Goal: Task Accomplishment & Management: Manage account settings

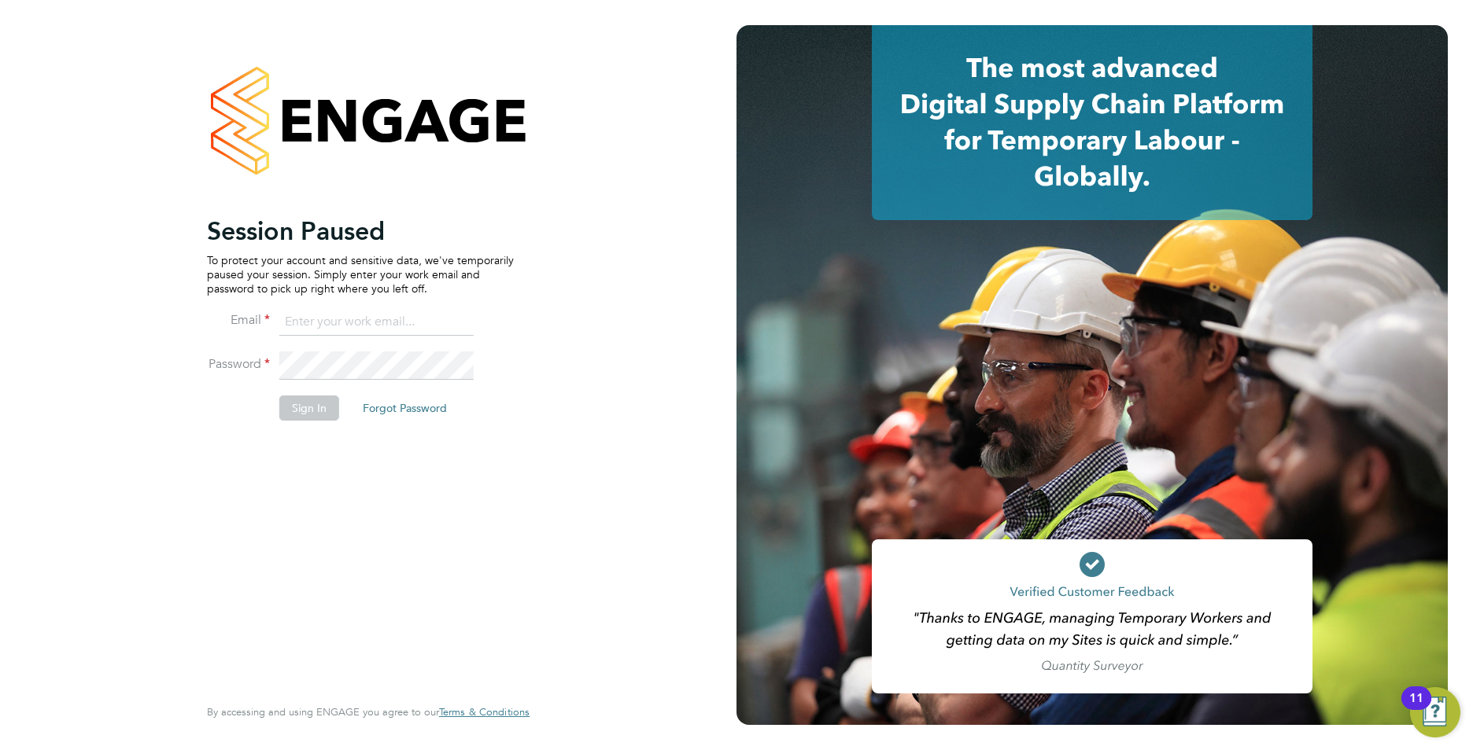
click at [385, 314] on input at bounding box center [376, 322] width 194 height 28
type input "callum@northbuildrecruit.com"
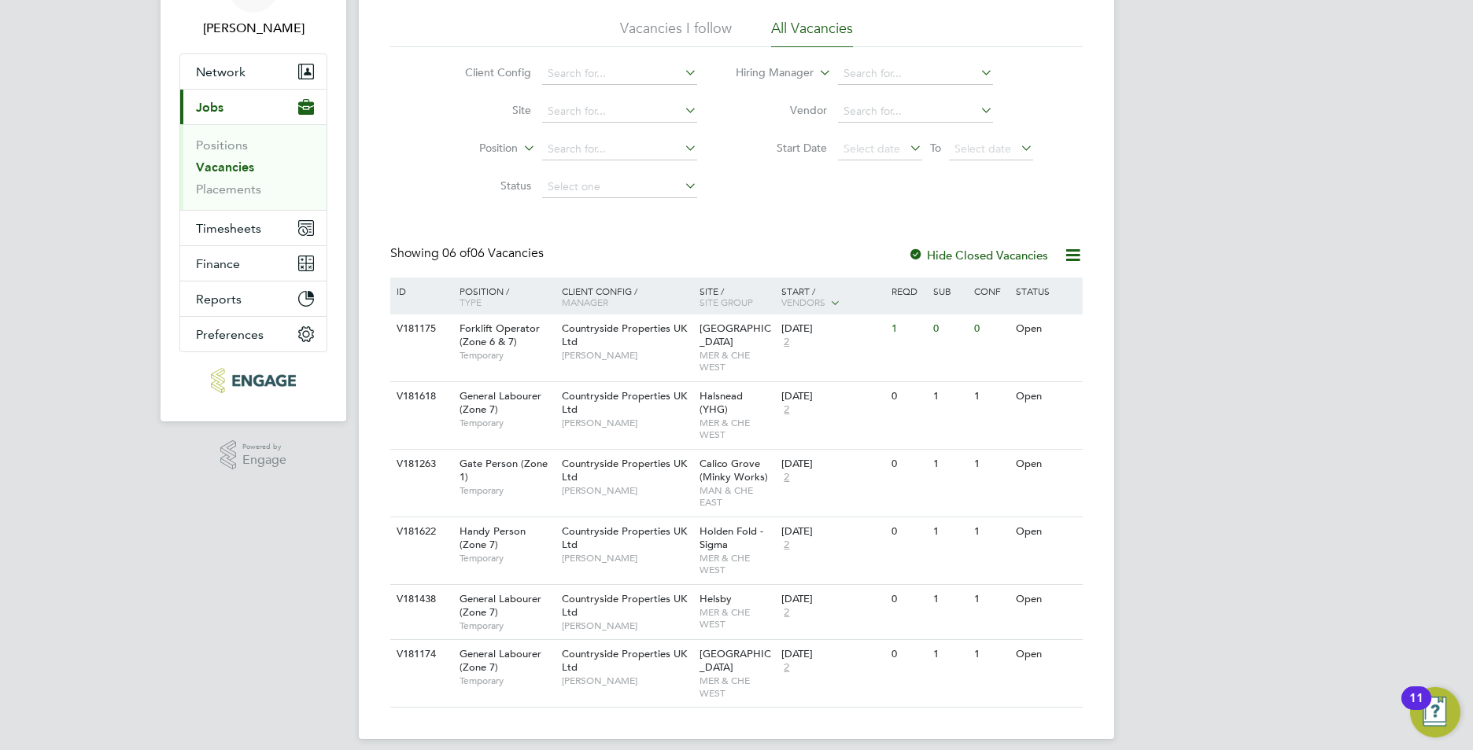
scroll to position [100, 0]
click at [222, 194] on li "Placements" at bounding box center [255, 187] width 118 height 16
click at [226, 188] on link "Placements" at bounding box center [228, 186] width 65 height 15
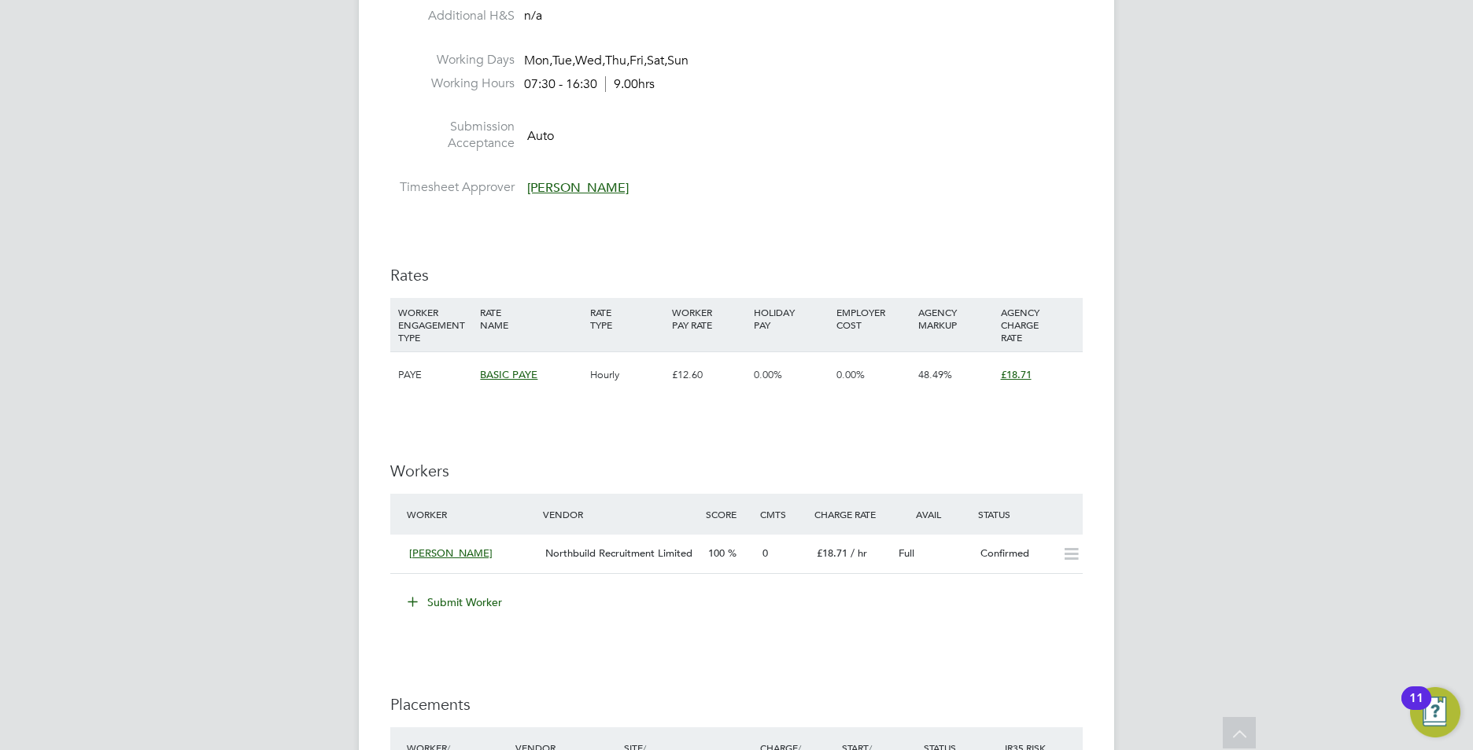
scroll to position [551, 0]
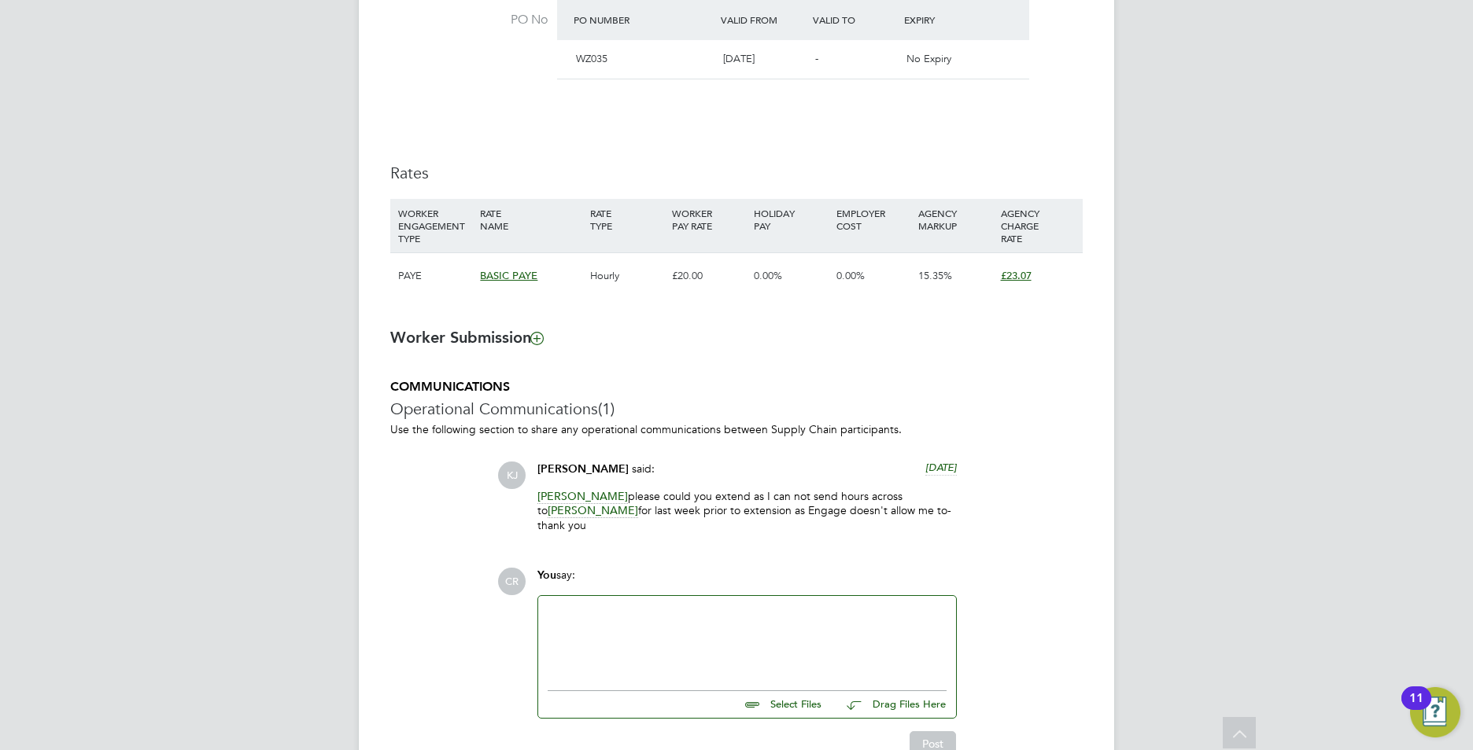
click at [609, 618] on div at bounding box center [747, 640] width 399 height 68
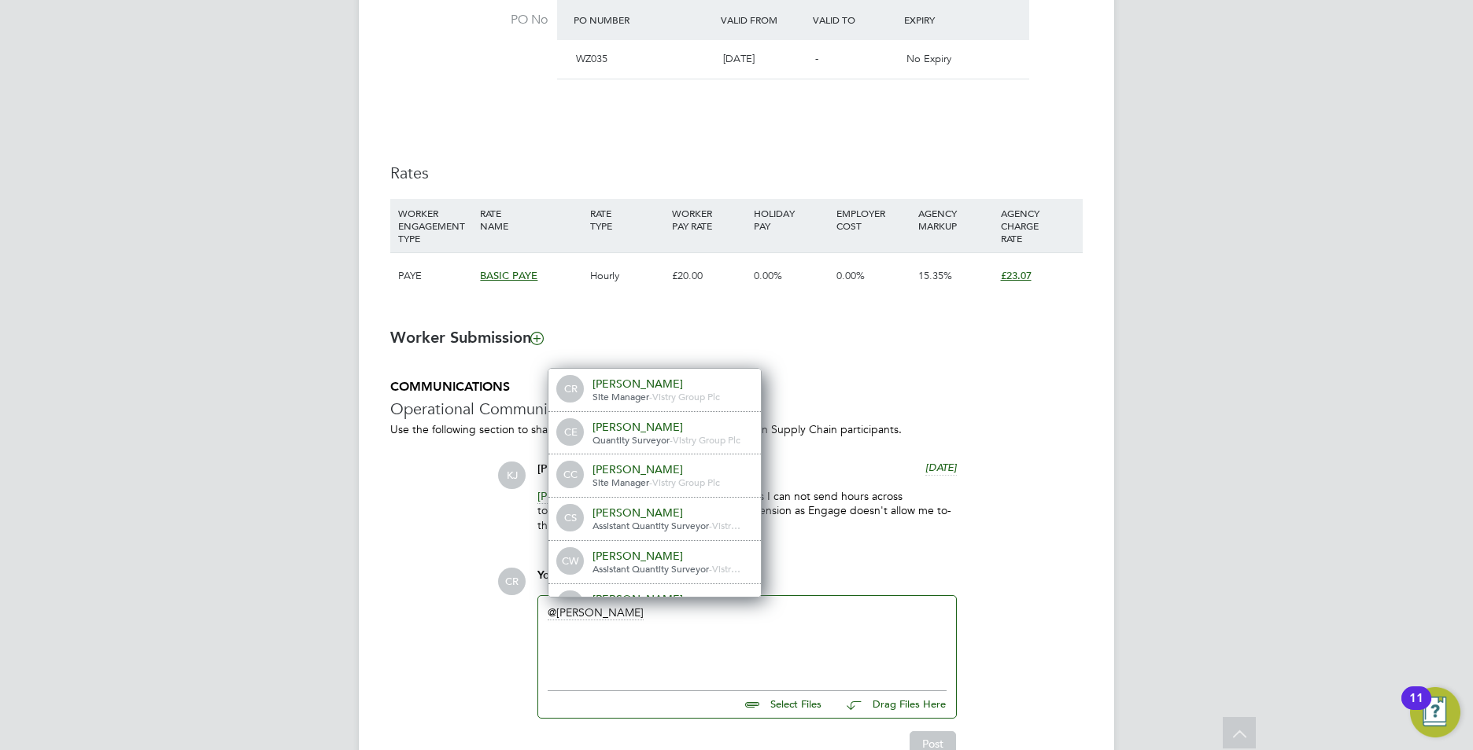
click at [645, 432] on div "Charlie Eadie" at bounding box center [670, 427] width 157 height 14
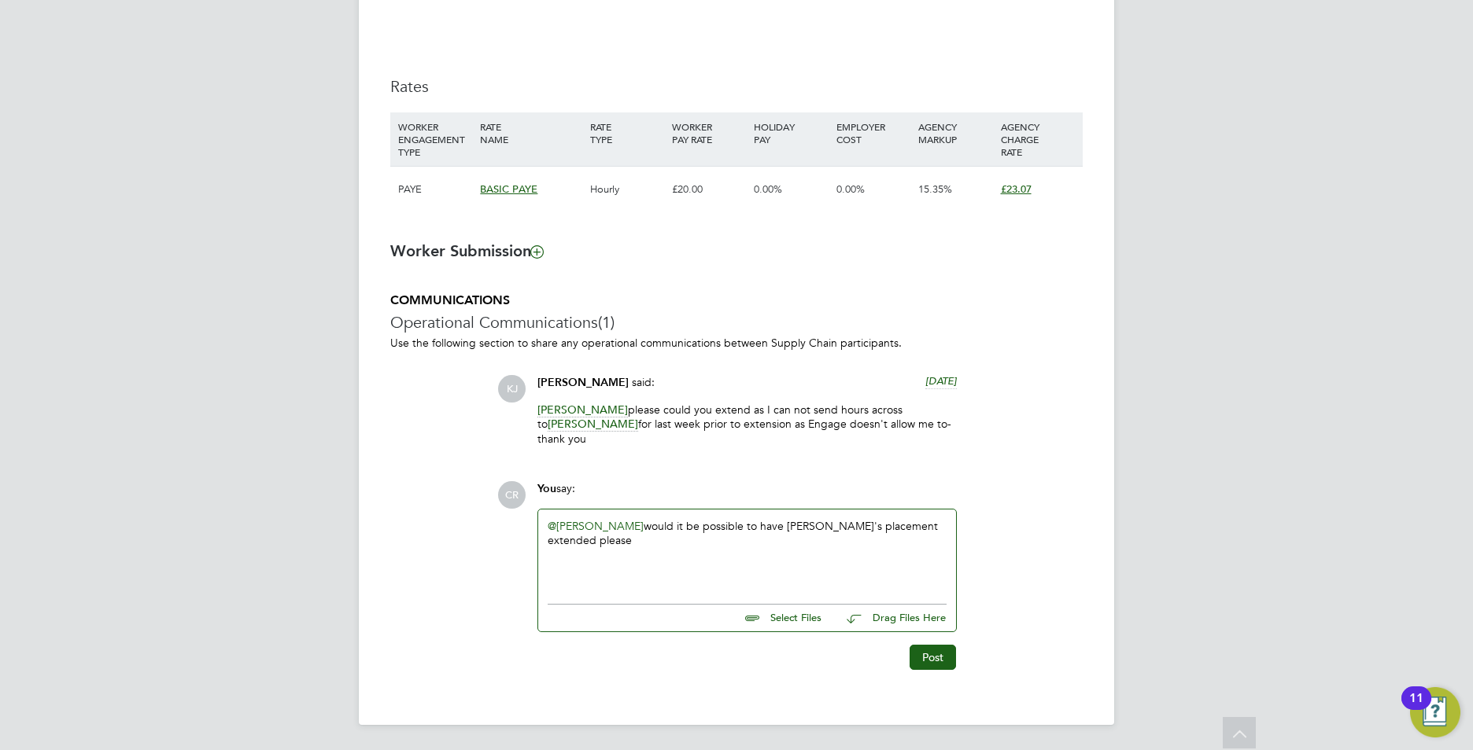
click at [928, 527] on div "@Charlie Eadie ​ would it be possible to have Ed's placement extended please" at bounding box center [747, 553] width 399 height 68
click at [928, 655] on button "Post" at bounding box center [932, 657] width 46 height 25
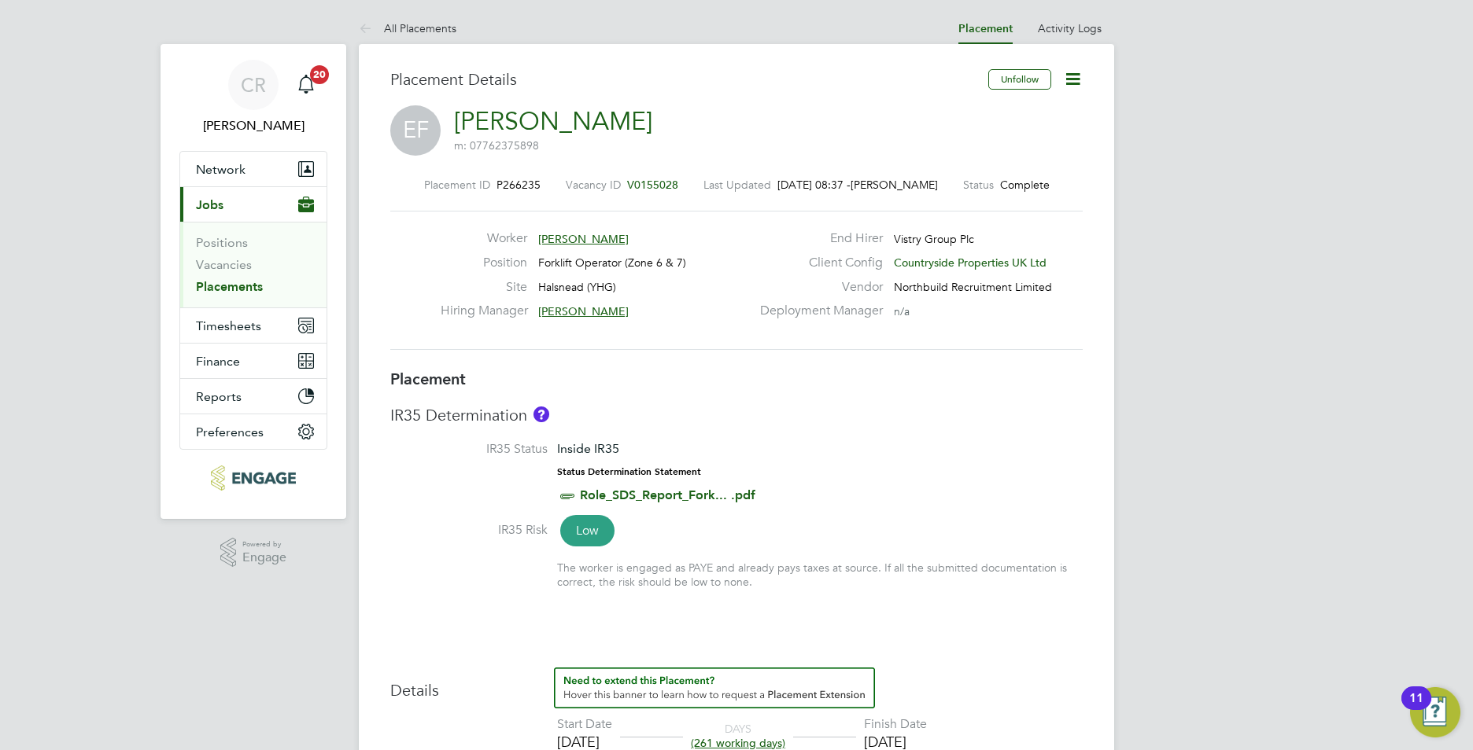
click at [229, 284] on link "Placements" at bounding box center [229, 286] width 67 height 15
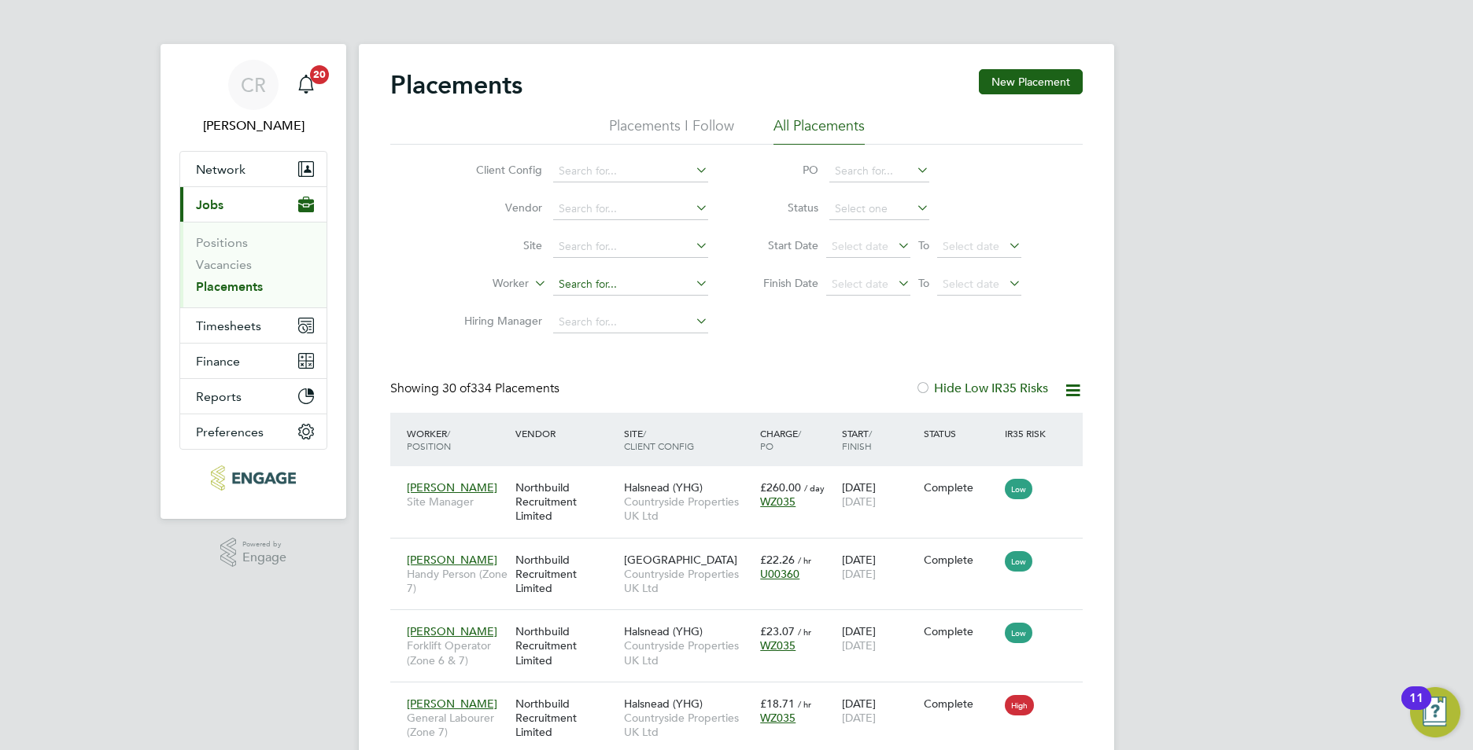
click at [588, 286] on input at bounding box center [630, 285] width 155 height 22
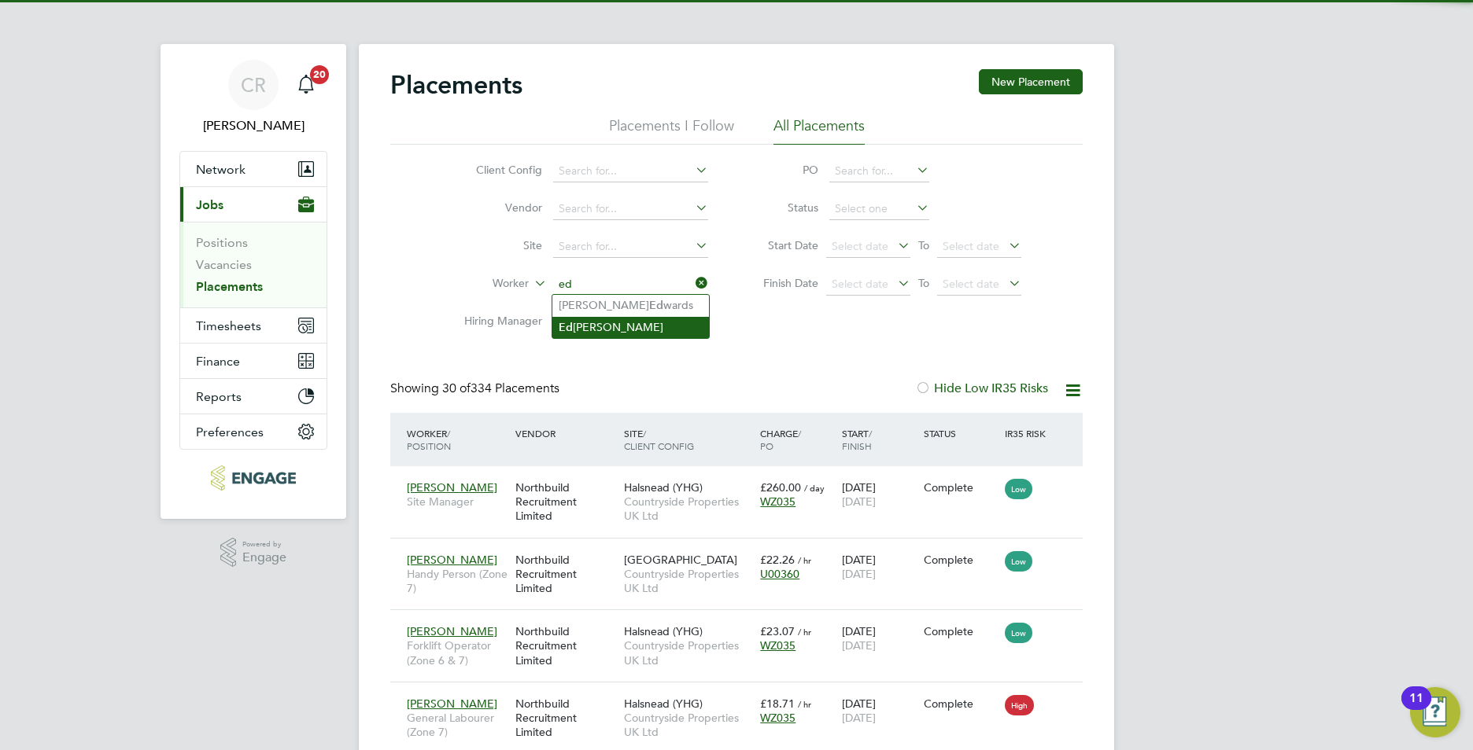
click at [592, 323] on li "Ed ward Fox" at bounding box center [630, 327] width 157 height 21
type input "Edward Fox"
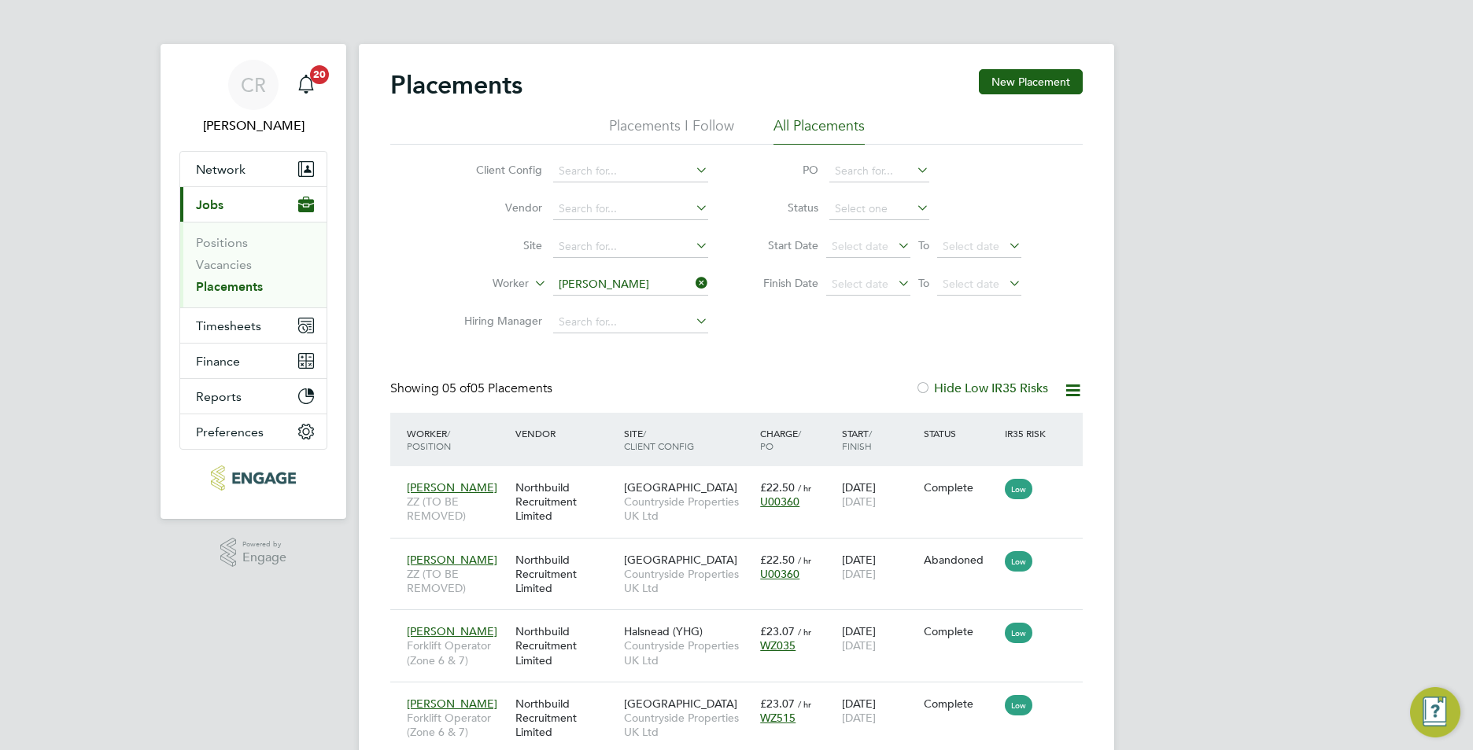
scroll to position [59, 137]
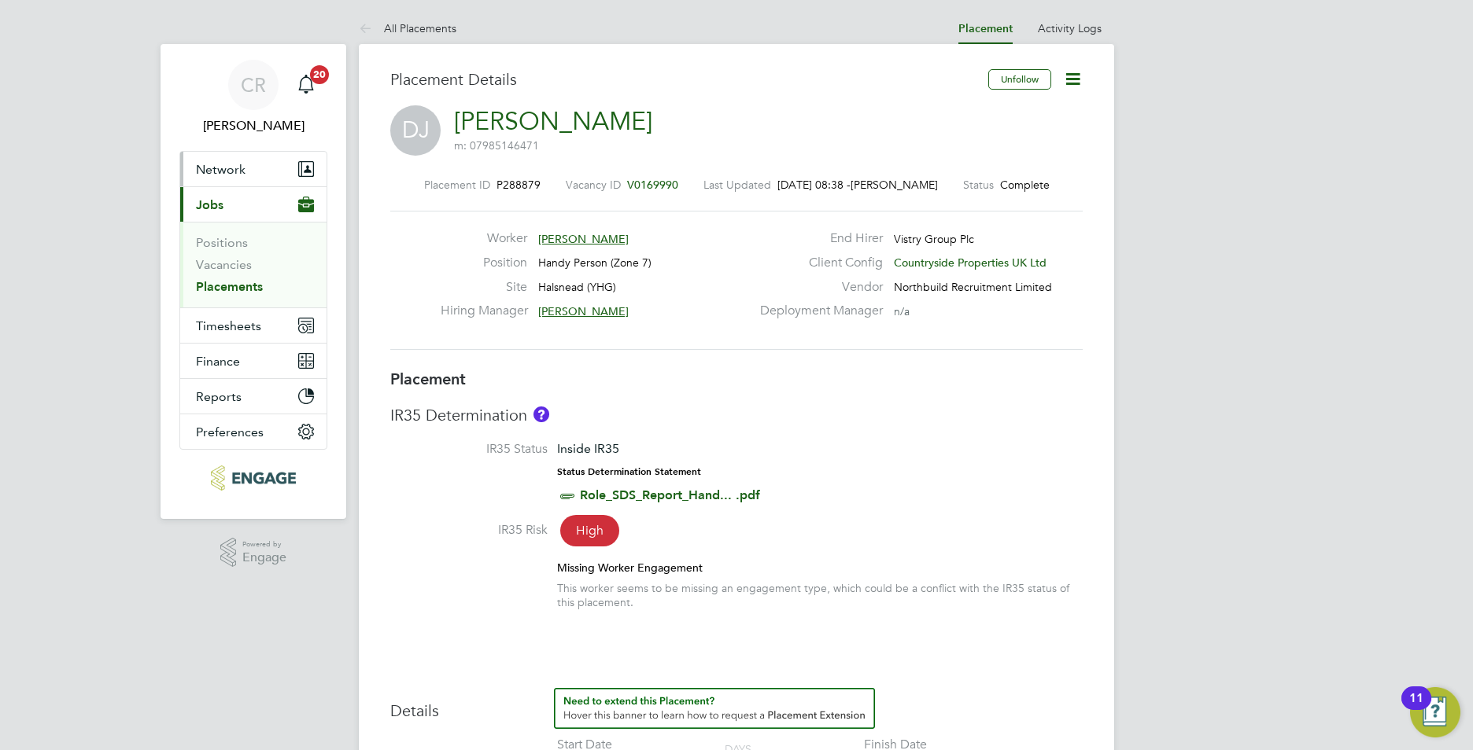
click at [224, 179] on button "Network" at bounding box center [253, 169] width 146 height 35
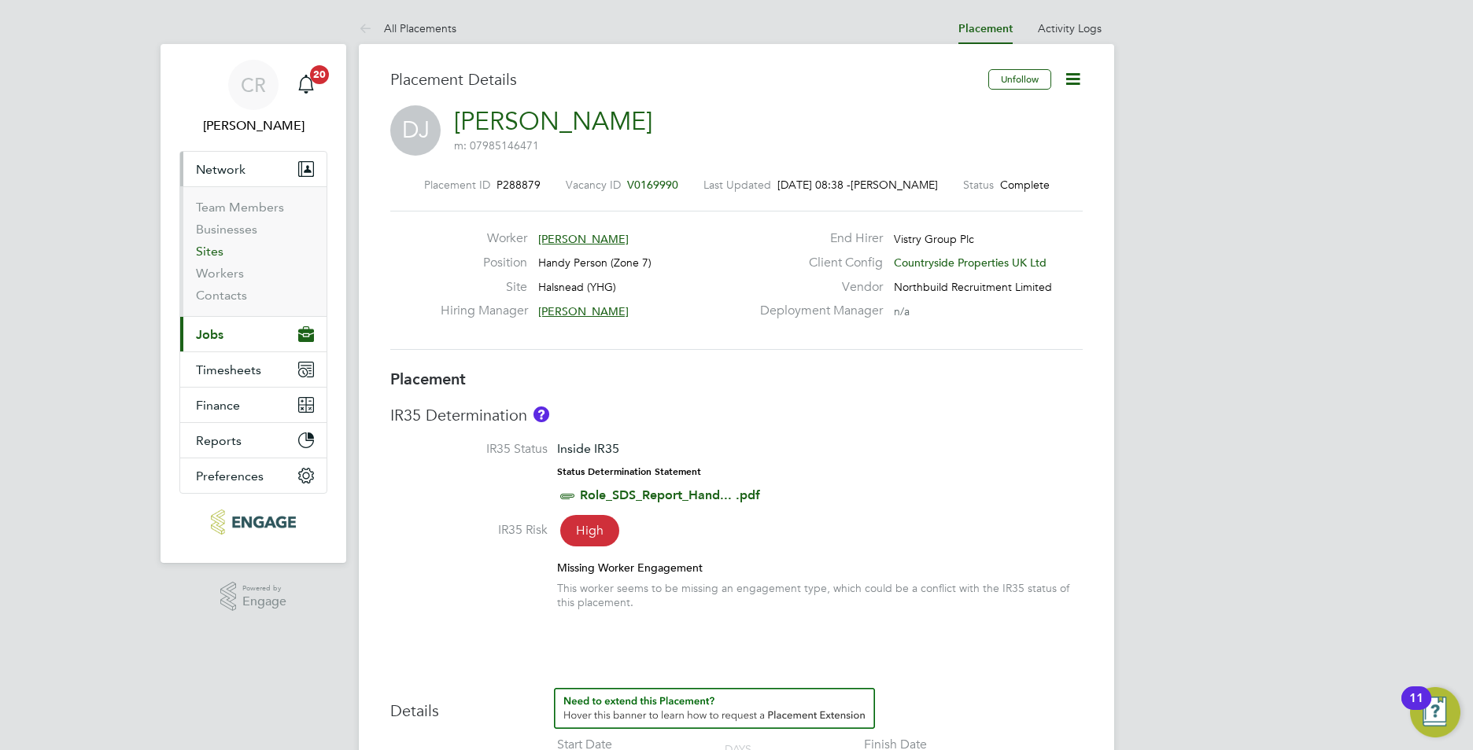
drag, startPoint x: 220, startPoint y: 251, endPoint x: 219, endPoint y: 262, distance: 11.0
click at [220, 253] on link "Sites" at bounding box center [210, 251] width 28 height 15
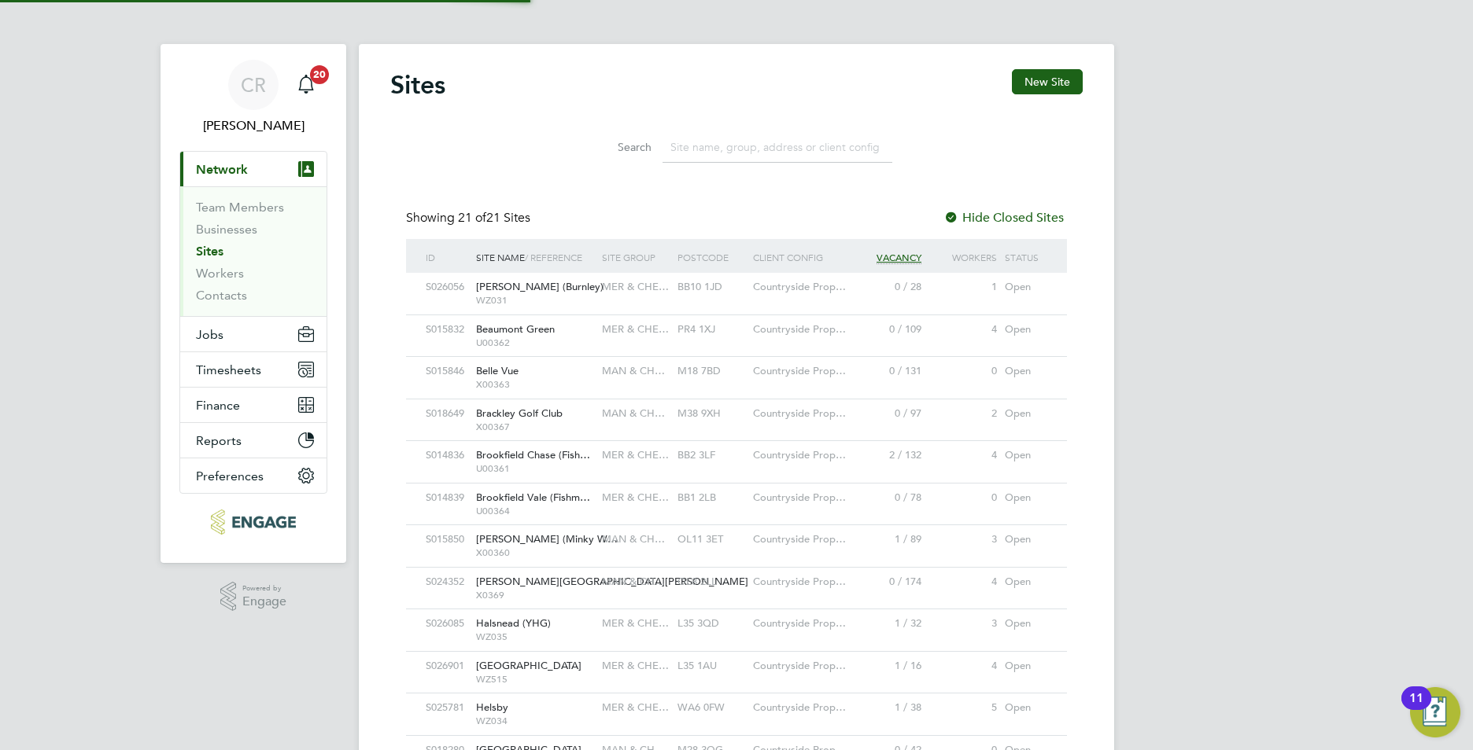
scroll to position [30, 76]
click at [219, 266] on link "Workers" at bounding box center [220, 273] width 48 height 15
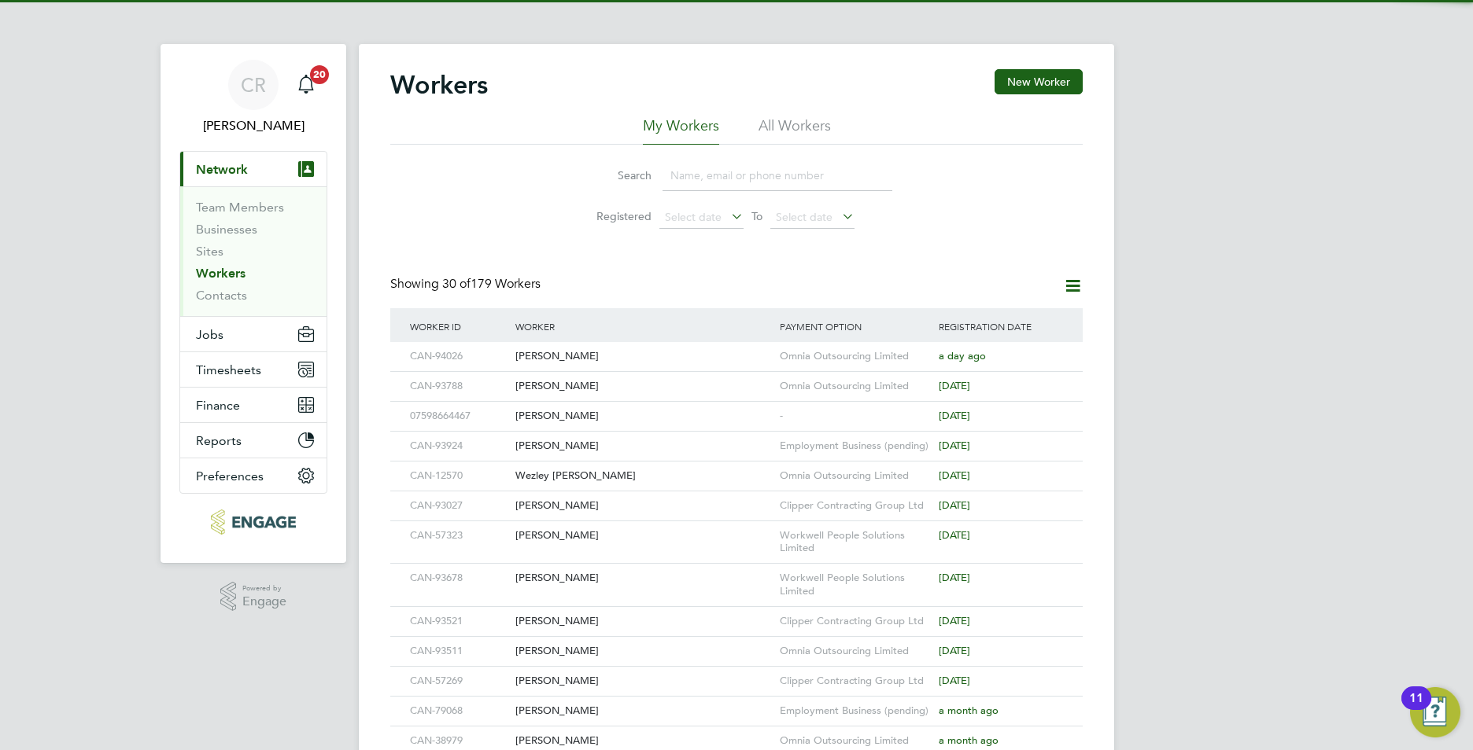
click at [691, 170] on input at bounding box center [777, 175] width 230 height 31
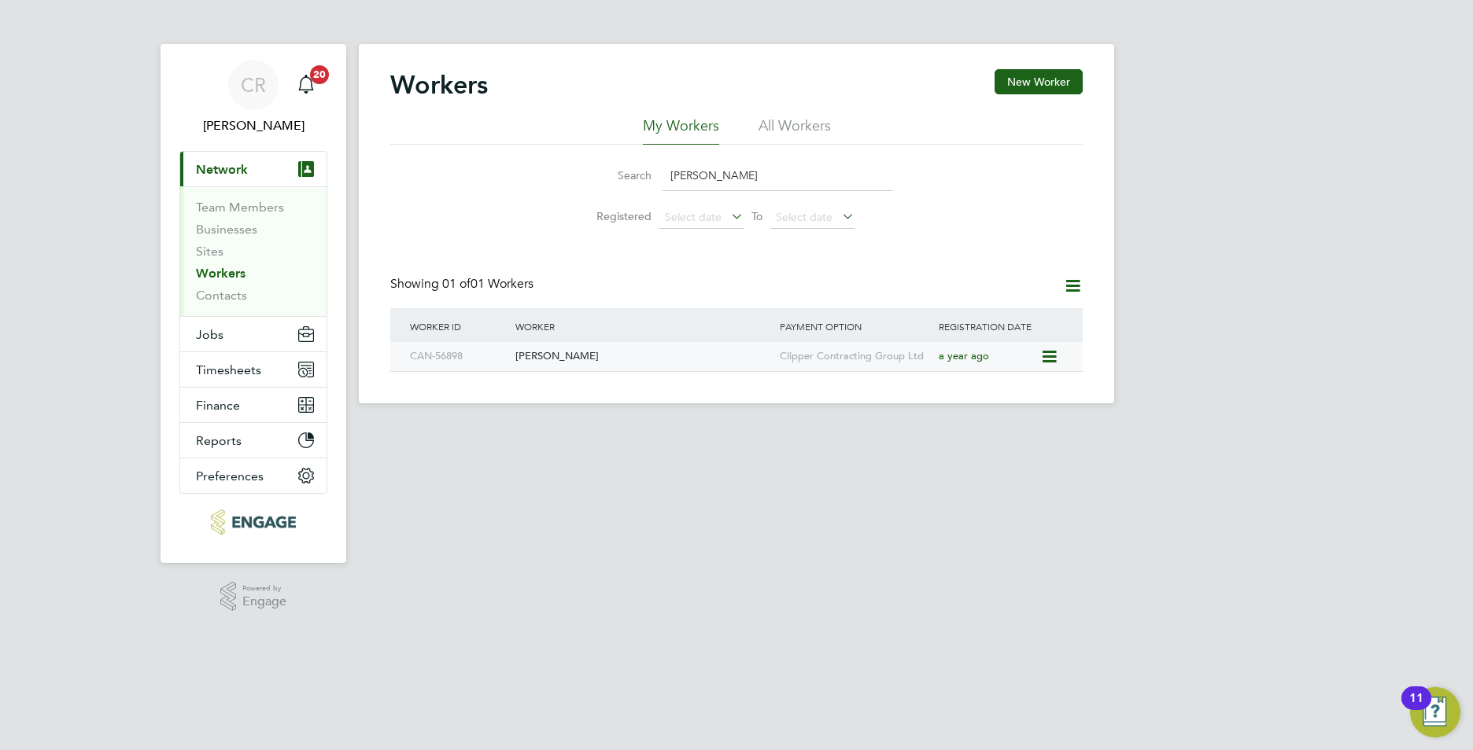
type input "david"
click at [640, 369] on div "[PERSON_NAME]" at bounding box center [643, 356] width 264 height 29
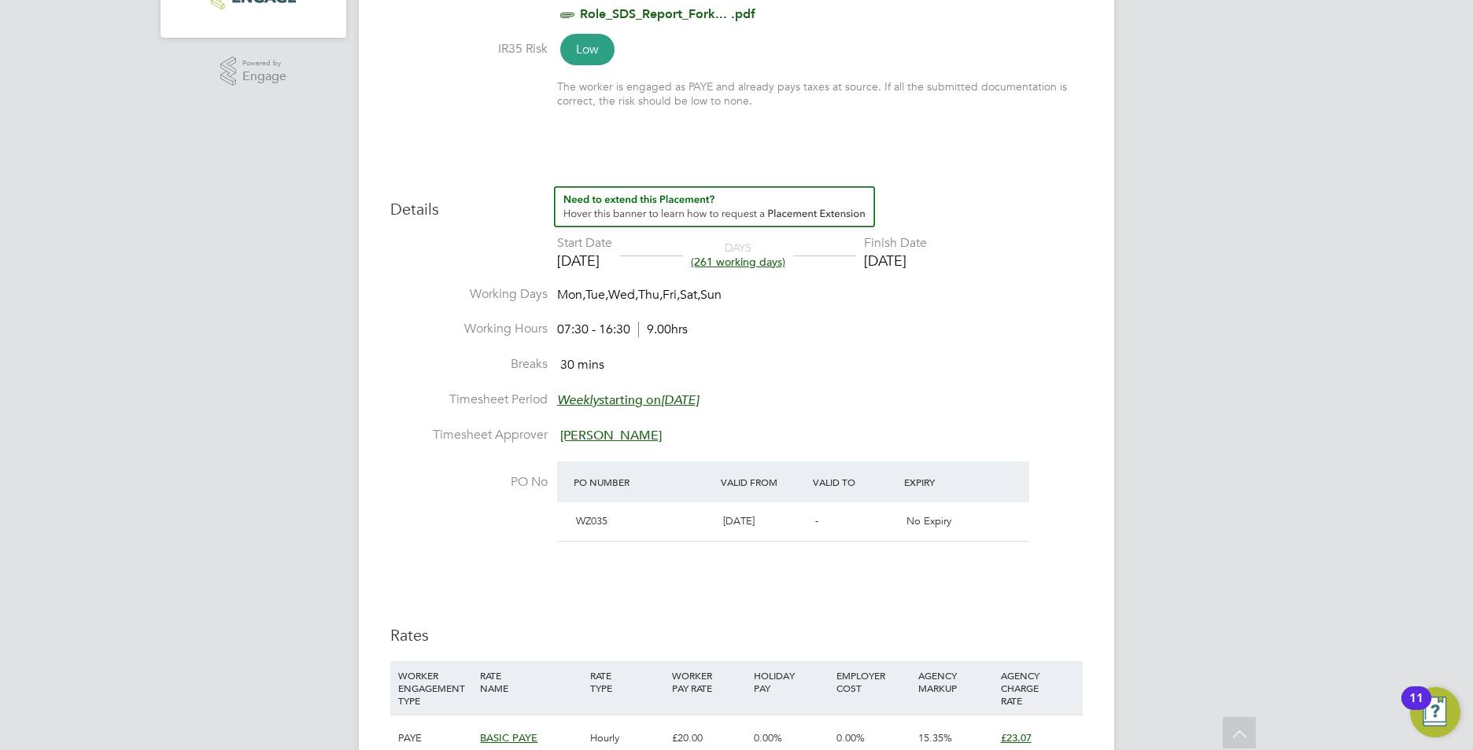
scroll to position [551, 0]
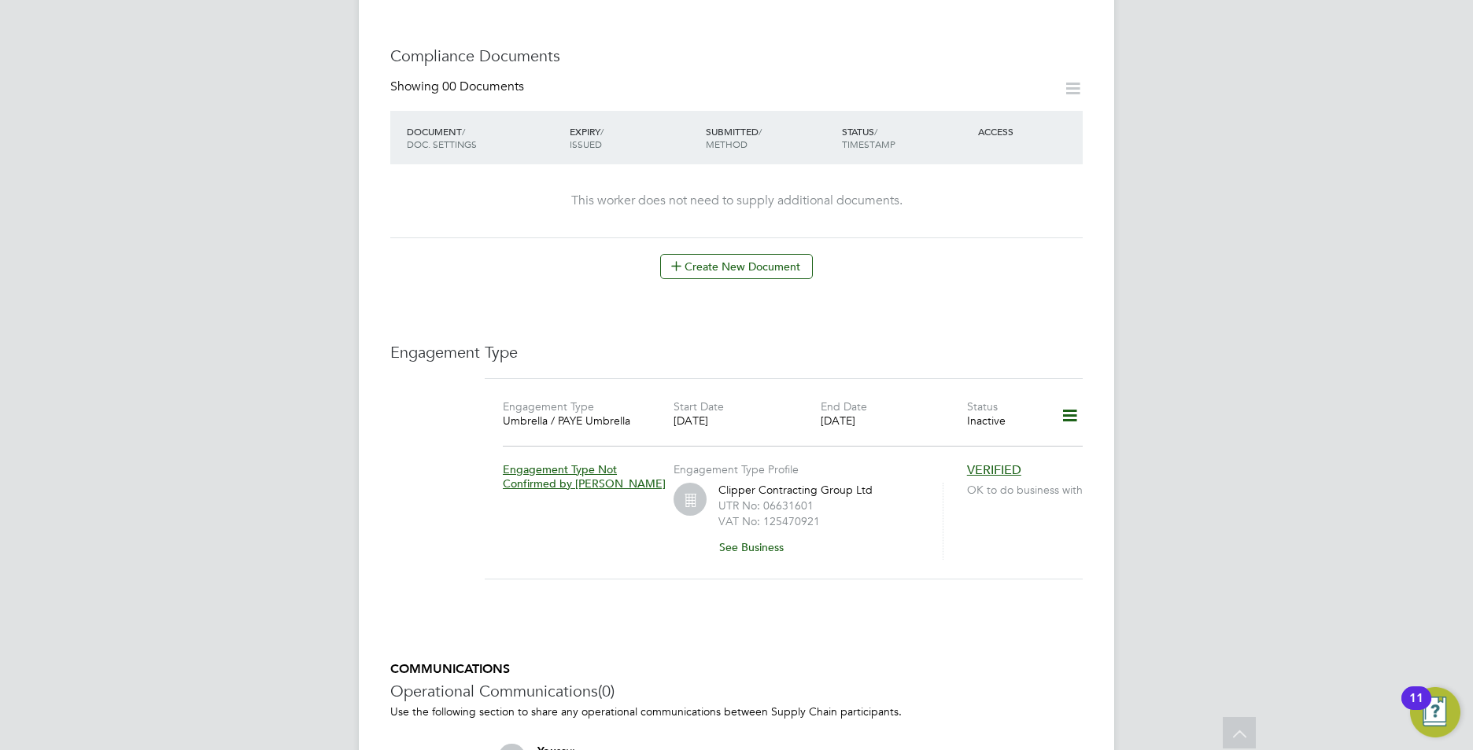
scroll to position [787, 0]
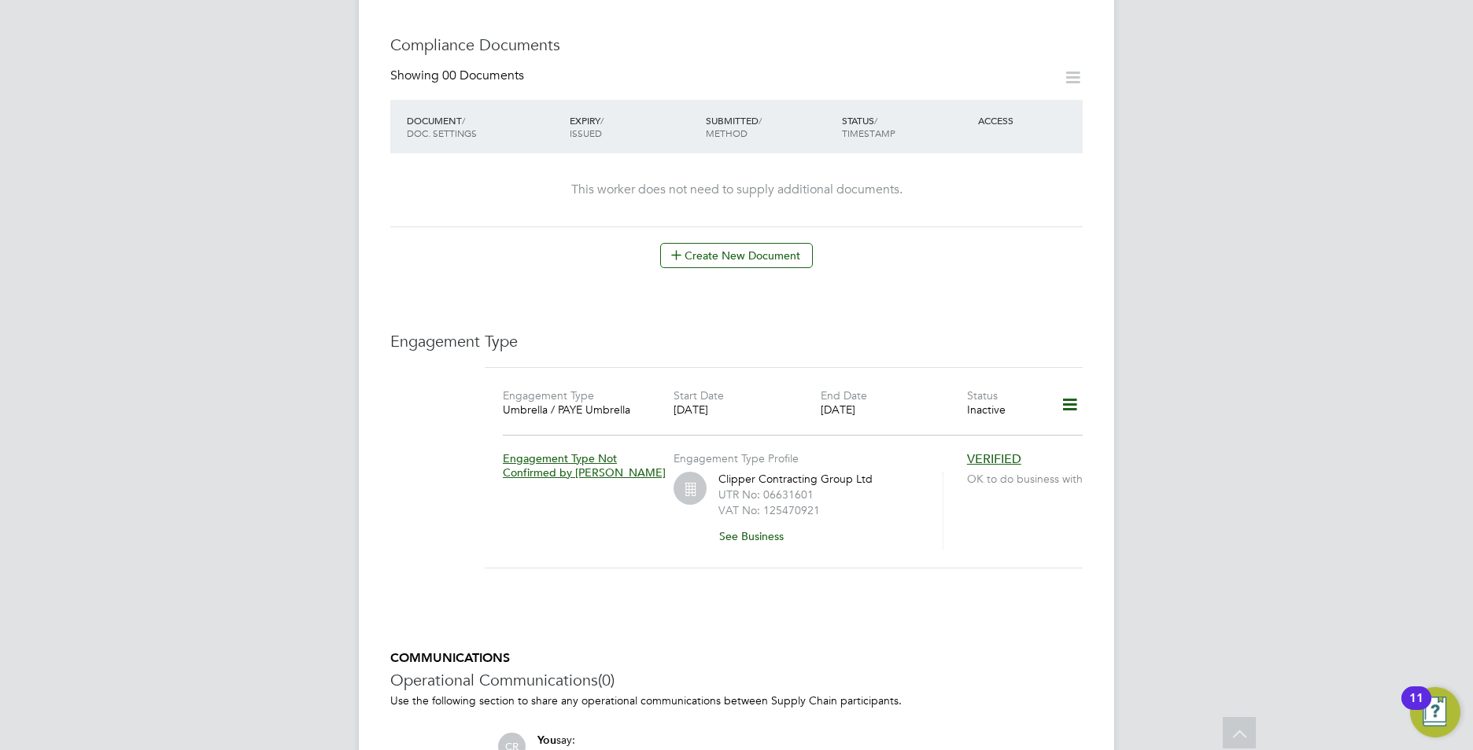
click at [1071, 387] on icon at bounding box center [1070, 405] width 28 height 36
click at [938, 412] on li "Edit Engagement Type" at bounding box center [987, 418] width 180 height 22
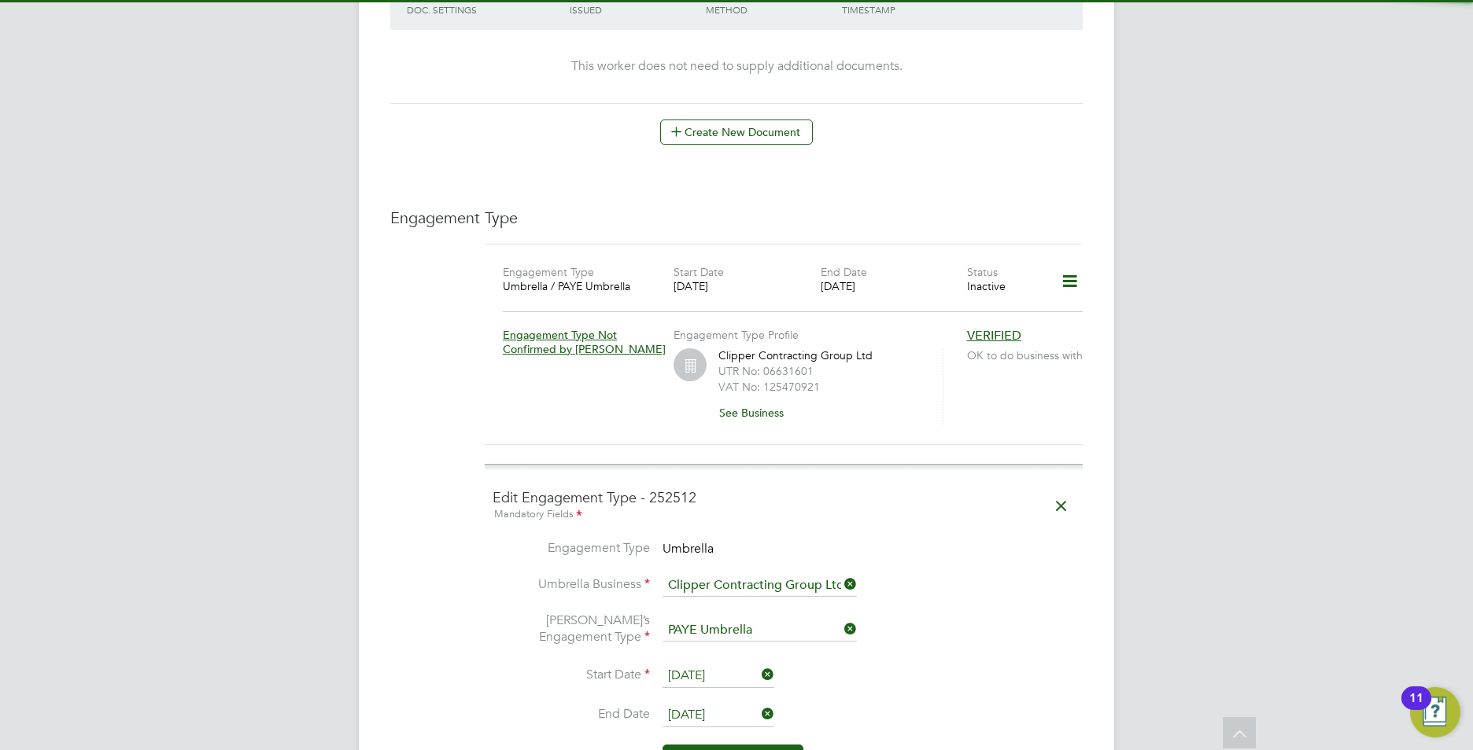
scroll to position [1101, 0]
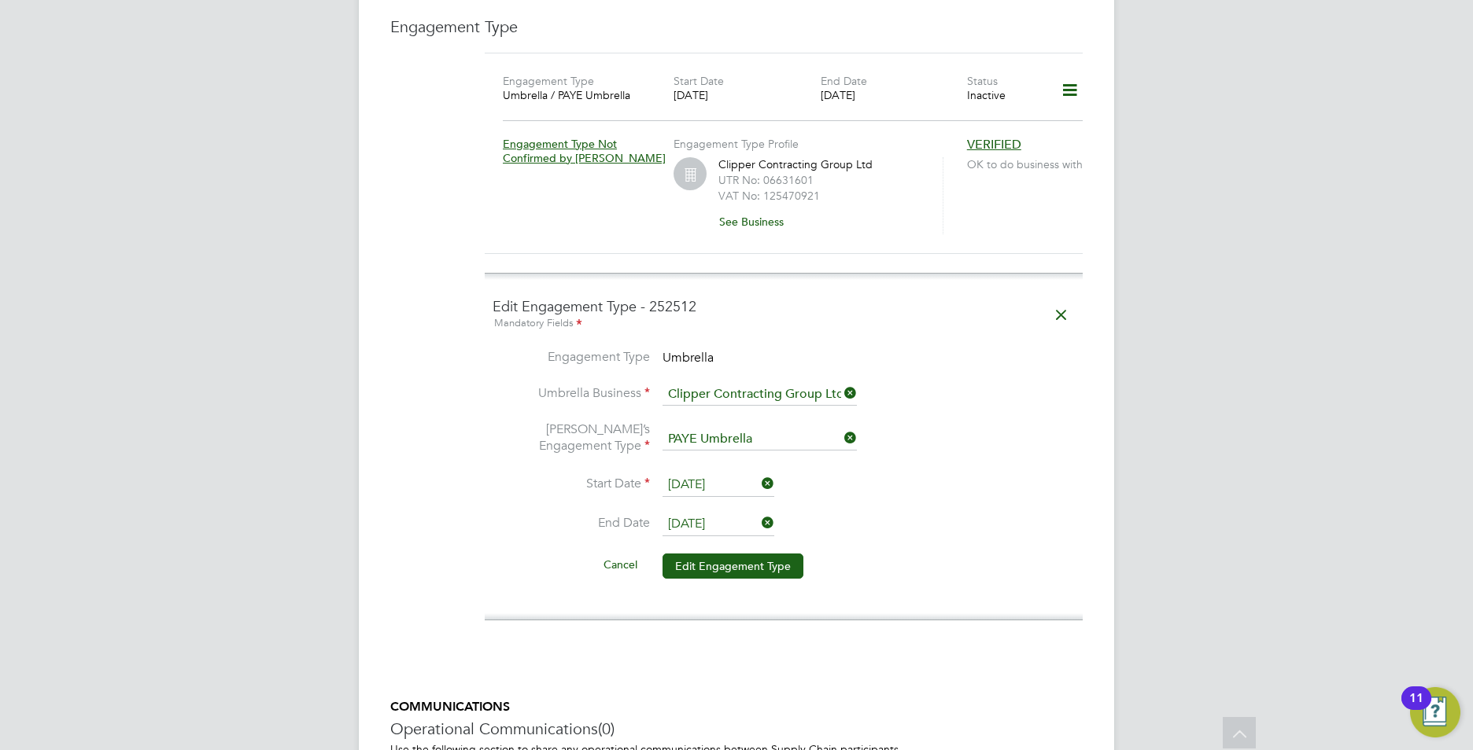
click at [757, 513] on input "[DATE]" at bounding box center [718, 525] width 112 height 24
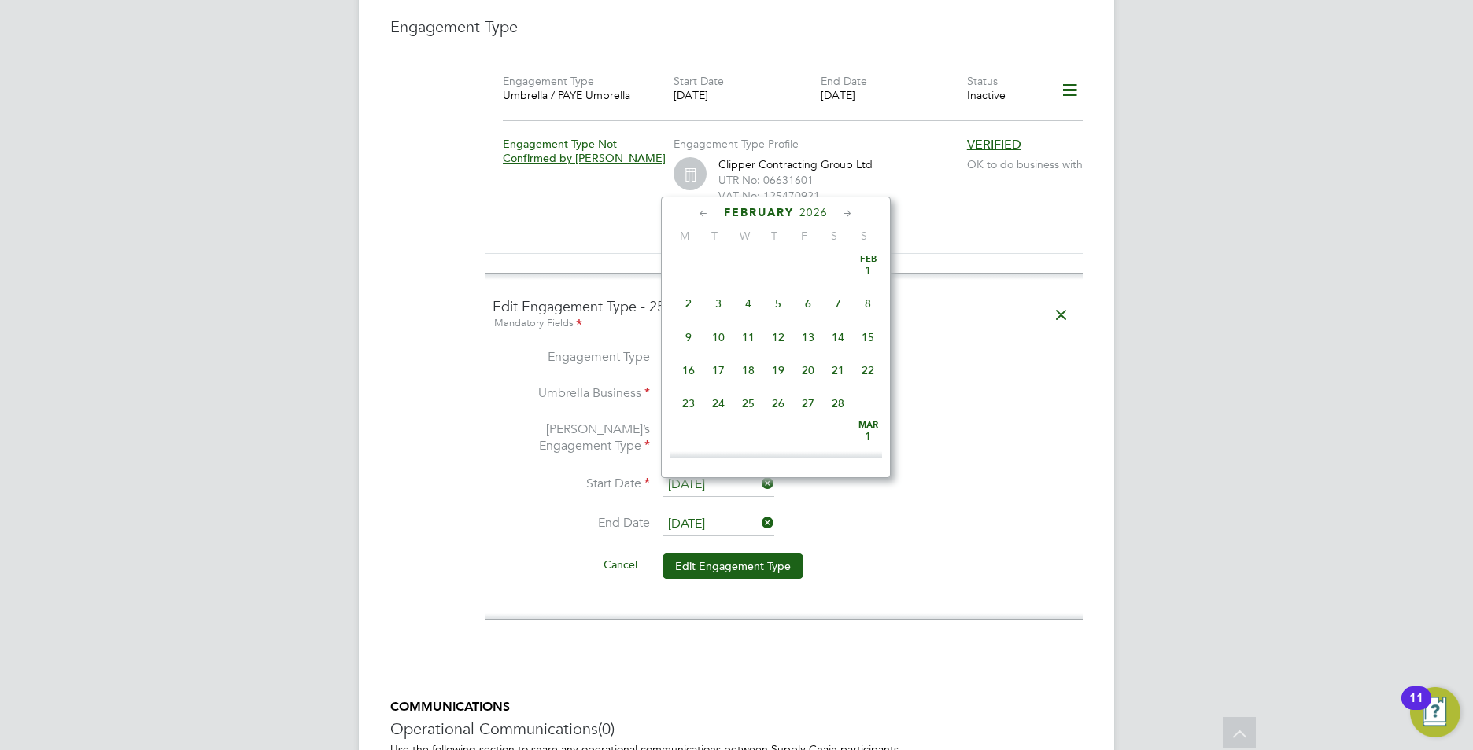
scroll to position [2109, 0]
click at [810, 335] on span "20" at bounding box center [808, 320] width 30 height 30
type input "20 Mar 2026"
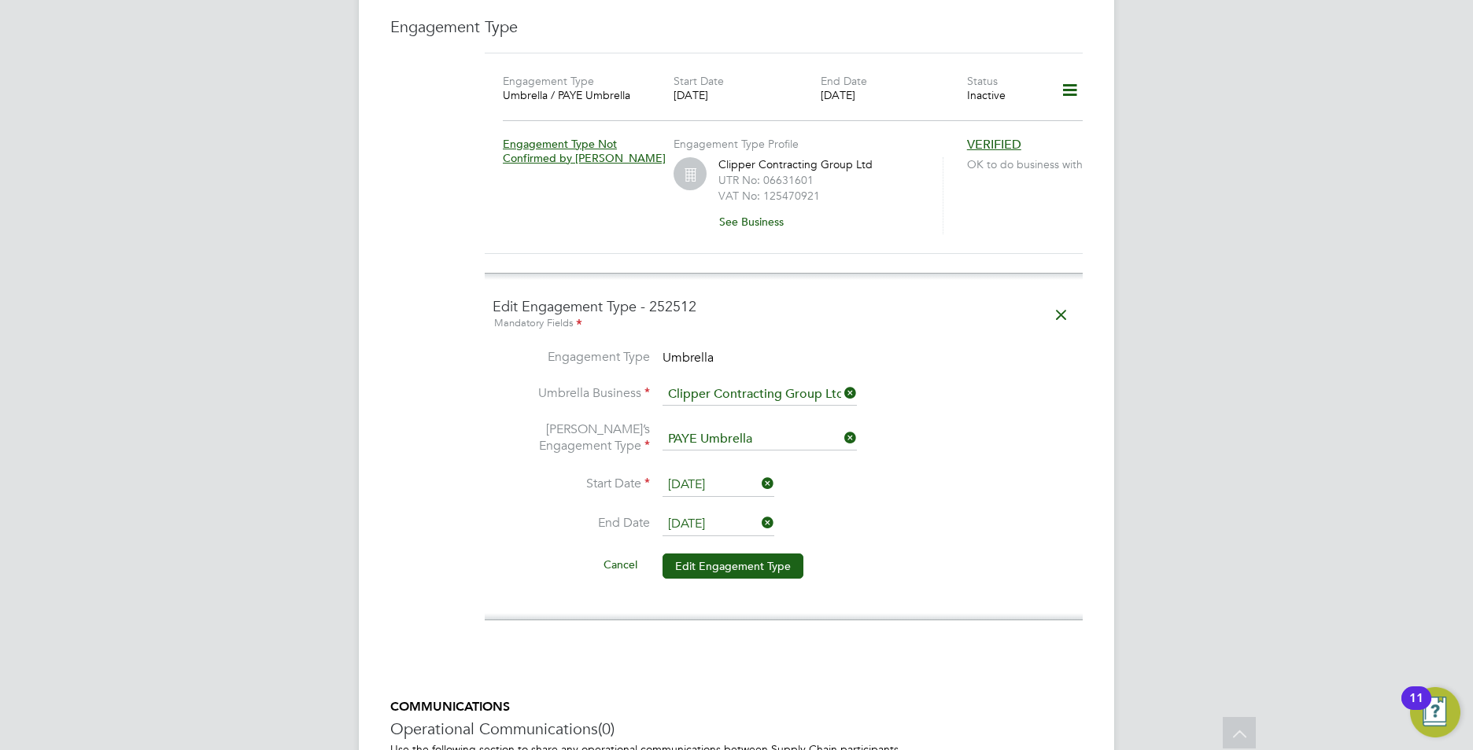
click at [675, 554] on button "Edit Engagement Type" at bounding box center [732, 566] width 141 height 25
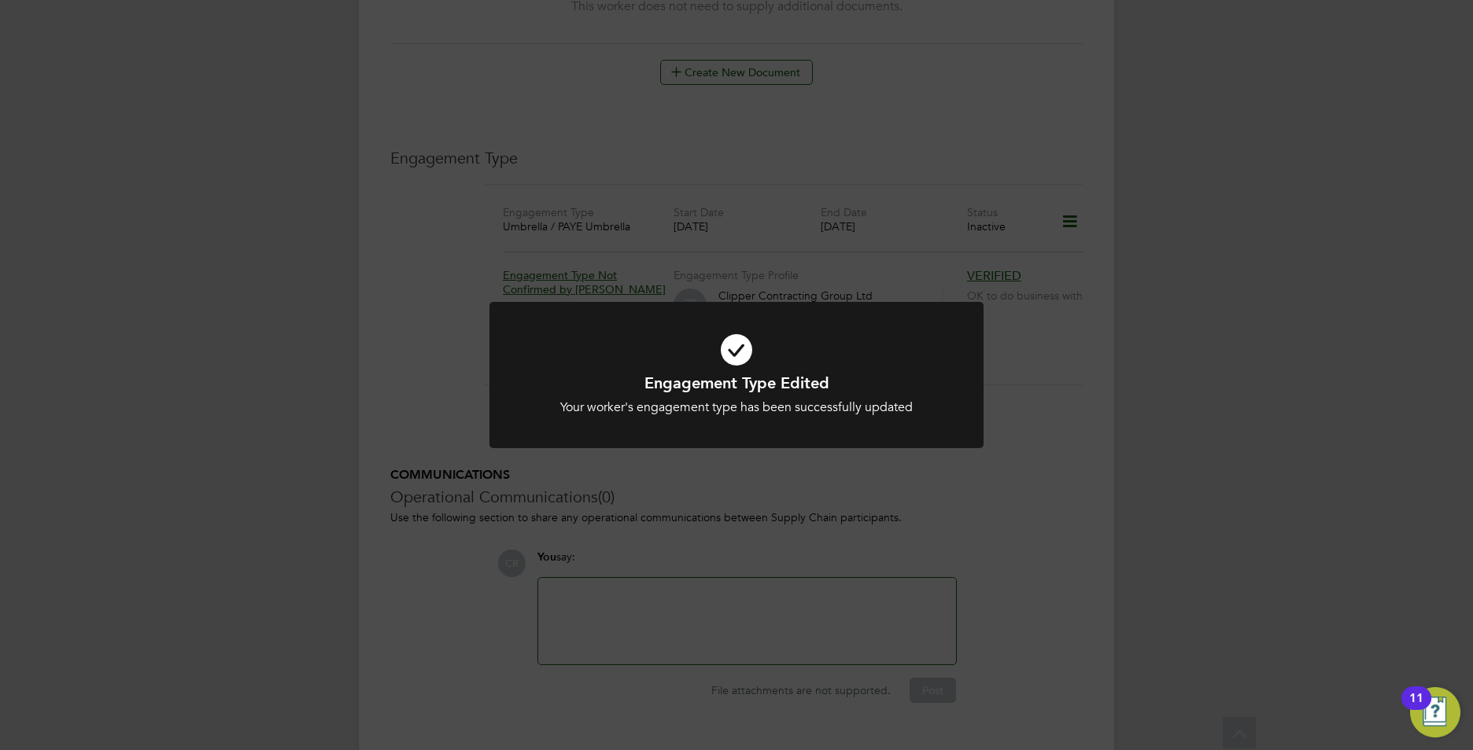
click at [1142, 511] on div "Engagement Type Edited Your worker's engagement type has been successfully upda…" at bounding box center [736, 375] width 1473 height 750
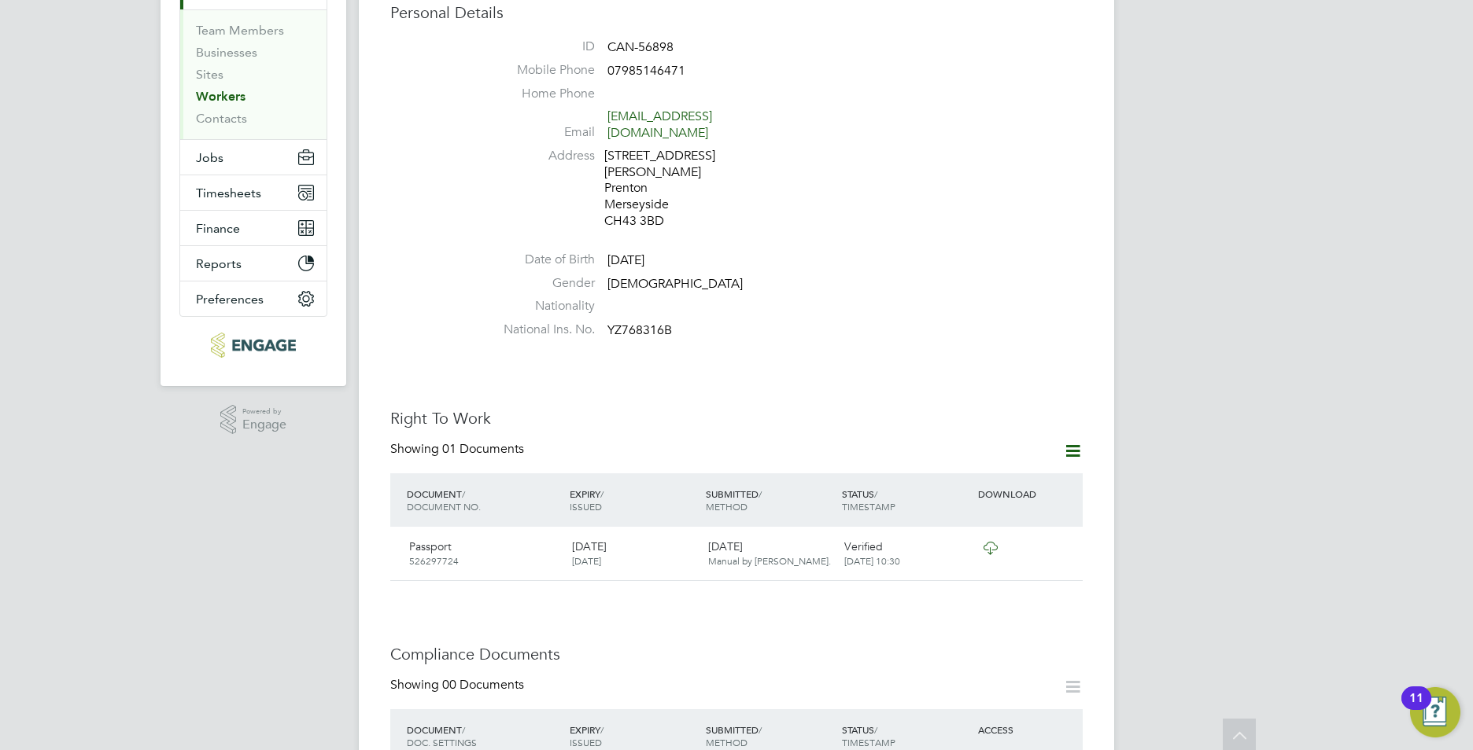
scroll to position [0, 0]
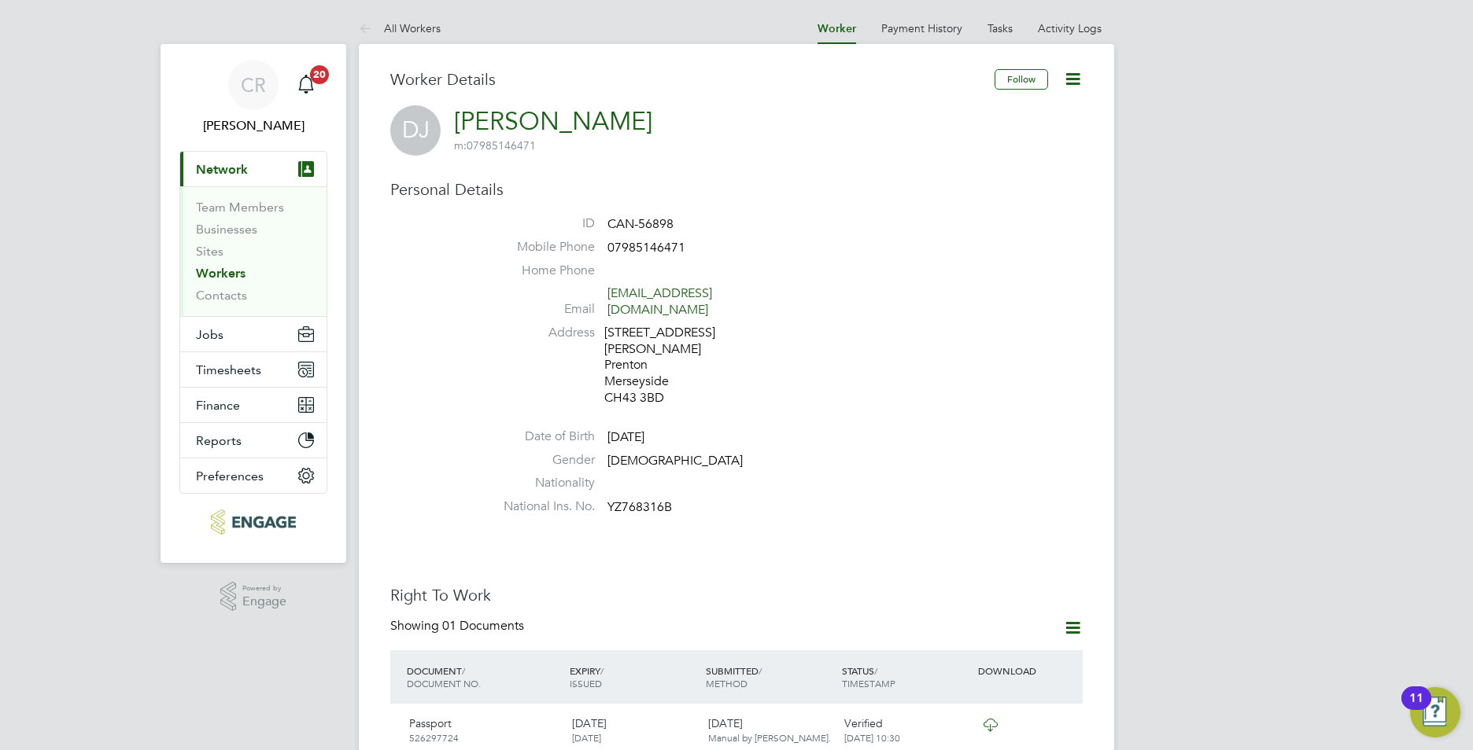
click at [216, 270] on link "Workers" at bounding box center [221, 273] width 50 height 15
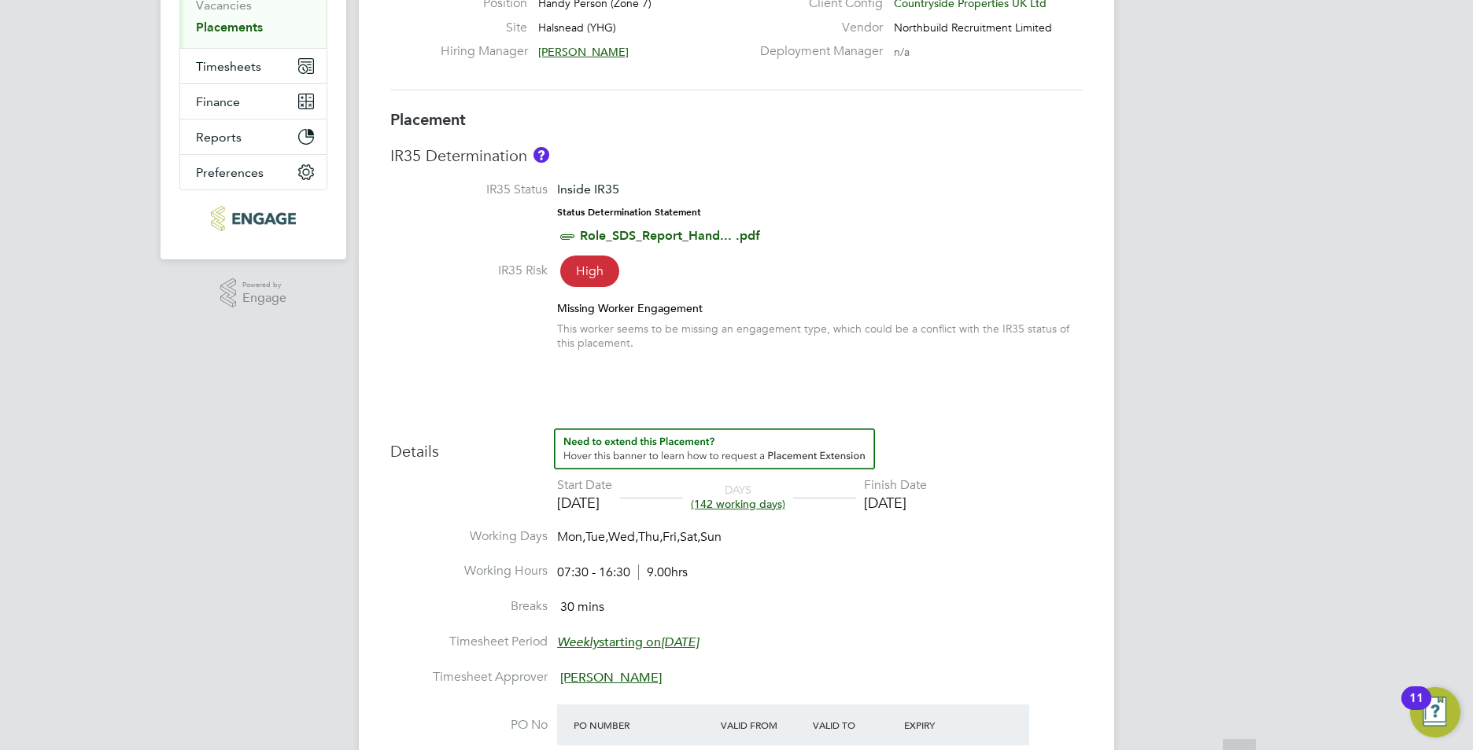
scroll to position [15, 0]
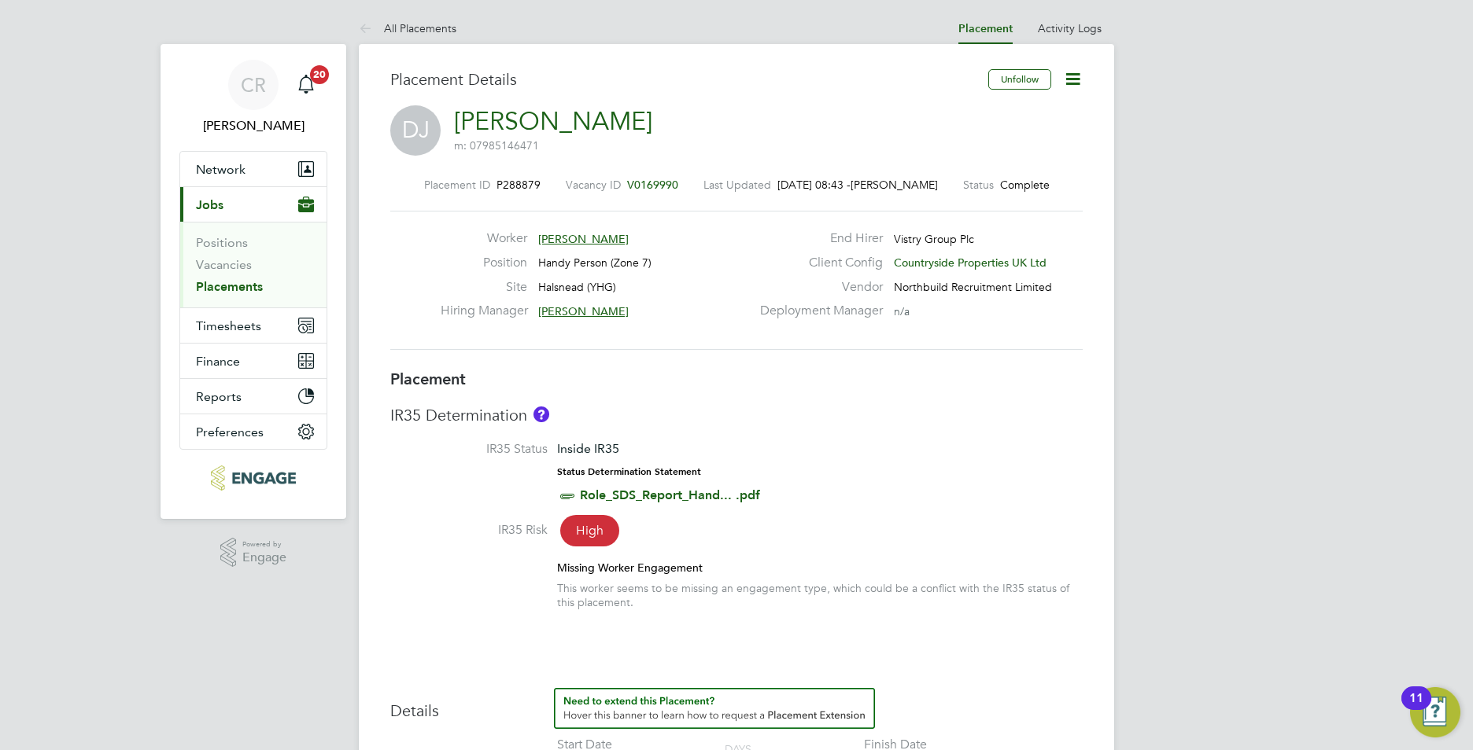
click at [241, 294] on li "Placements" at bounding box center [255, 287] width 118 height 16
click at [245, 286] on link "Placements" at bounding box center [229, 286] width 67 height 15
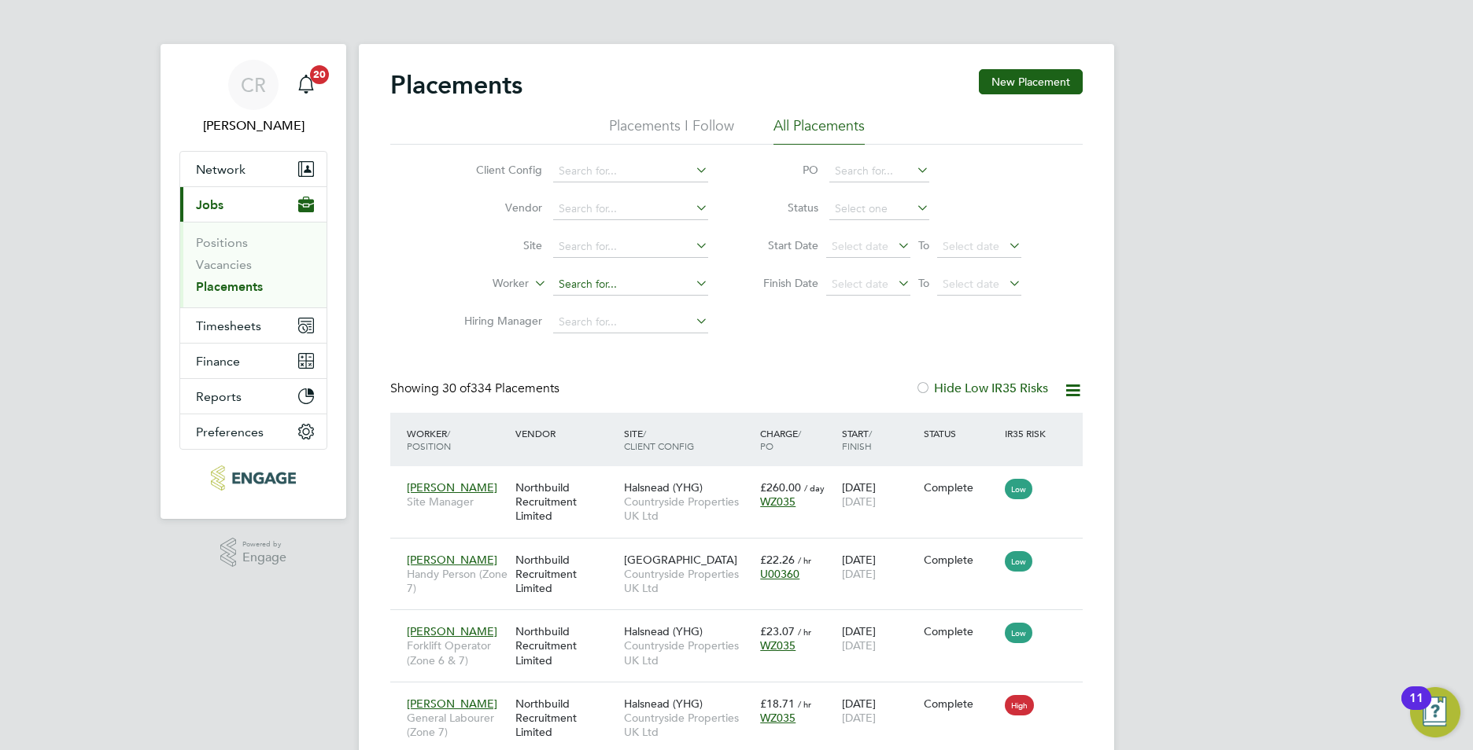
click at [568, 275] on input at bounding box center [630, 285] width 155 height 22
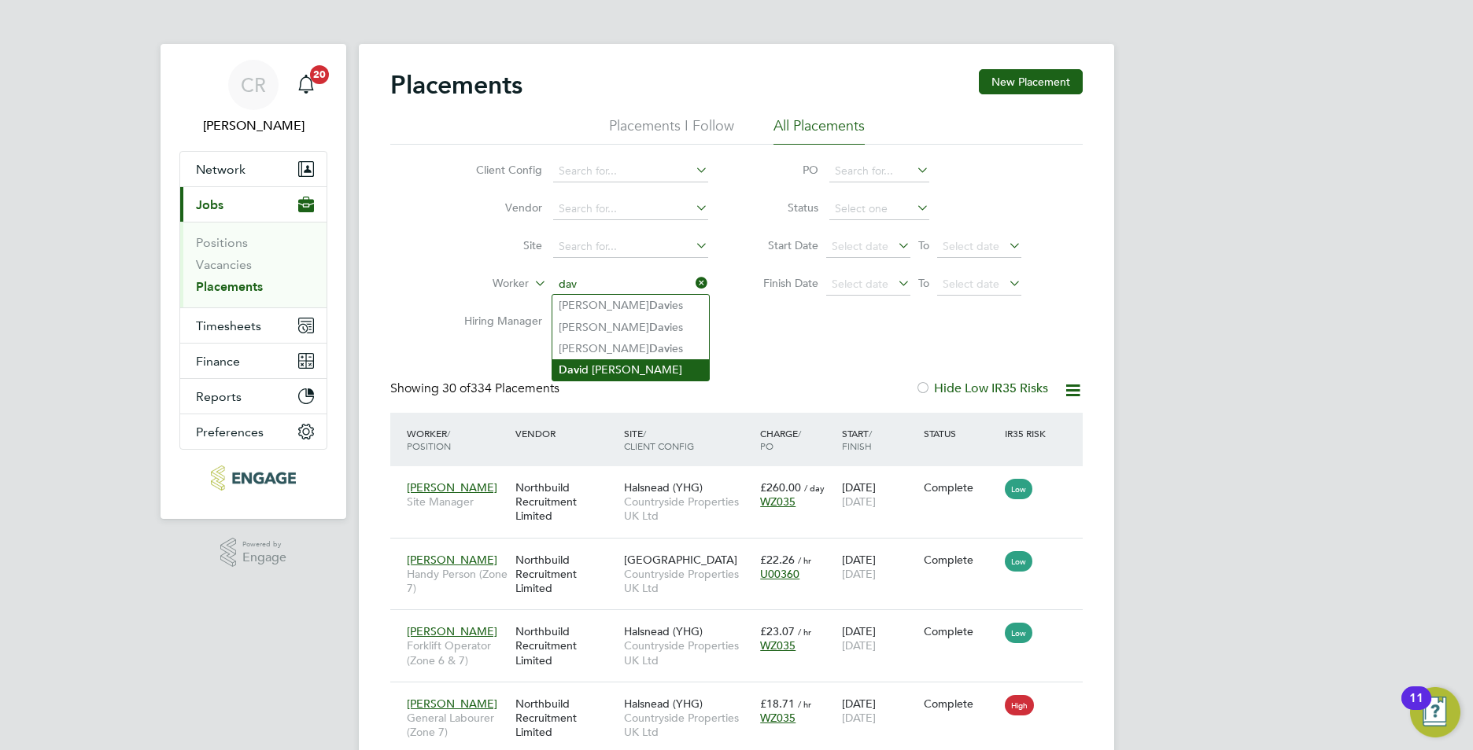
click at [616, 364] on li "Dav id [PERSON_NAME]" at bounding box center [630, 370] width 157 height 21
type input "[PERSON_NAME]"
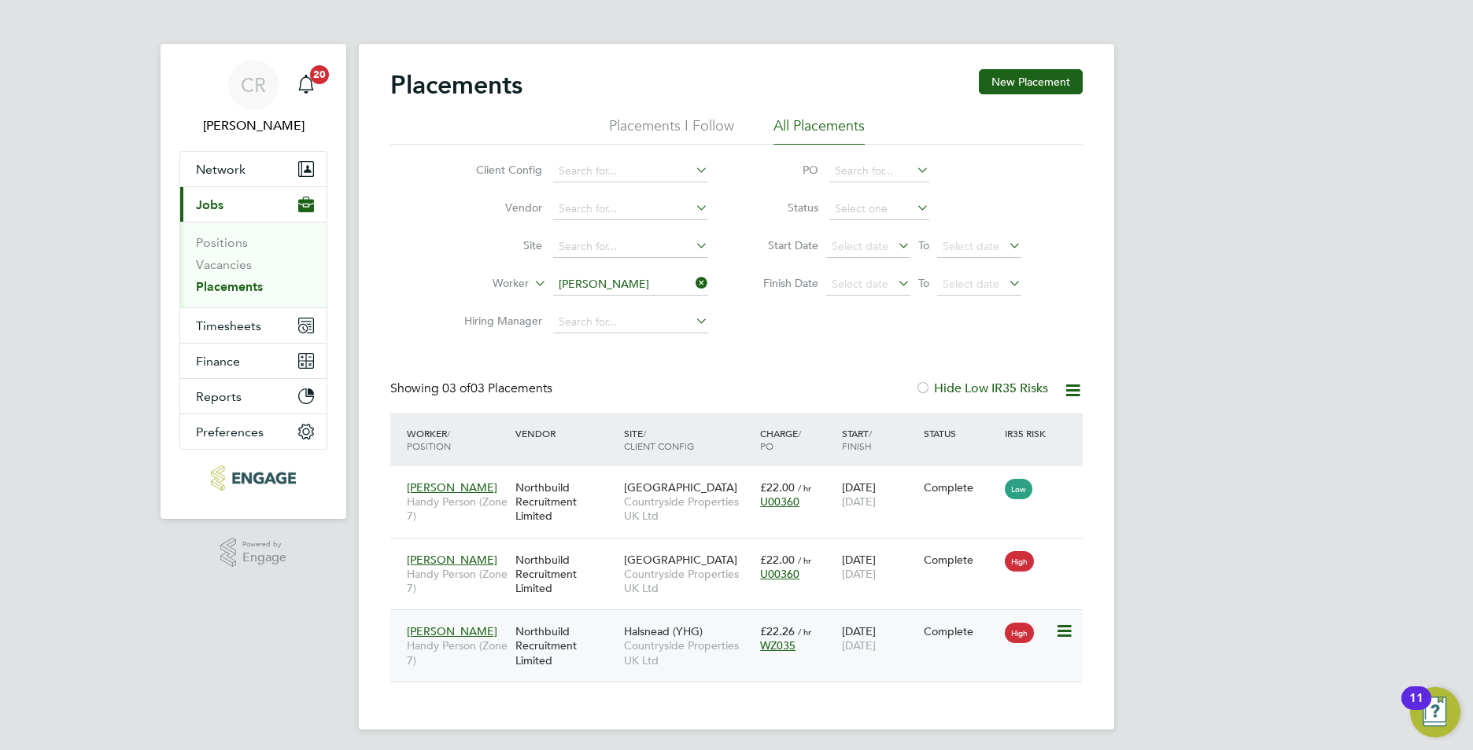
click at [732, 657] on span "Countryside Properties UK Ltd" at bounding box center [688, 653] width 128 height 28
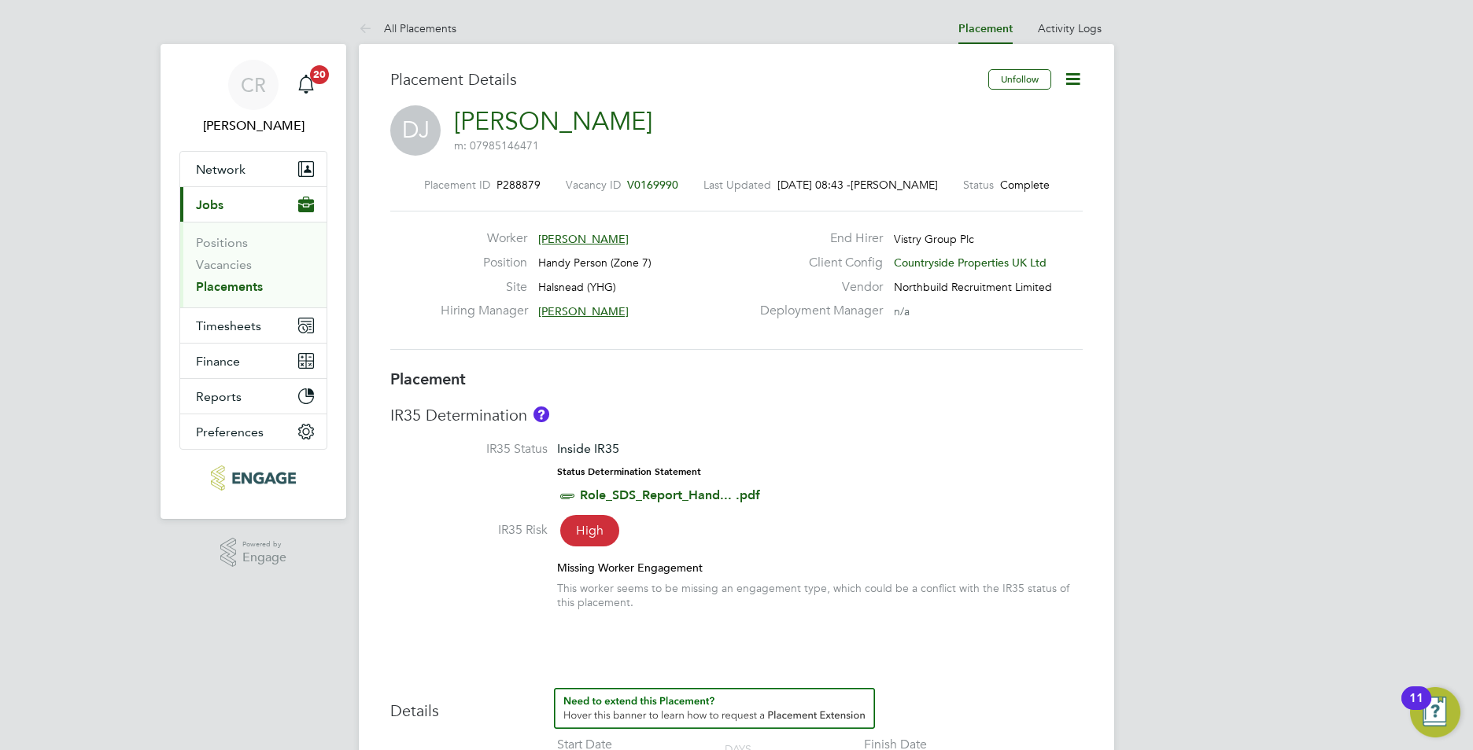
click at [1071, 82] on icon at bounding box center [1073, 79] width 20 height 20
click at [988, 112] on li "Edit Placement e" at bounding box center [1022, 116] width 116 height 22
type input "Stuart Whittaker"
type input "Mark Fitzsimmons"
type input "[DATE]"
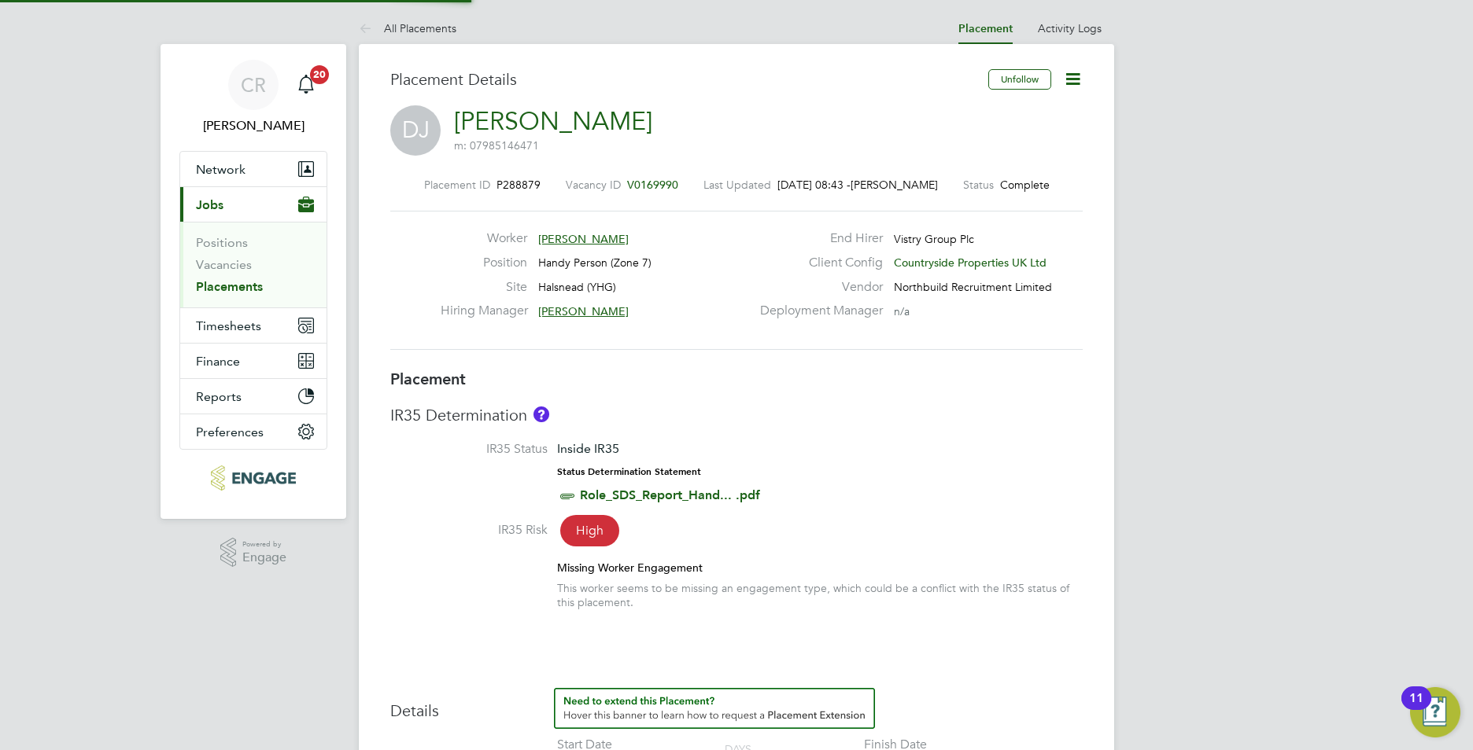
type input "[DATE]"
type input "07:30"
type input "16:30"
type input "CAN-477777"
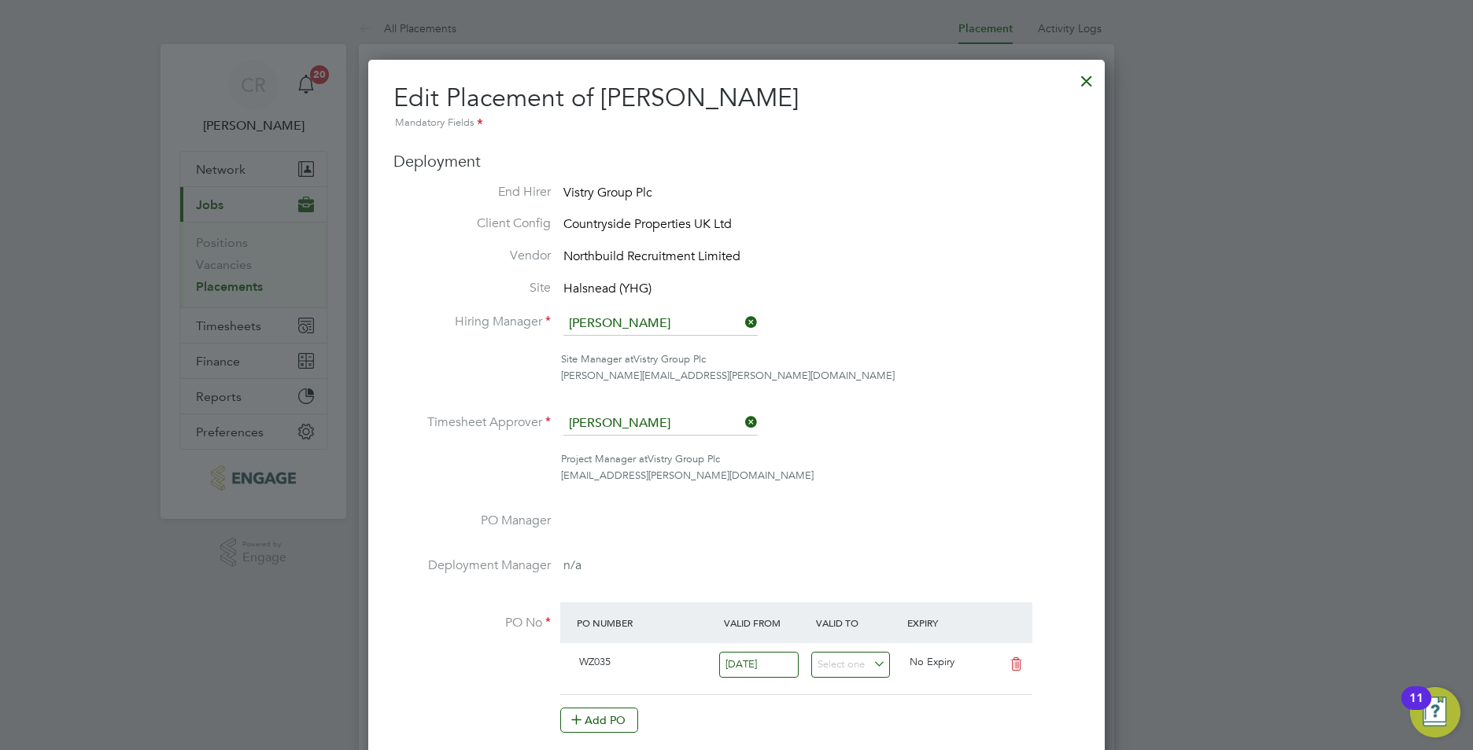
click at [1090, 83] on div at bounding box center [1086, 77] width 28 height 28
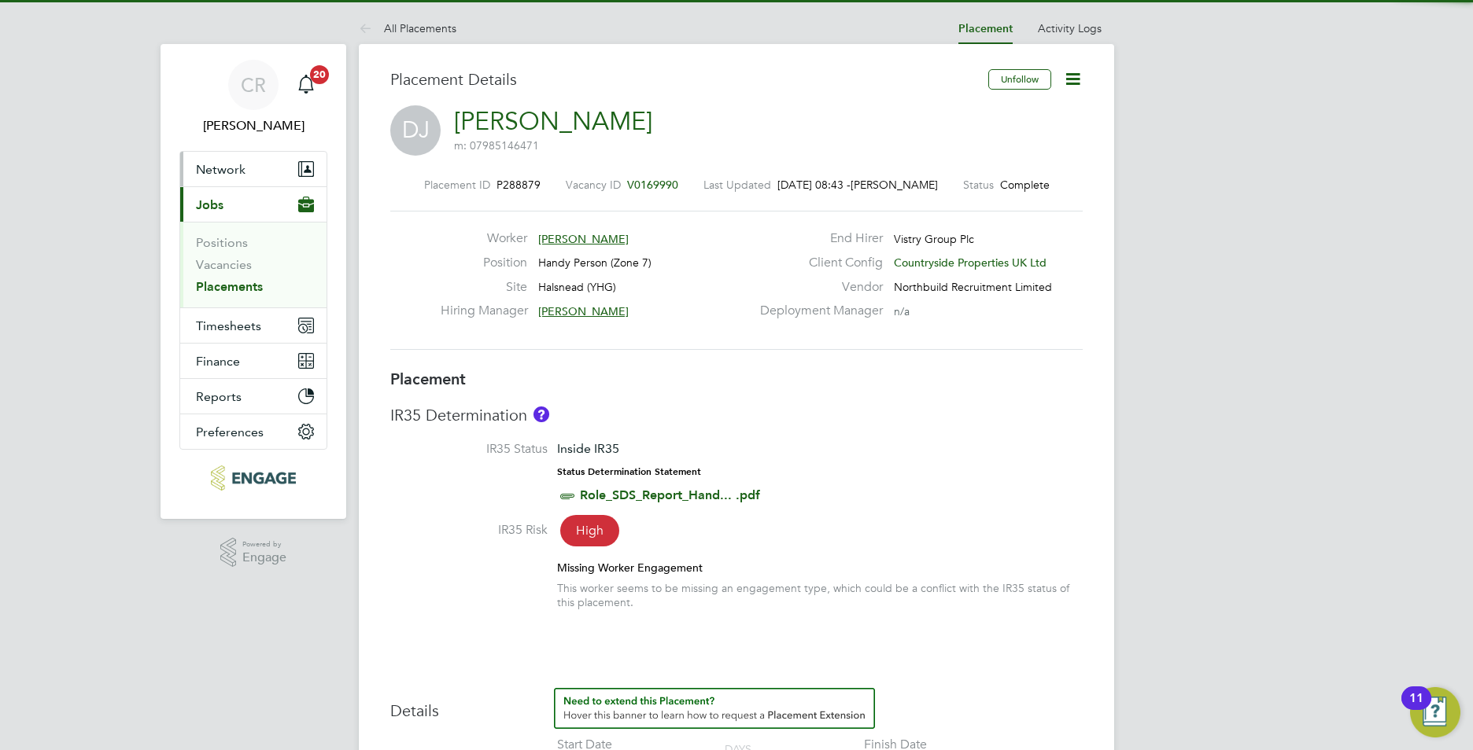
click at [212, 168] on span "Network" at bounding box center [221, 169] width 50 height 15
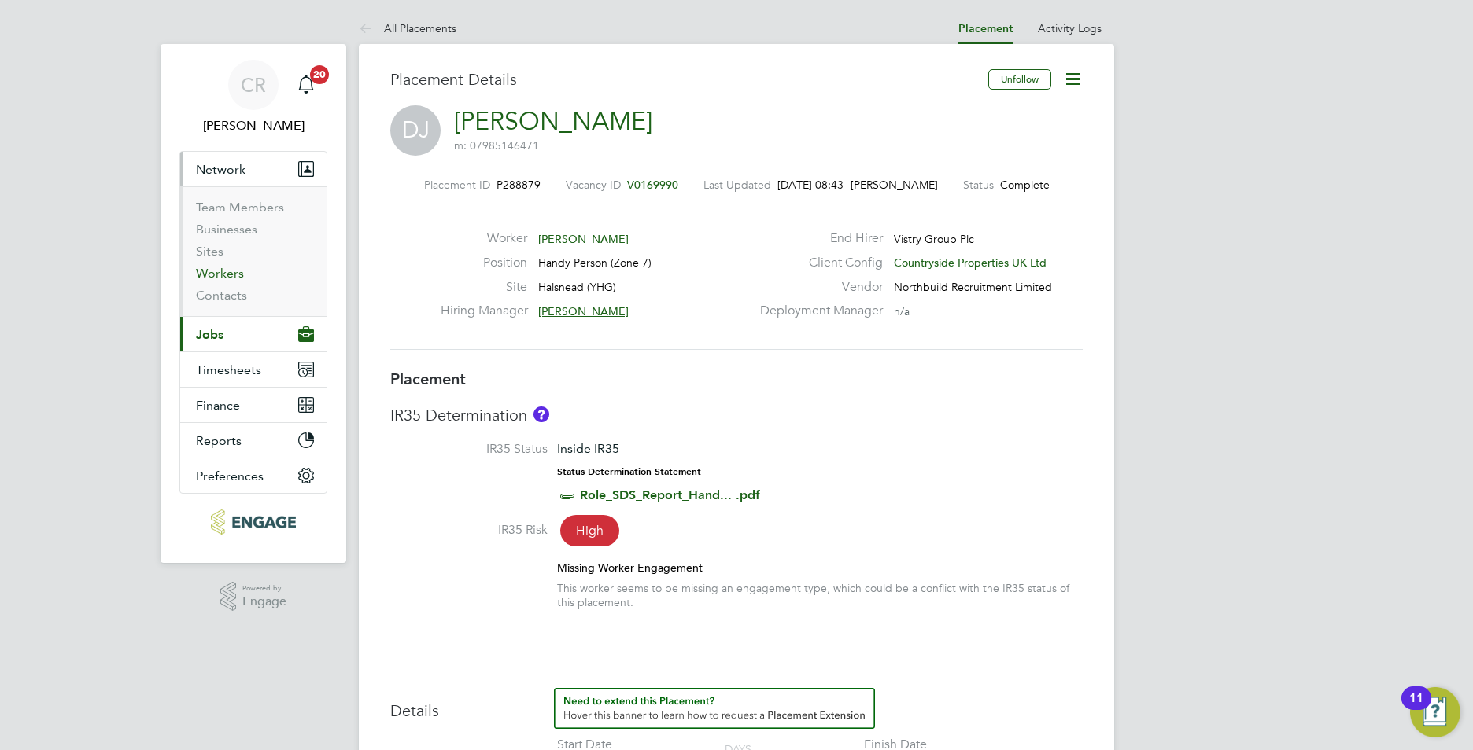
click at [215, 272] on link "Workers" at bounding box center [220, 273] width 48 height 15
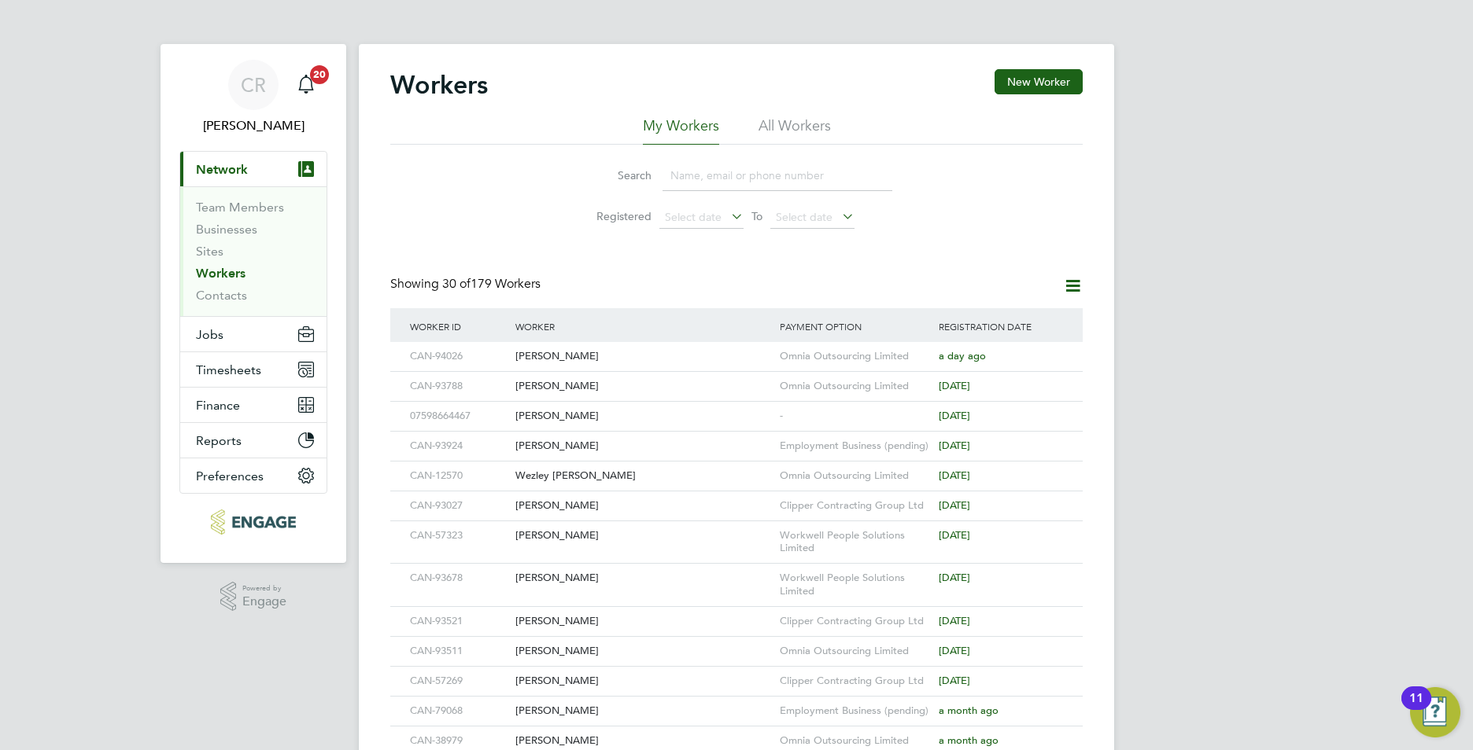
drag, startPoint x: 695, startPoint y: 177, endPoint x: 714, endPoint y: 182, distance: 19.5
click at [695, 177] on input at bounding box center [777, 175] width 230 height 31
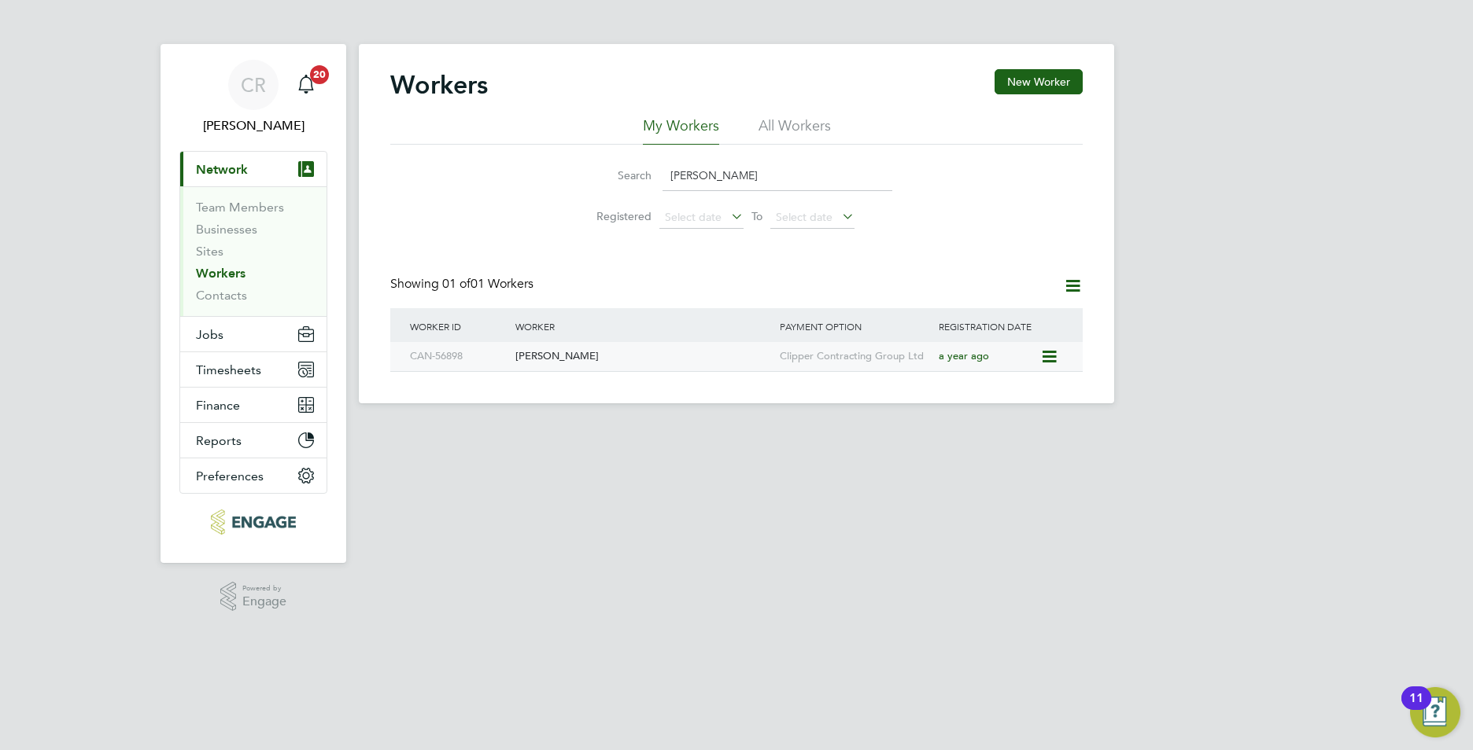
type input "david jon"
click at [584, 359] on div "David Jones" at bounding box center [643, 356] width 264 height 29
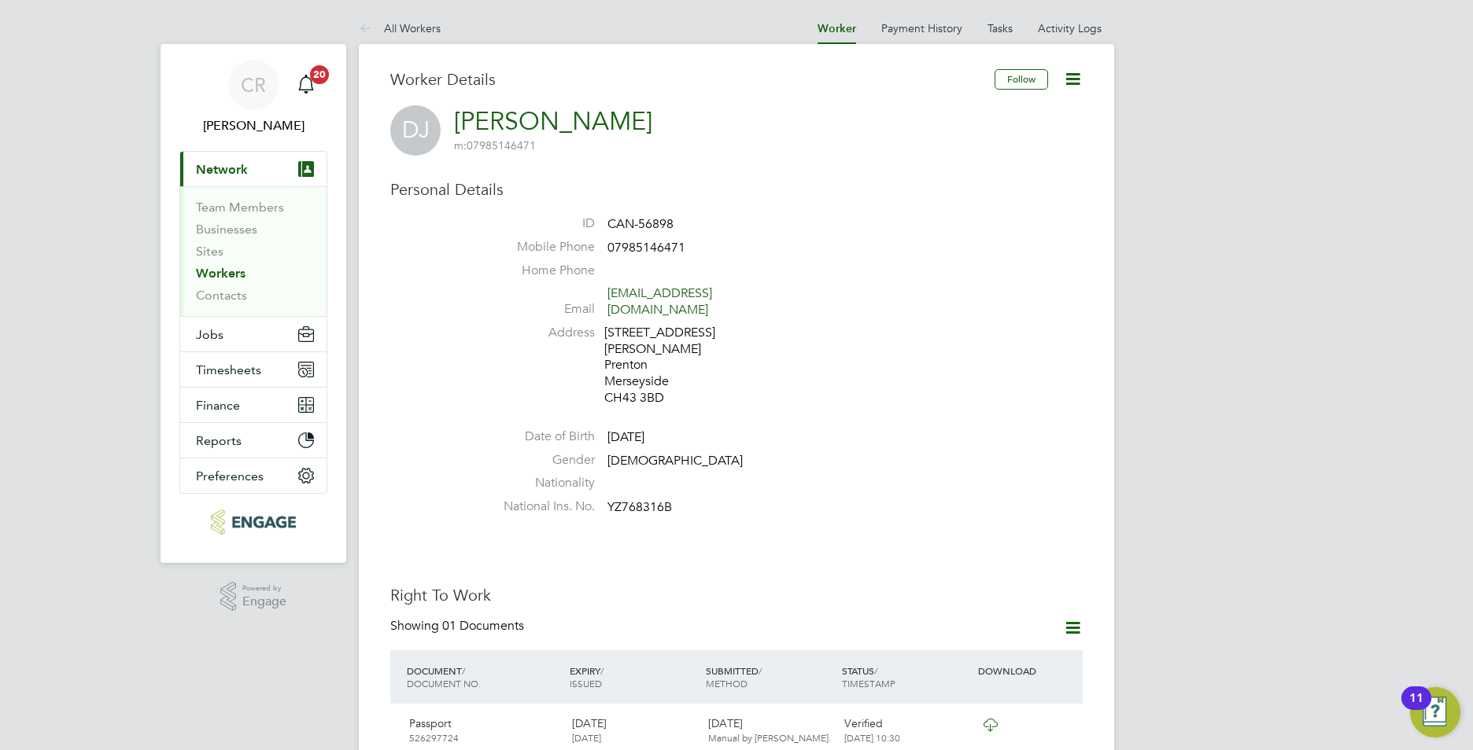
click at [1071, 83] on icon at bounding box center [1073, 79] width 20 height 20
click at [925, 181] on li "Edit Personal Details e" at bounding box center [983, 183] width 197 height 22
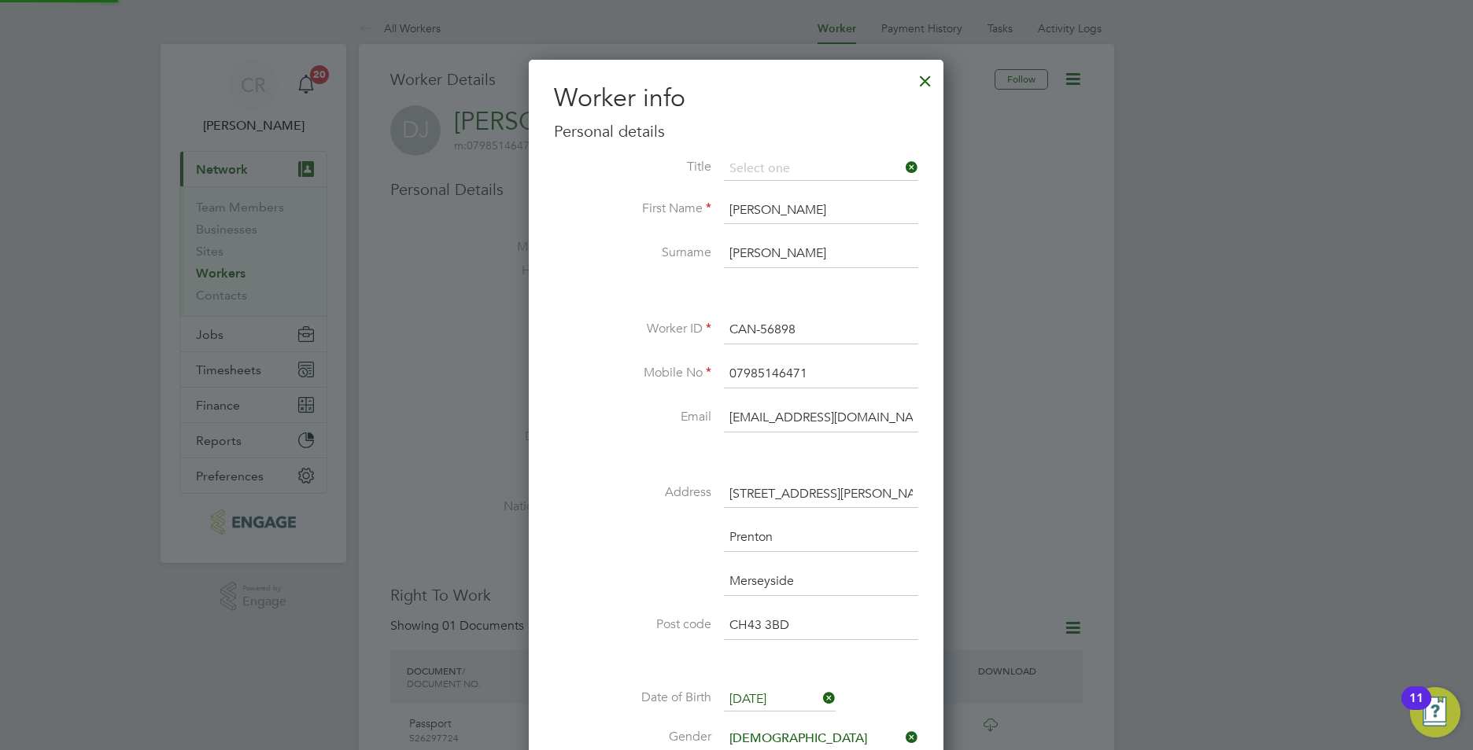
scroll to position [932, 416]
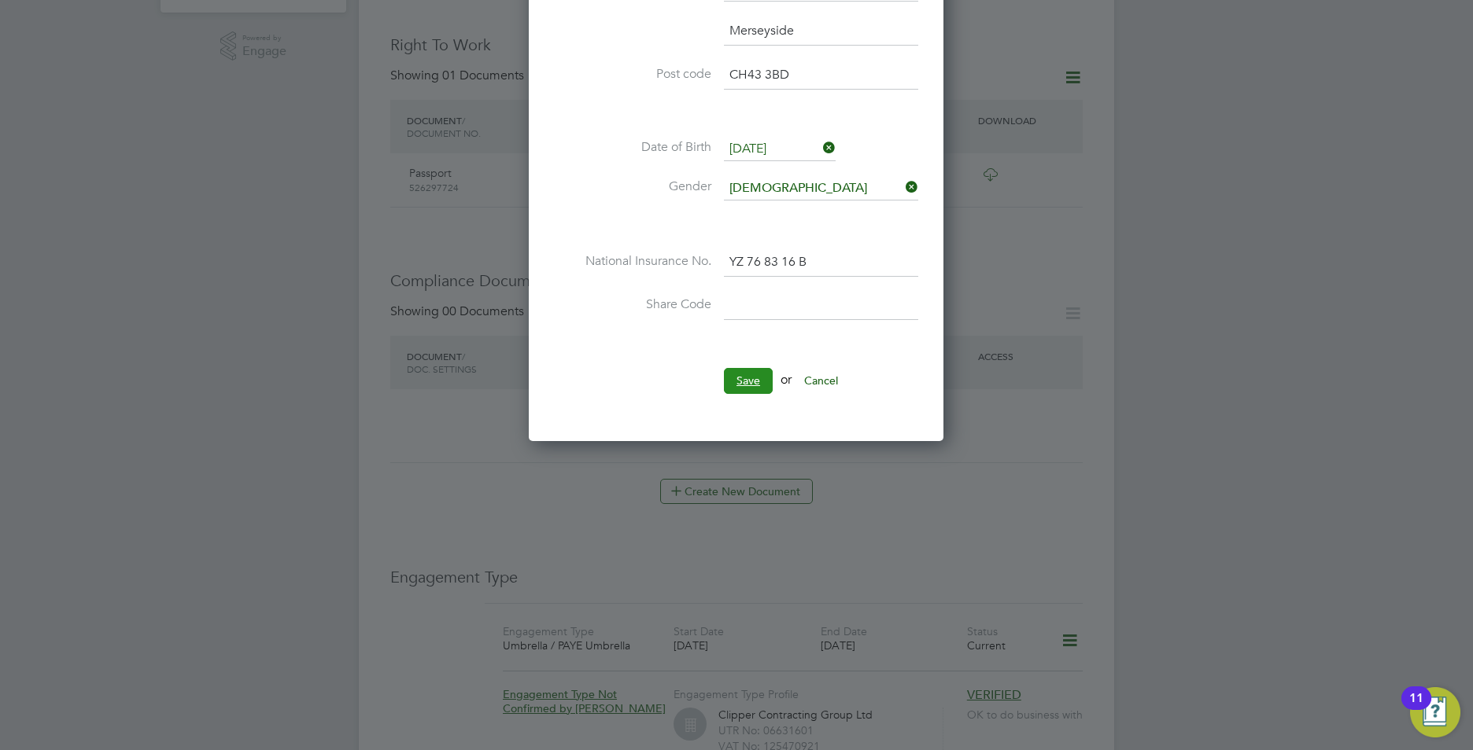
click at [738, 377] on button "Save" at bounding box center [748, 380] width 49 height 25
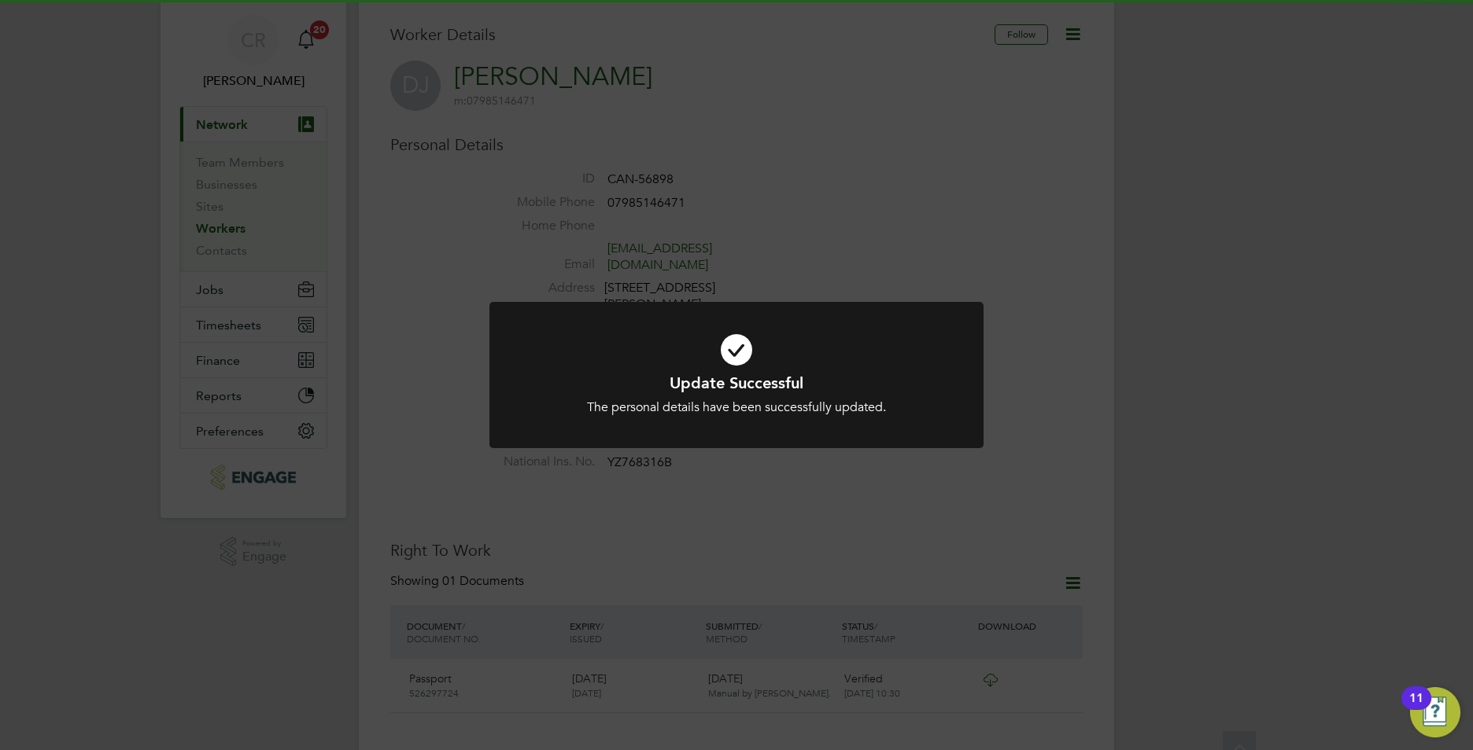
scroll to position [0, 0]
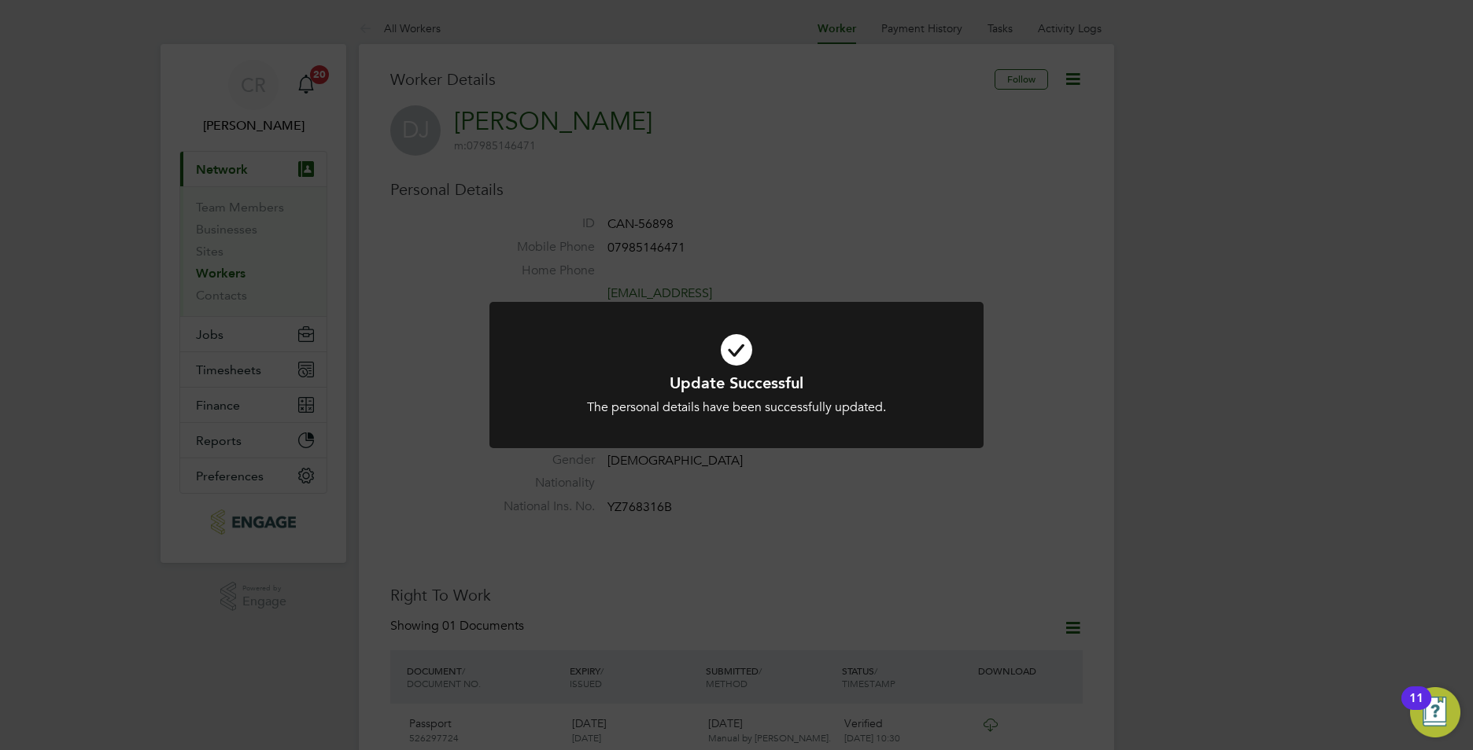
click at [1023, 545] on div "Update Successful The personal details have been successfully updated. Cancel O…" at bounding box center [736, 375] width 1473 height 750
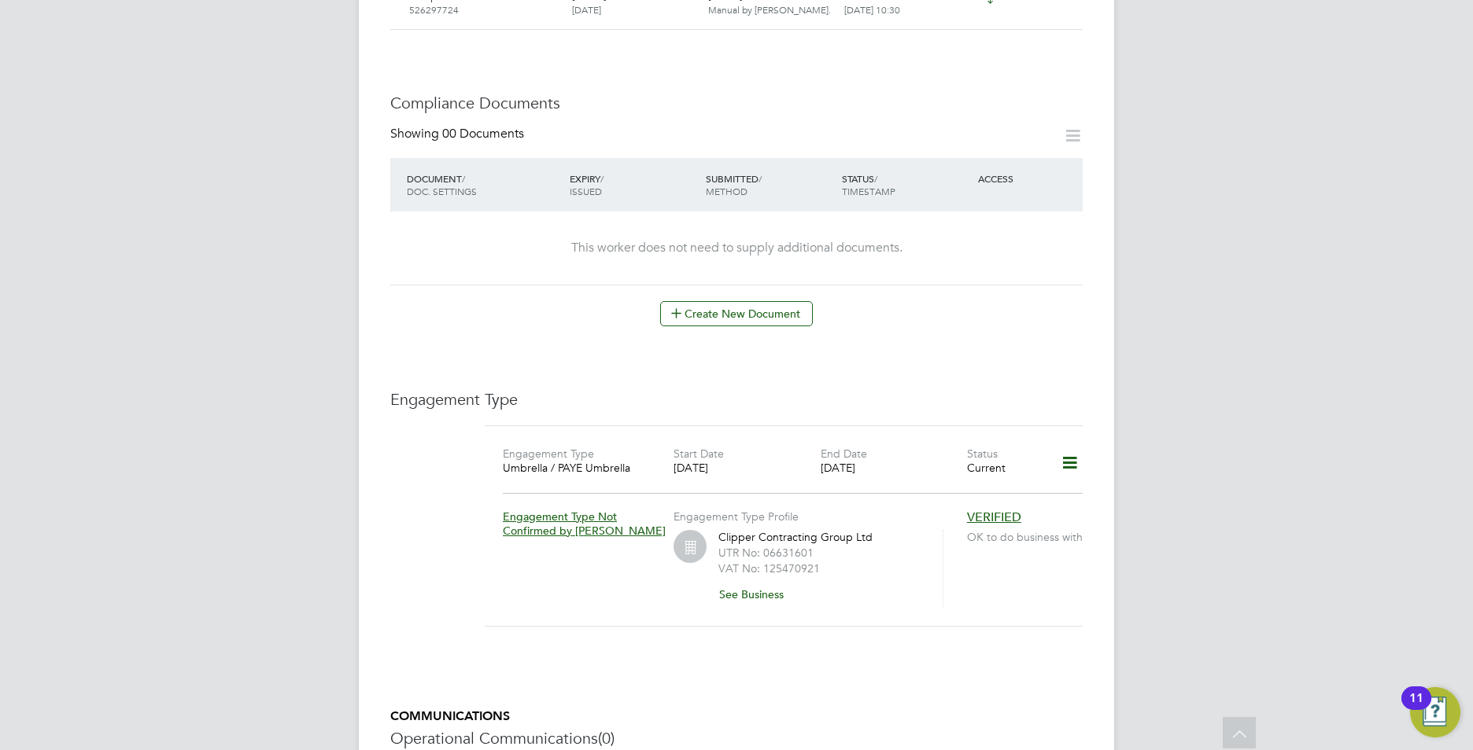
scroll to position [865, 0]
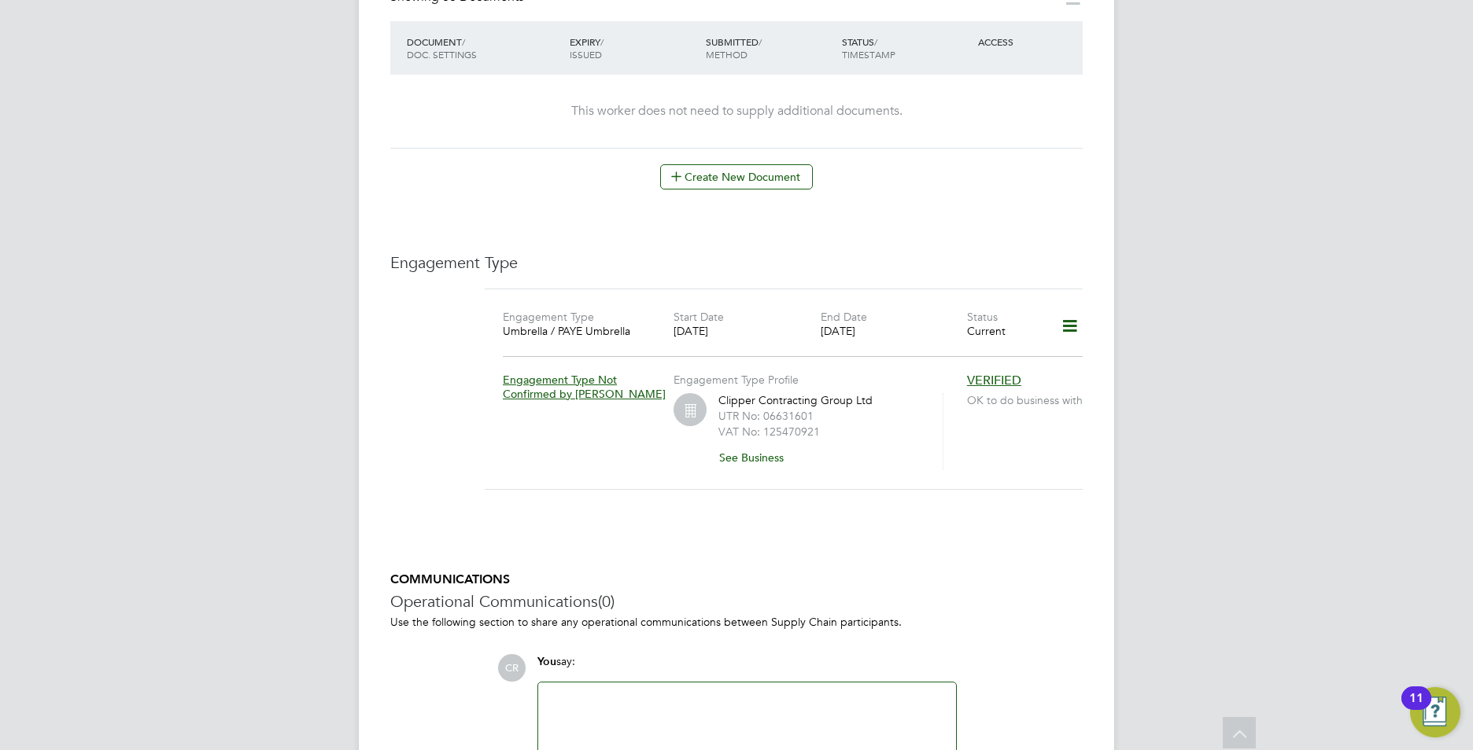
click at [1072, 308] on icon at bounding box center [1070, 326] width 28 height 36
click at [938, 337] on li "Edit Engagement Type" at bounding box center [987, 340] width 180 height 22
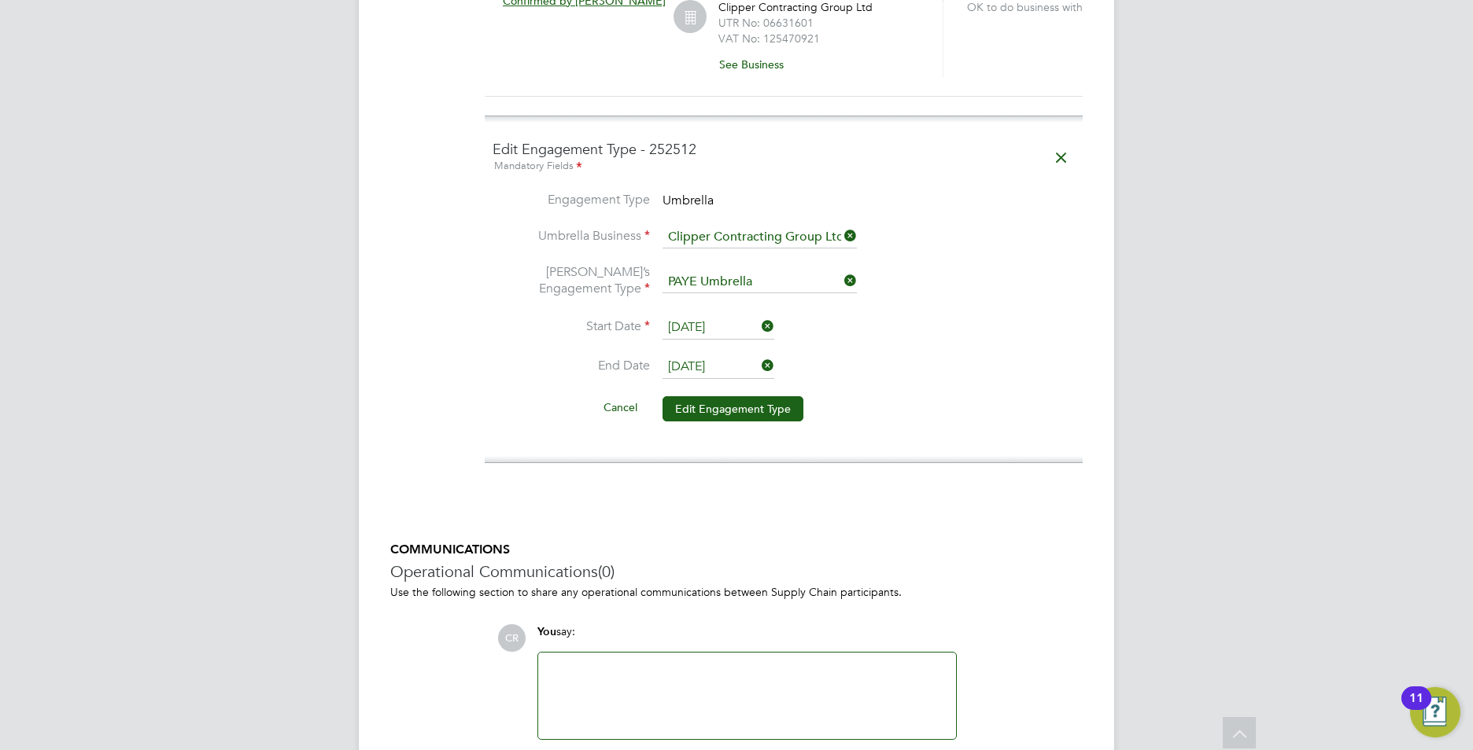
click at [689, 396] on button "Edit Engagement Type" at bounding box center [732, 408] width 141 height 25
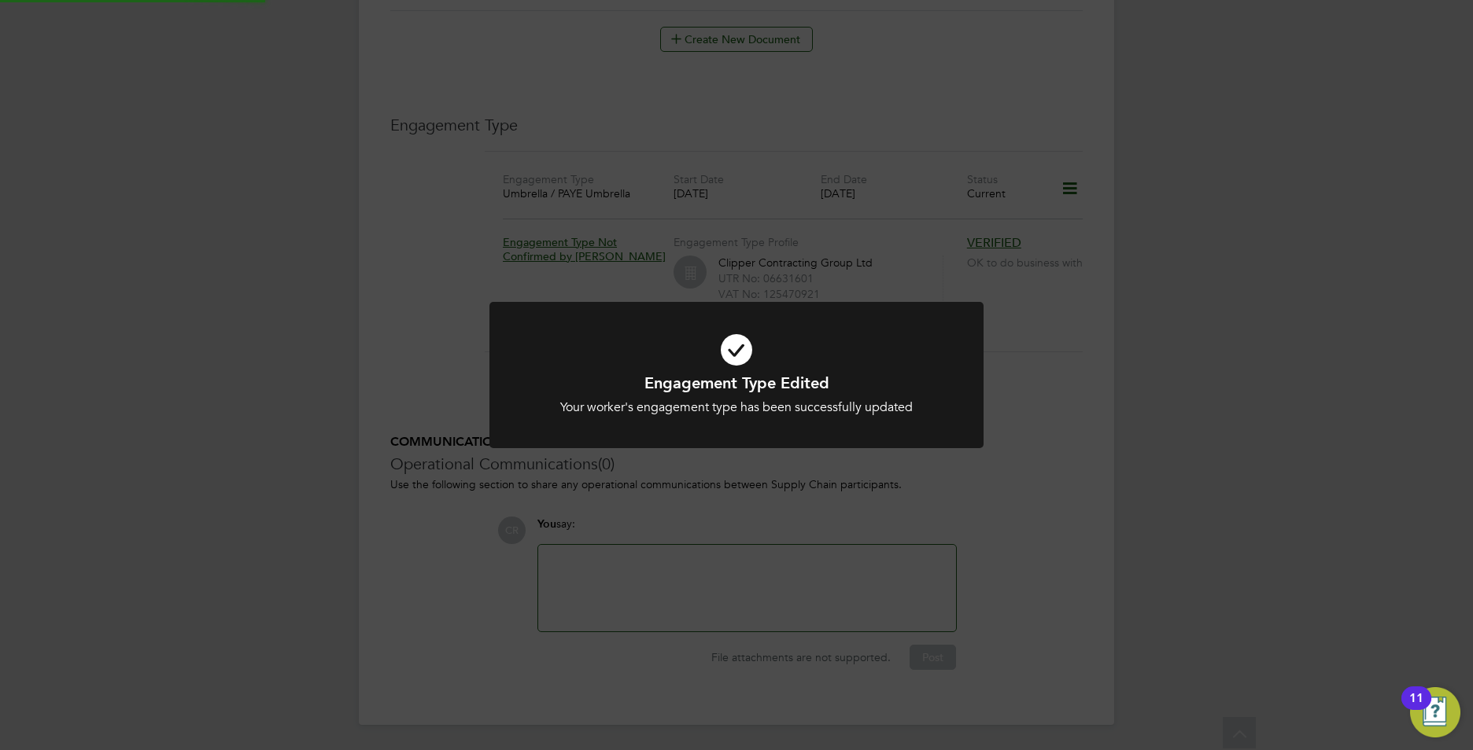
scroll to position [970, 0]
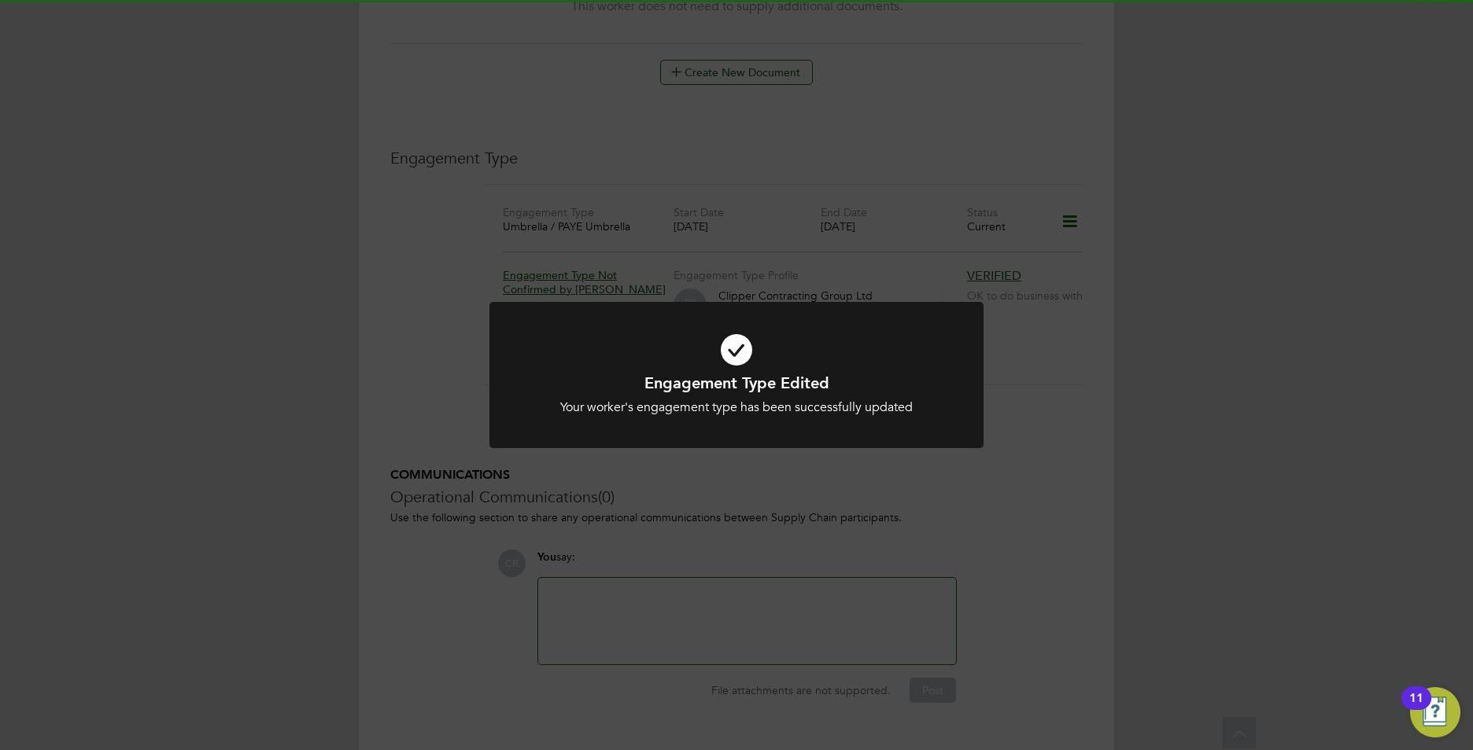
click at [1197, 511] on div "Engagement Type Edited Your worker's engagement type has been successfully upda…" at bounding box center [736, 375] width 1473 height 750
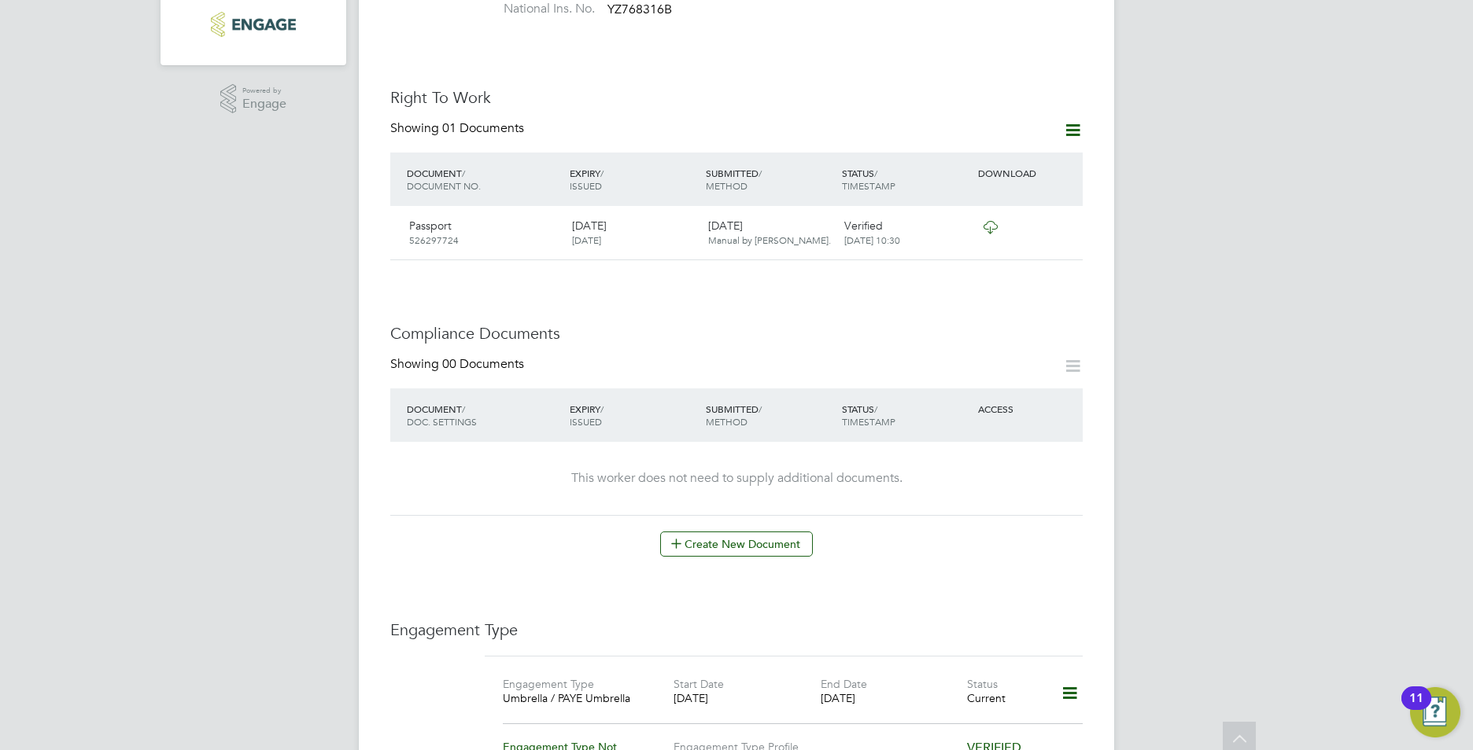
scroll to position [0, 0]
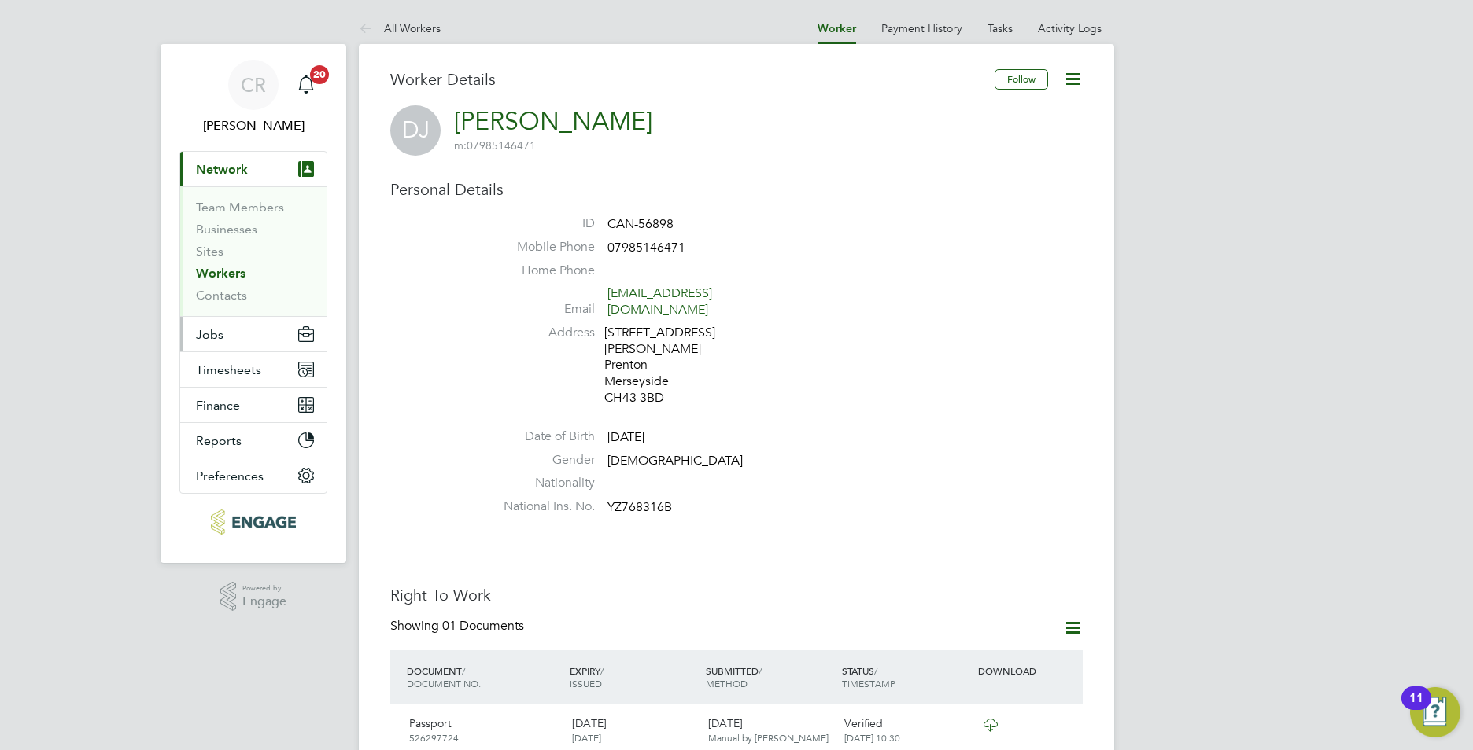
click at [219, 335] on span "Jobs" at bounding box center [210, 334] width 28 height 15
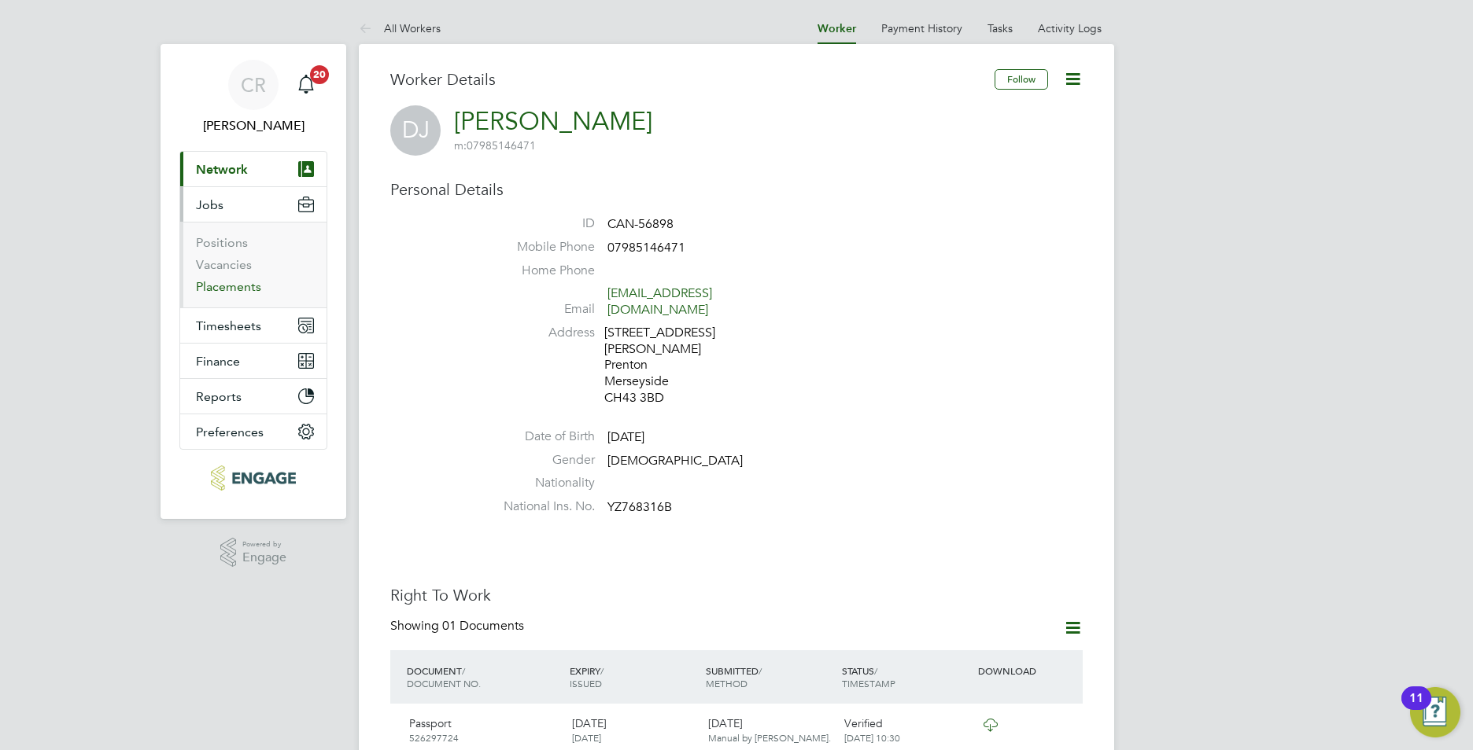
click at [216, 286] on link "Placements" at bounding box center [228, 286] width 65 height 15
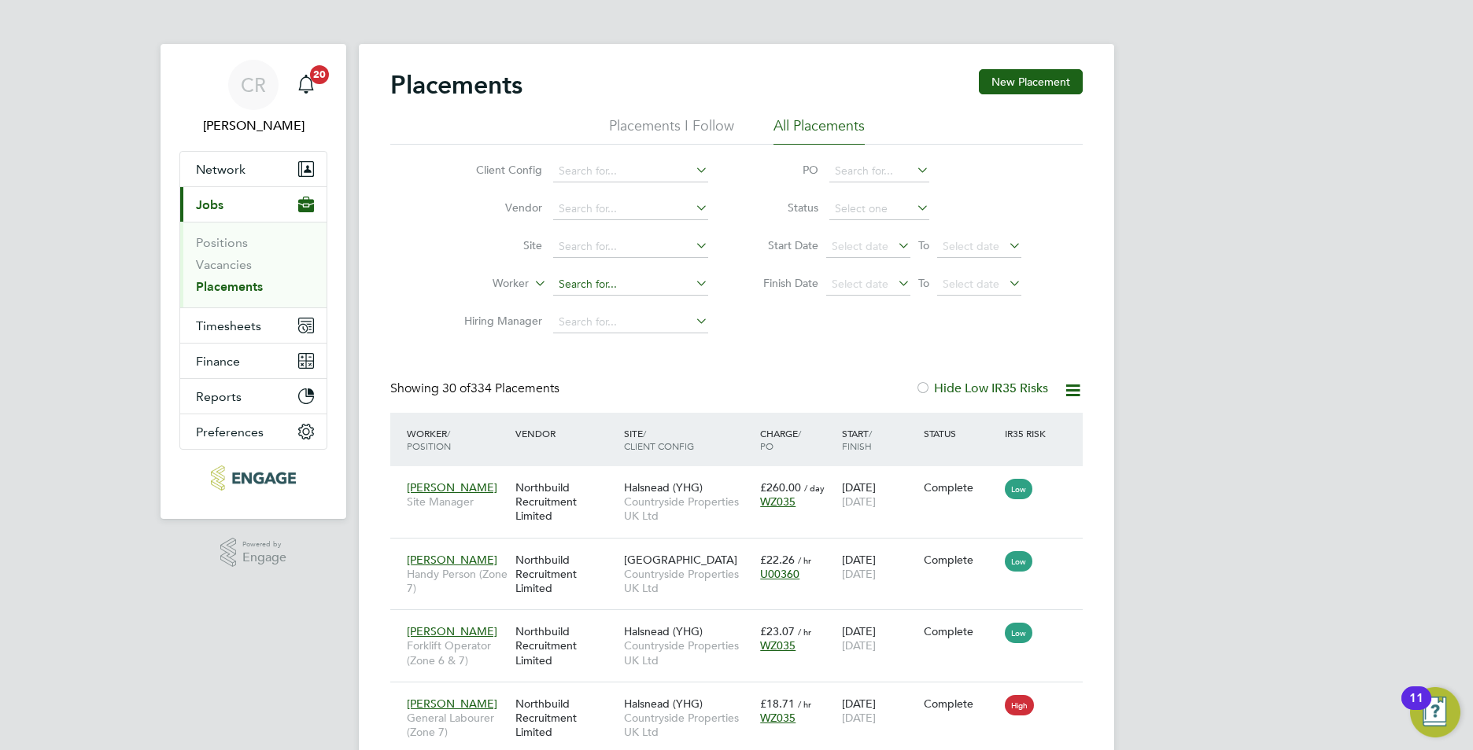
click at [567, 282] on input at bounding box center [630, 285] width 155 height 22
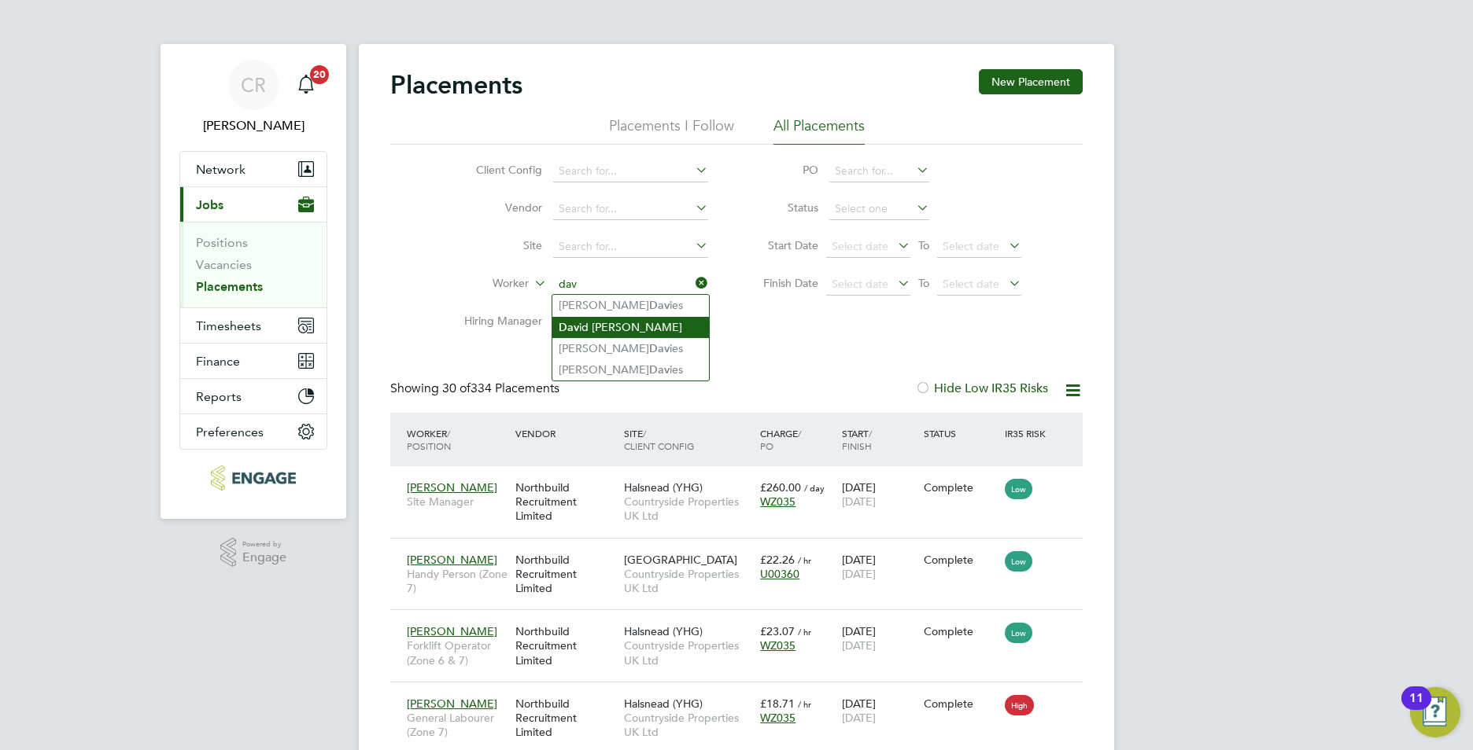
click at [610, 323] on li "Dav id Jones" at bounding box center [630, 327] width 157 height 21
type input "David Jones"
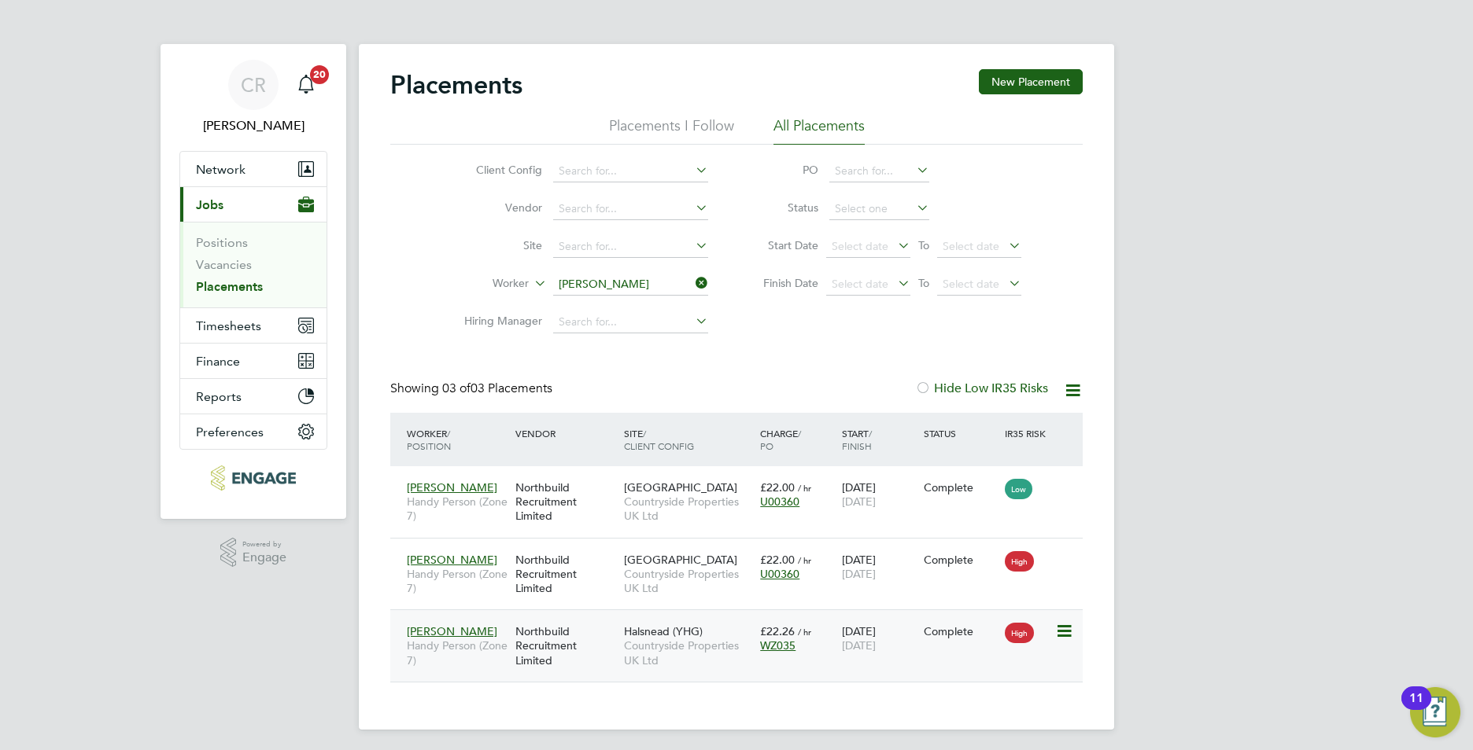
click at [677, 637] on span "Halsnead (YHG)" at bounding box center [663, 632] width 79 height 14
click at [226, 283] on link "Placements" at bounding box center [229, 286] width 67 height 15
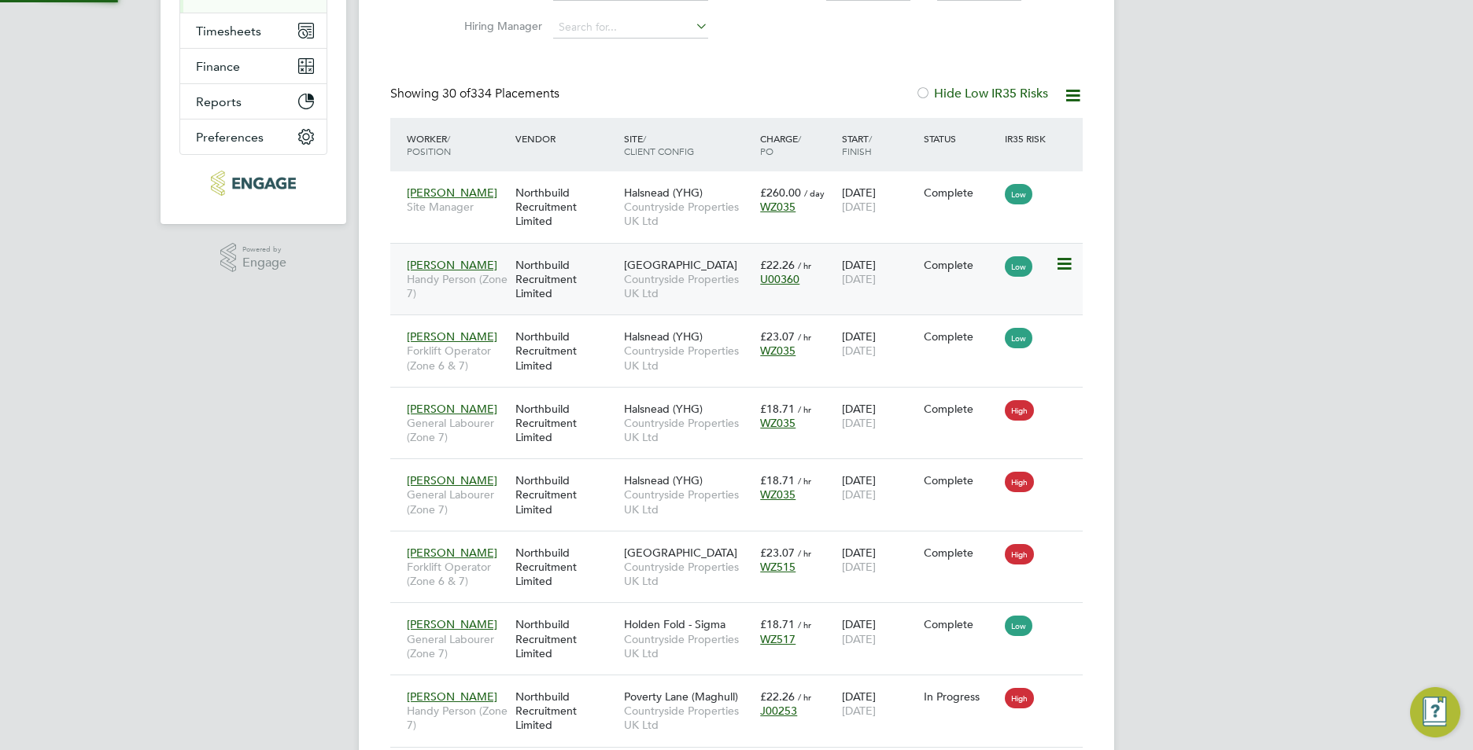
scroll to position [8, 8]
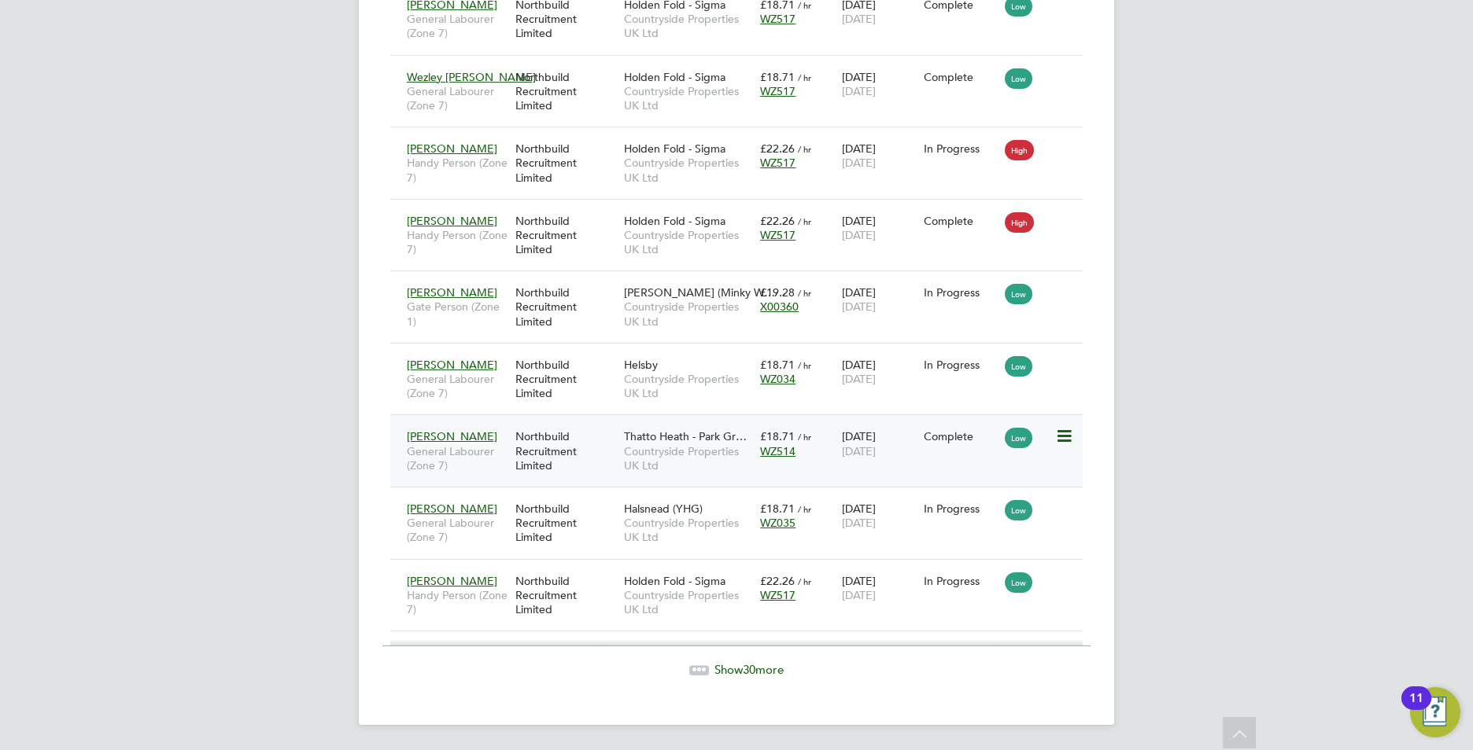
click at [716, 455] on span "Countryside Properties UK Ltd" at bounding box center [688, 458] width 128 height 28
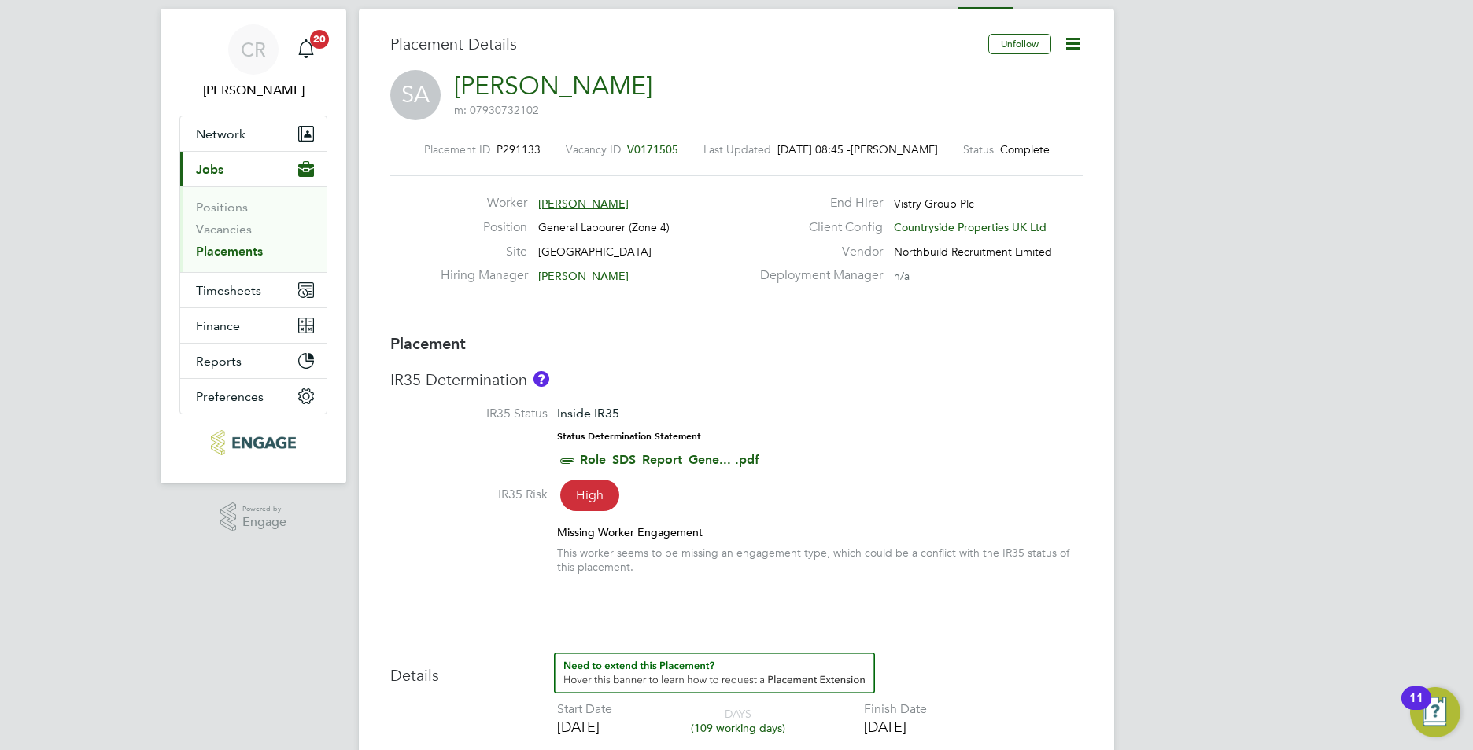
scroll to position [79, 0]
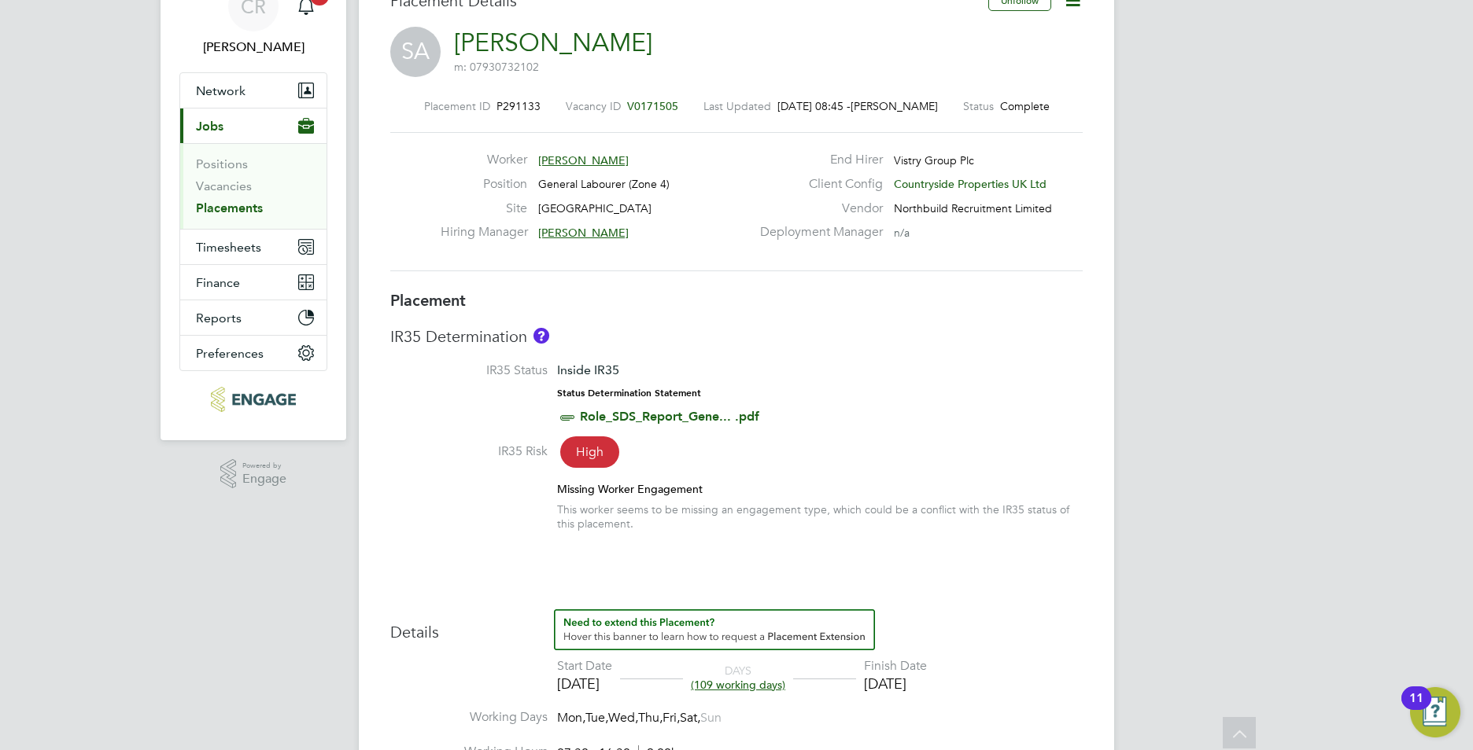
drag, startPoint x: 225, startPoint y: 205, endPoint x: 238, endPoint y: 213, distance: 15.3
click at [225, 205] on link "Placements" at bounding box center [229, 208] width 67 height 15
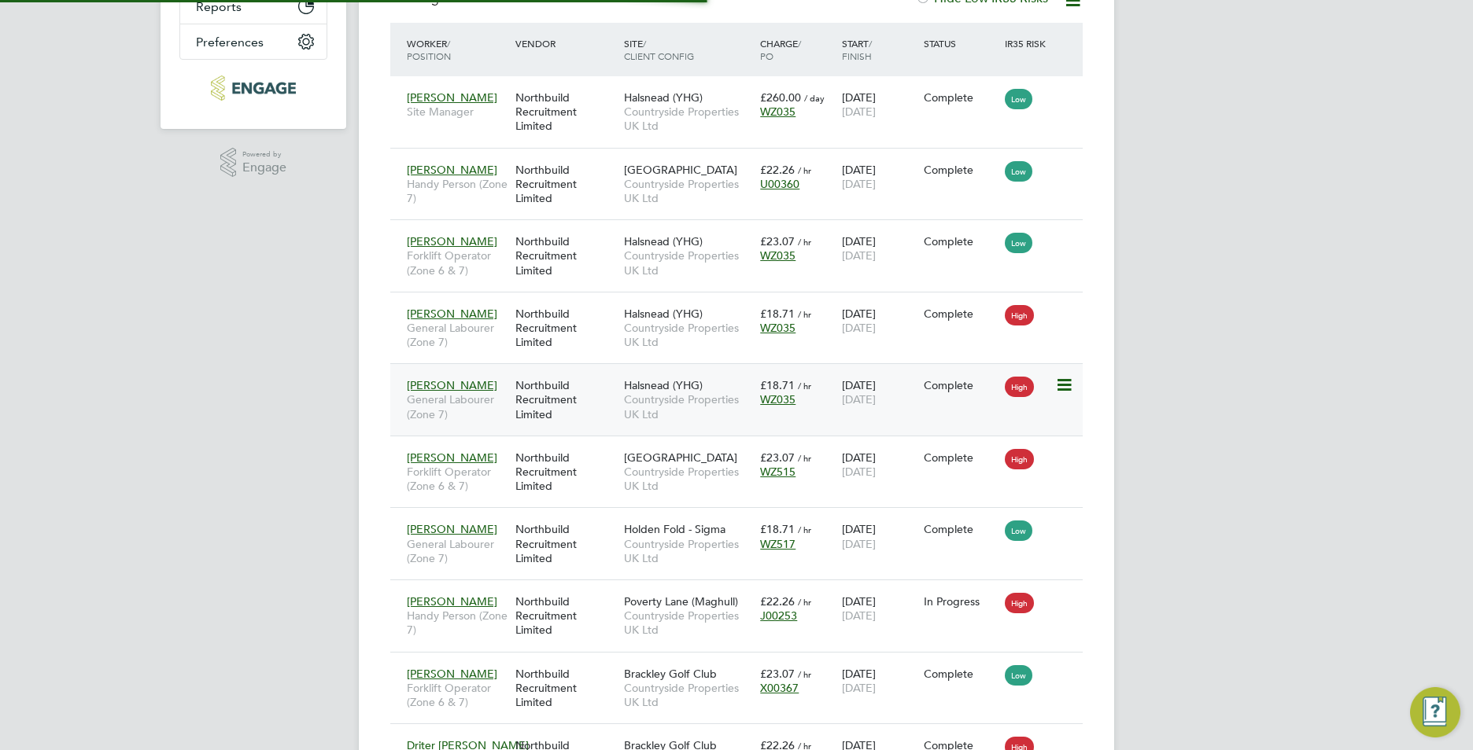
scroll to position [59, 109]
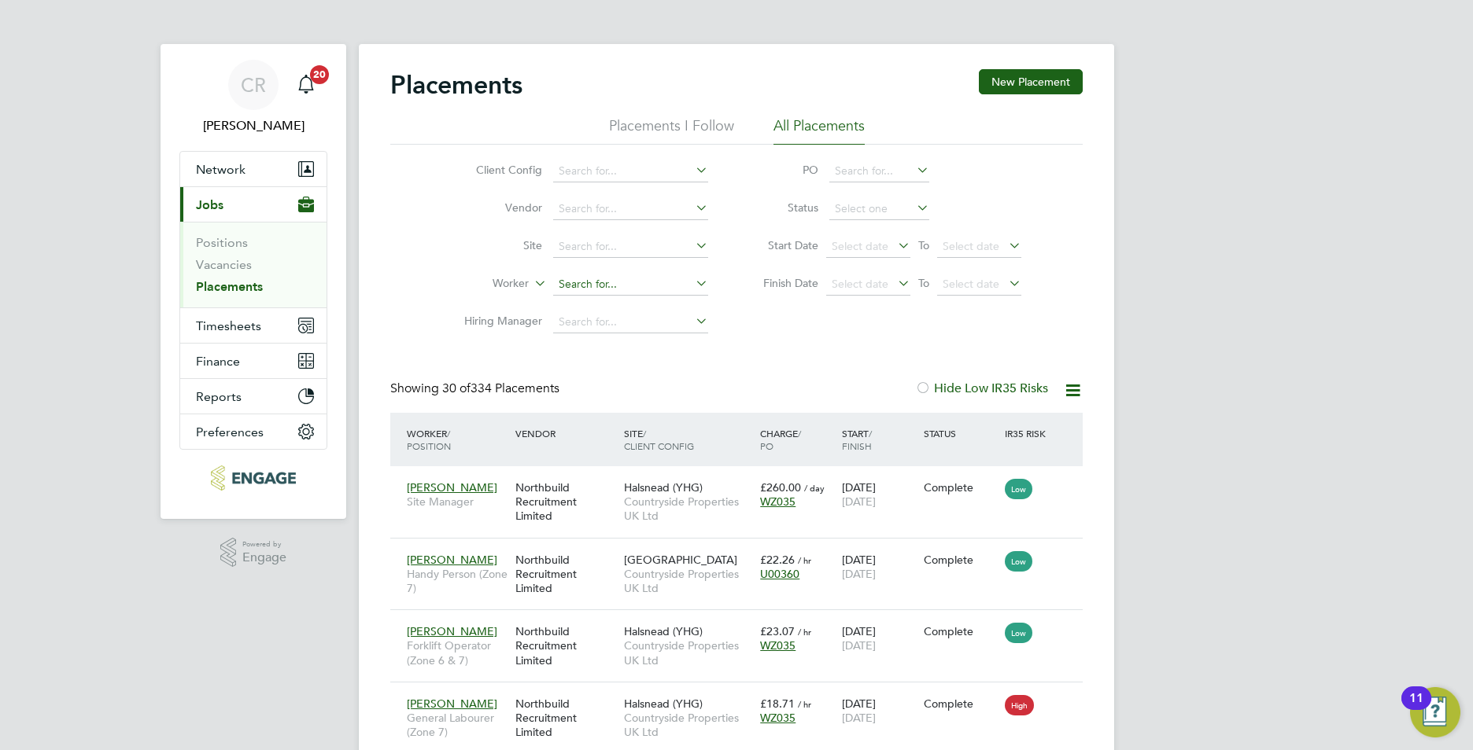
click at [573, 283] on input at bounding box center [630, 285] width 155 height 22
click at [581, 308] on li "[PERSON_NAME] [PERSON_NAME]" at bounding box center [630, 305] width 157 height 21
type input "[PERSON_NAME]"
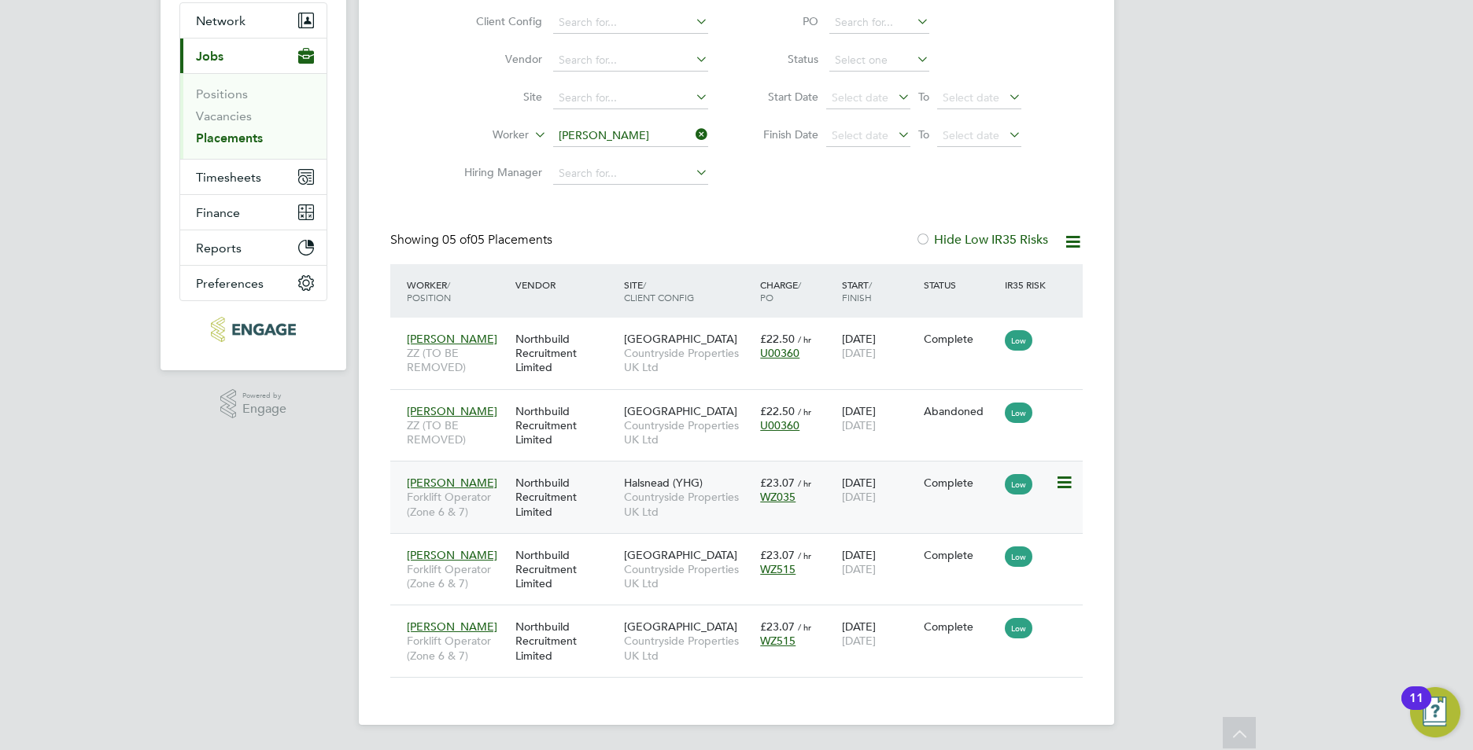
click at [750, 492] on span "Countryside Properties UK Ltd" at bounding box center [688, 504] width 128 height 28
click at [628, 133] on div "Placements I Follow All Placements Client Config Vendor Site Worker [PERSON_NAM…" at bounding box center [736, 80] width 692 height 225
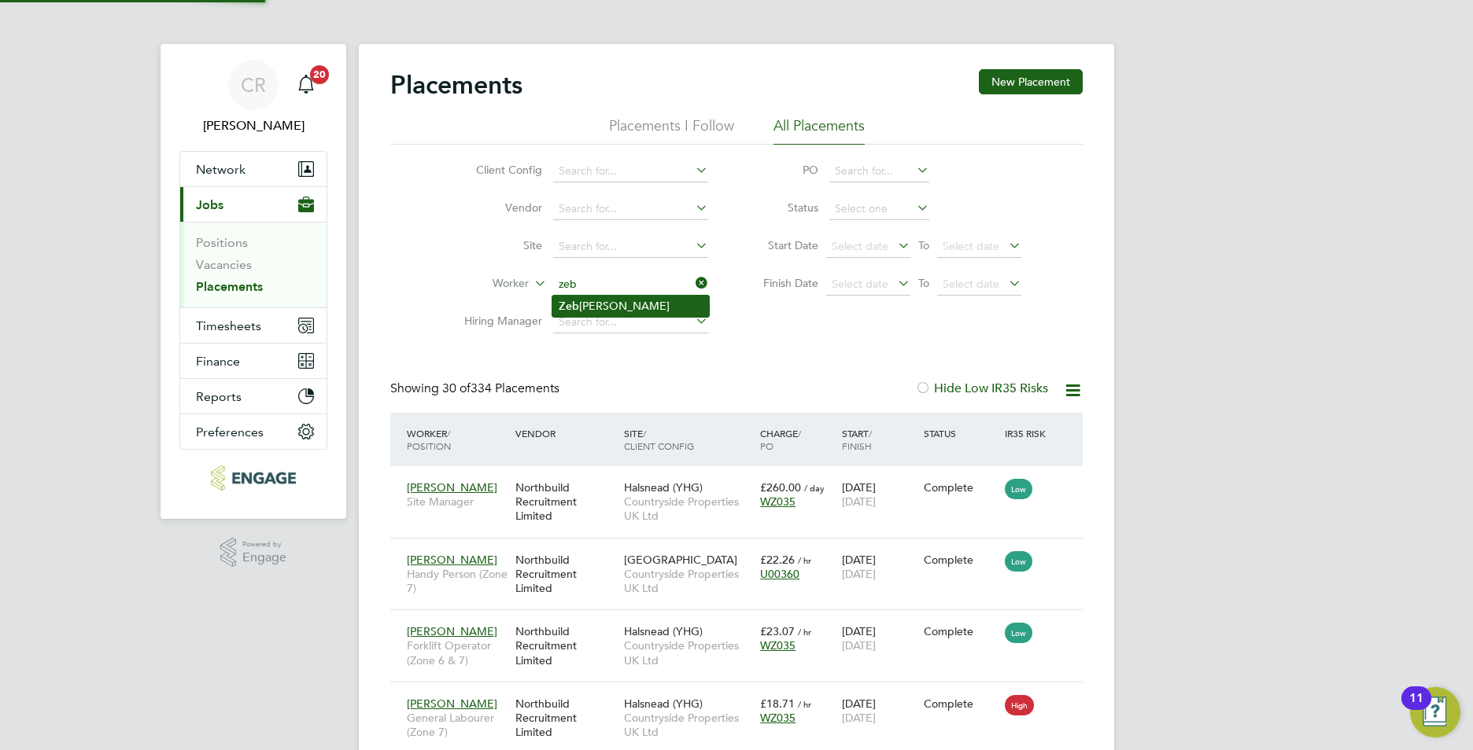
click at [627, 300] on li "[PERSON_NAME] Kenamuinjo" at bounding box center [630, 306] width 157 height 21
type input "Zebulion Kenamuinjo"
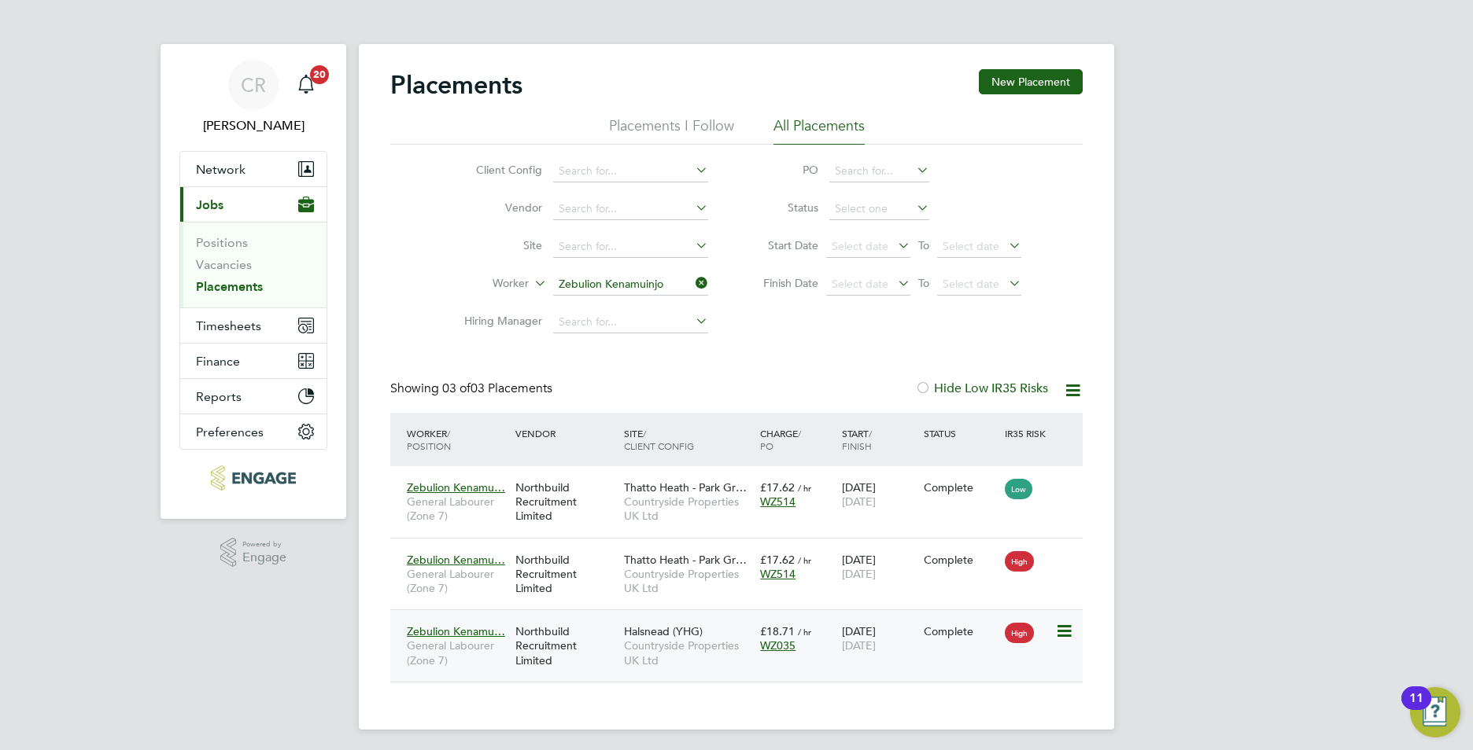
click at [595, 636] on div "Northbuild Recruitment Limited" at bounding box center [565, 646] width 109 height 59
click at [692, 278] on icon at bounding box center [692, 283] width 0 height 22
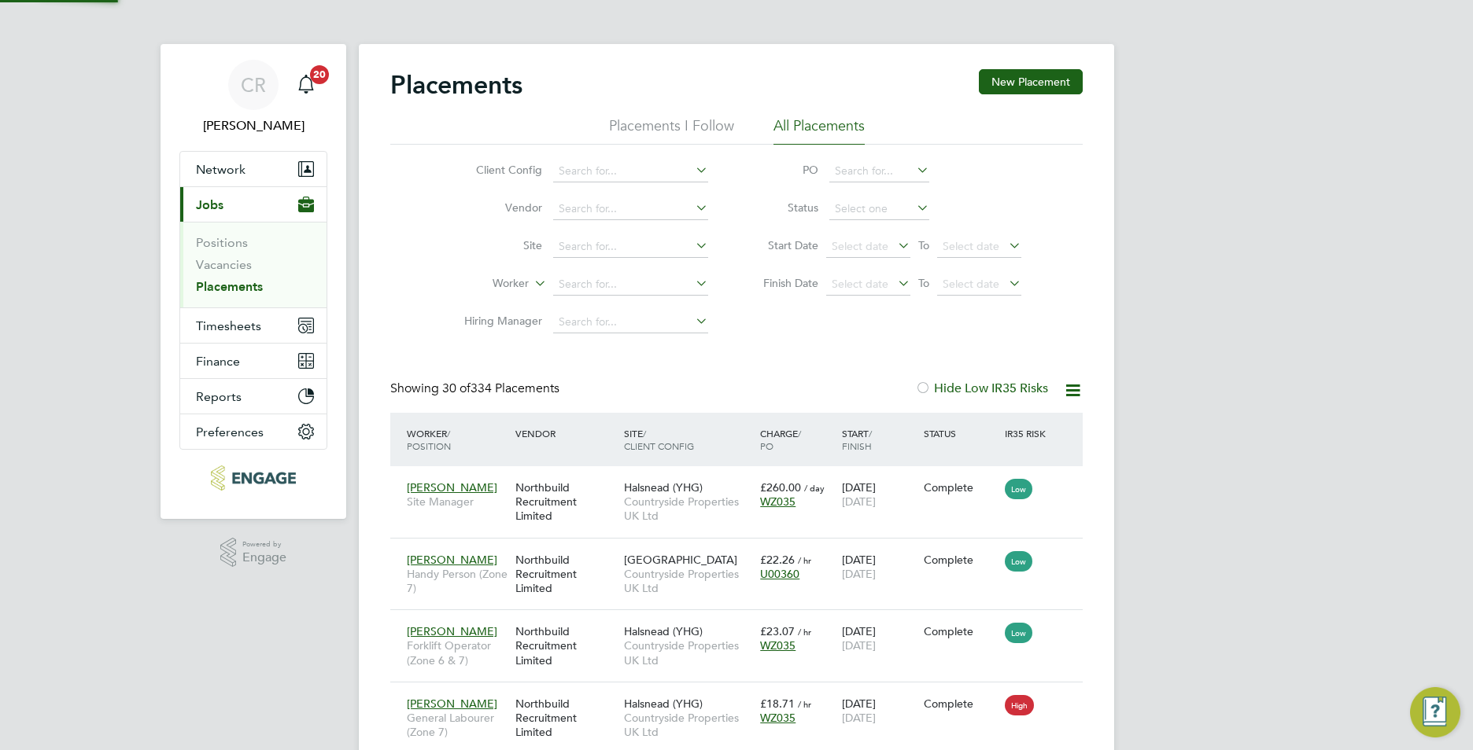
scroll to position [59, 109]
click at [644, 287] on input at bounding box center [630, 285] width 155 height 22
click at [588, 305] on li "Efe Sodje" at bounding box center [630, 306] width 157 height 21
type input "Efe Sodje"
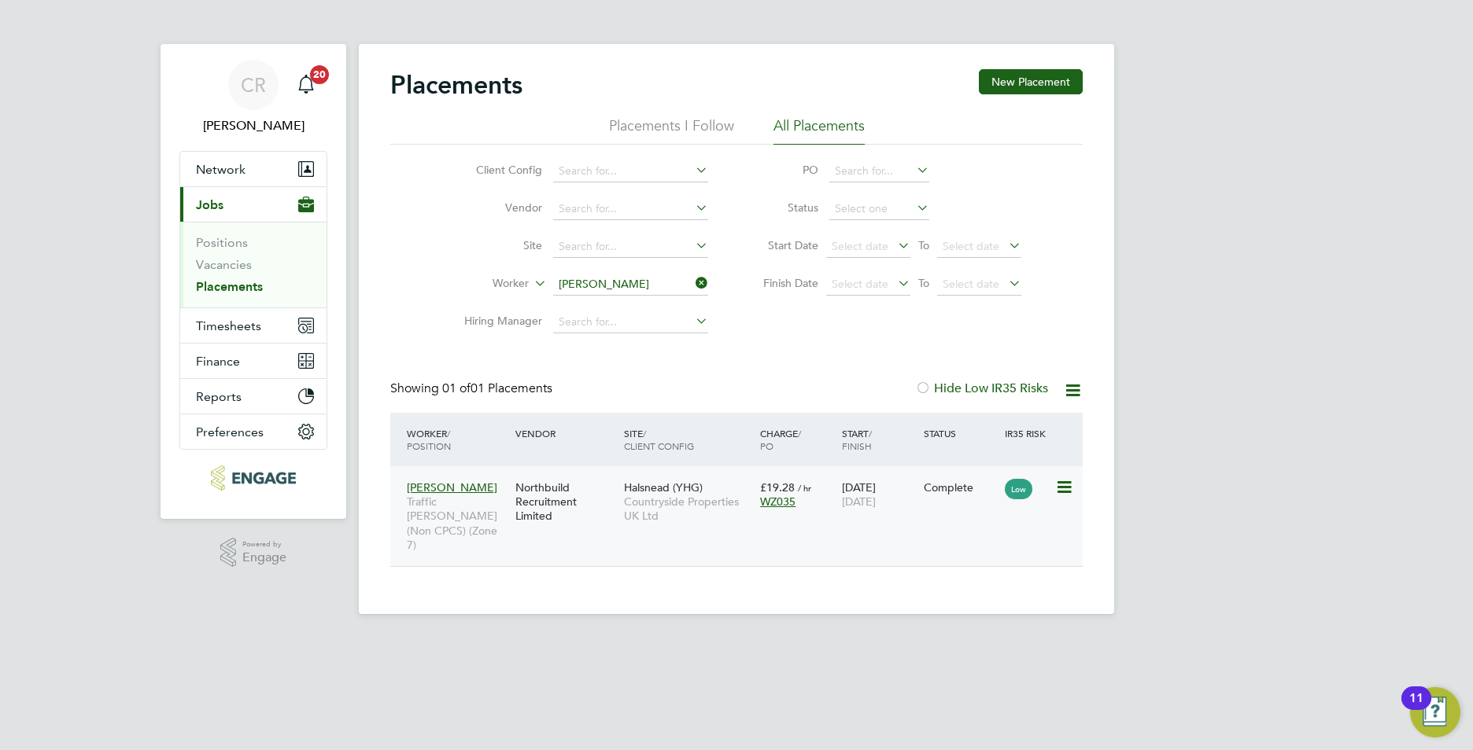
click at [735, 508] on span "Countryside Properties UK Ltd" at bounding box center [688, 509] width 128 height 28
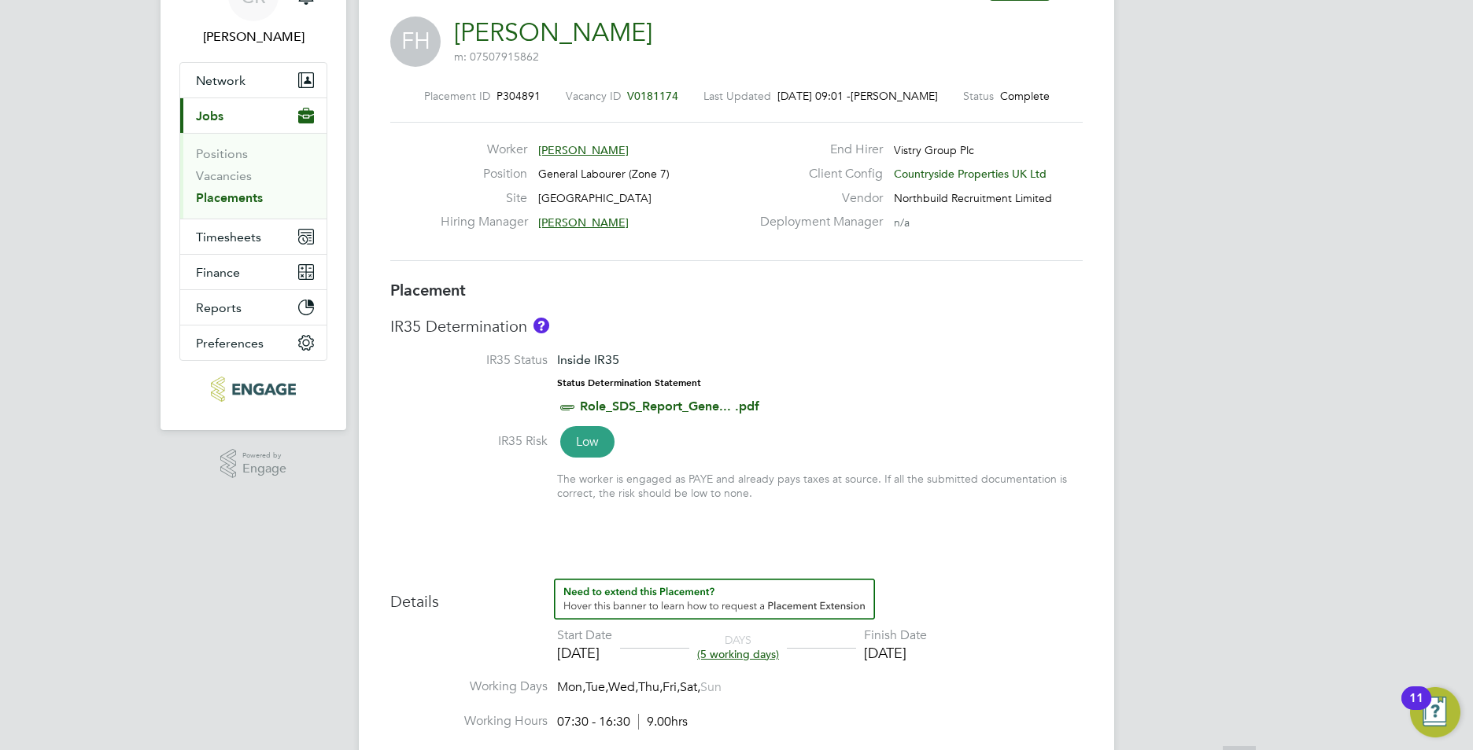
scroll to position [315, 0]
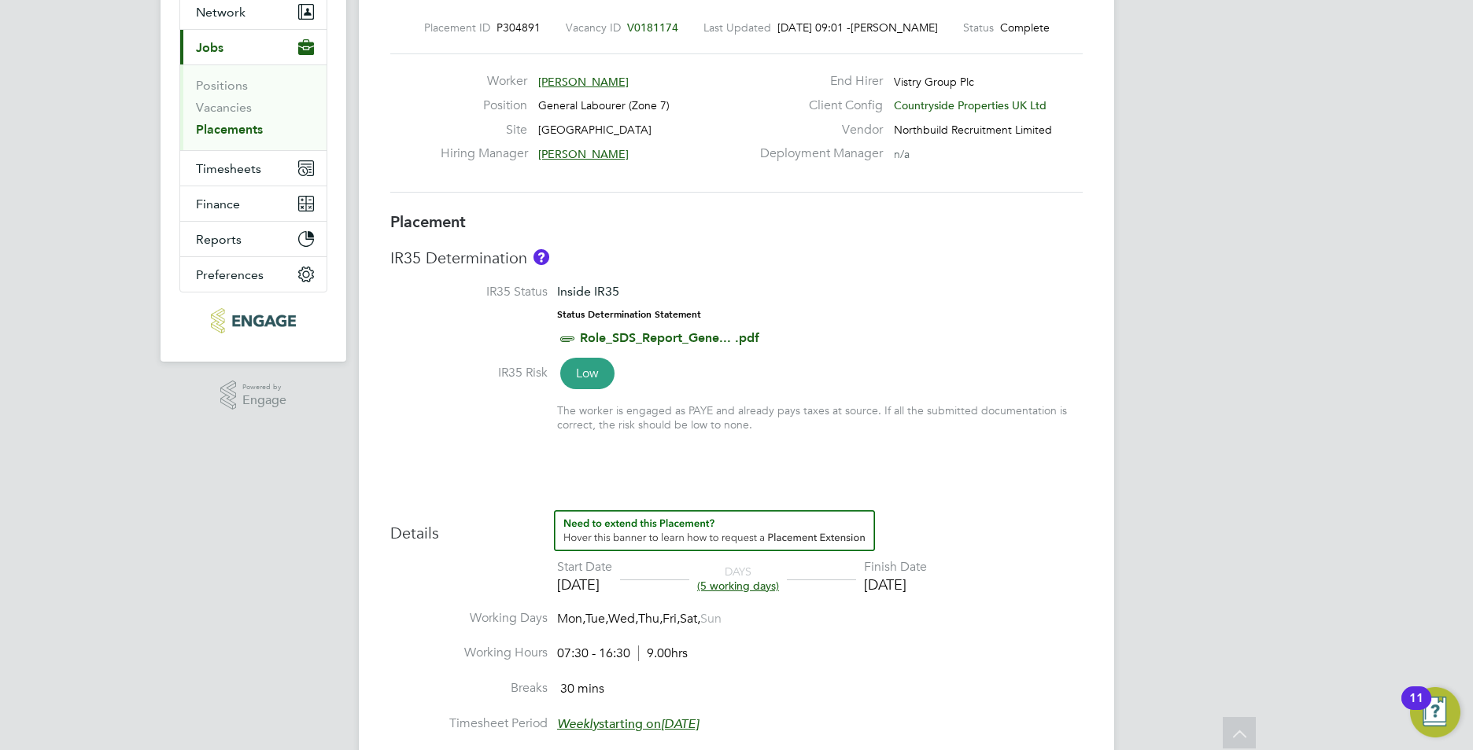
click at [242, 132] on link "Placements" at bounding box center [229, 129] width 67 height 15
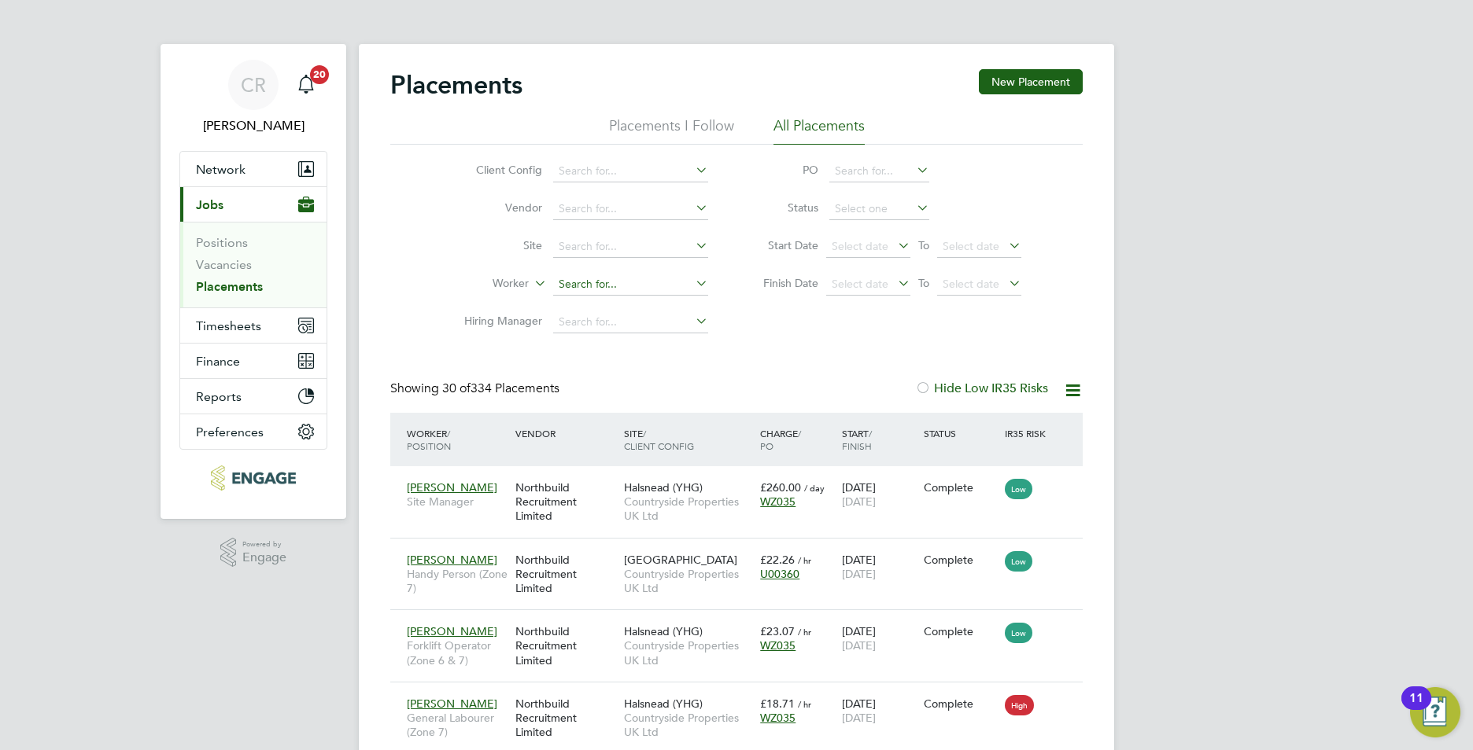
click at [588, 286] on input at bounding box center [630, 285] width 155 height 22
click at [653, 303] on b "Wal" at bounding box center [663, 305] width 20 height 13
type input "[PERSON_NAME]"
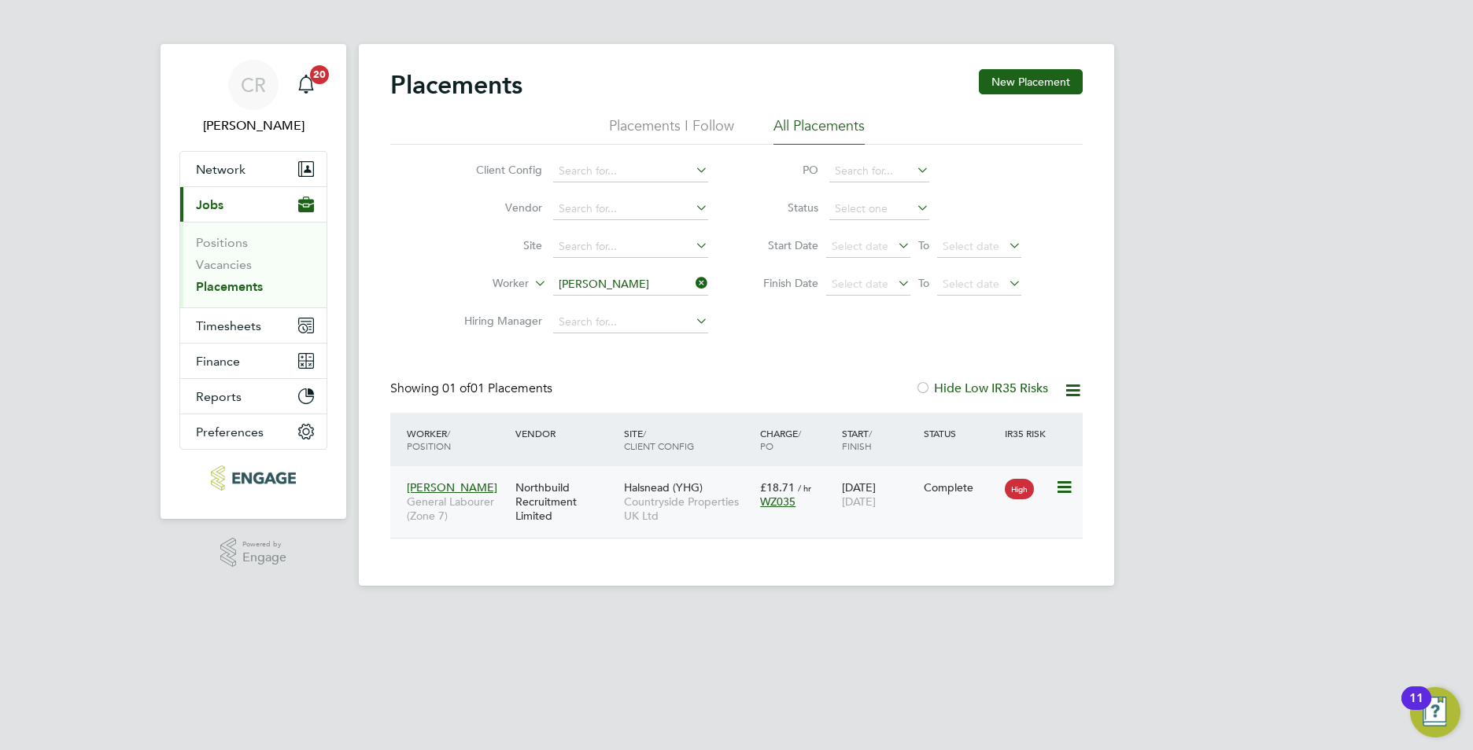
click at [735, 512] on span "Countryside Properties UK Ltd" at bounding box center [688, 509] width 128 height 28
click at [253, 284] on link "Placements" at bounding box center [229, 286] width 67 height 15
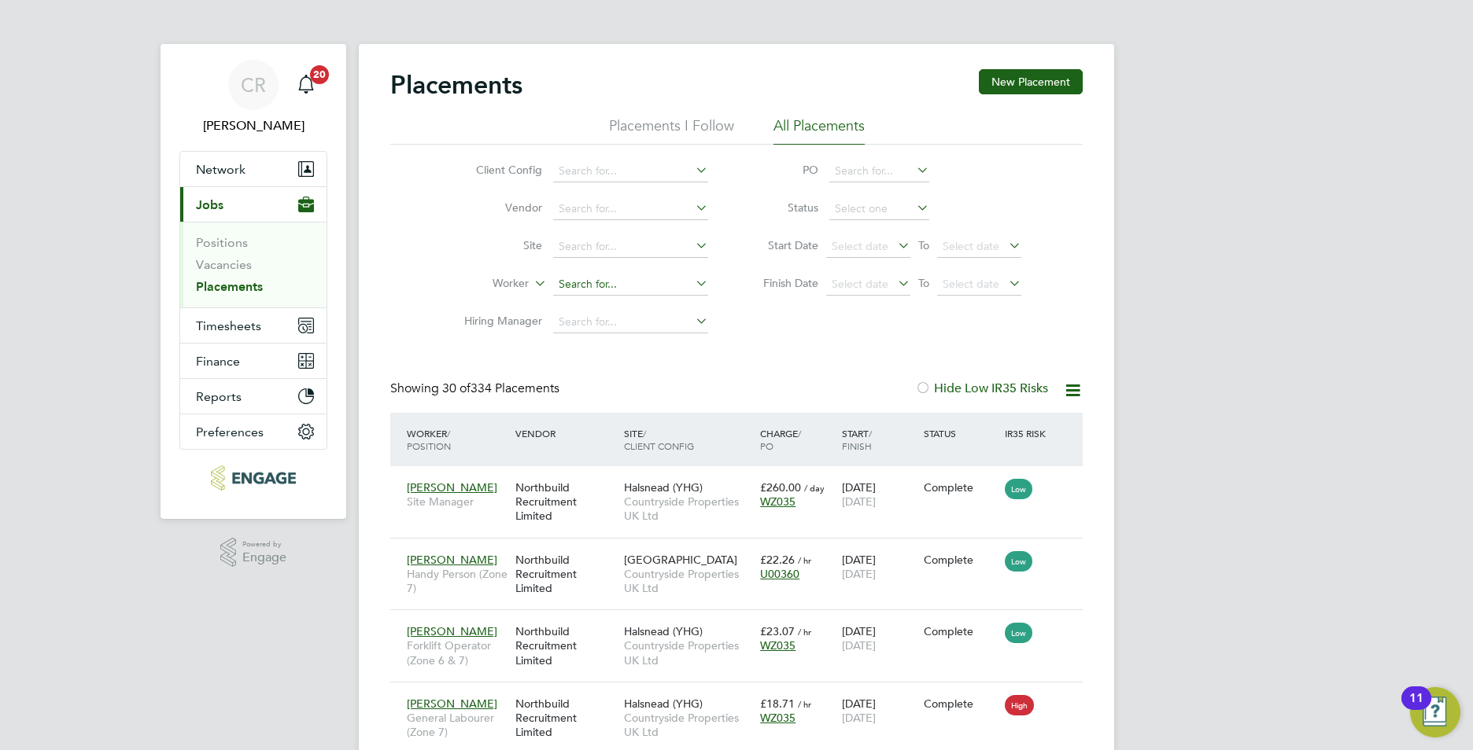
click at [586, 278] on input at bounding box center [630, 285] width 155 height 22
type input "Atilia Nagy"
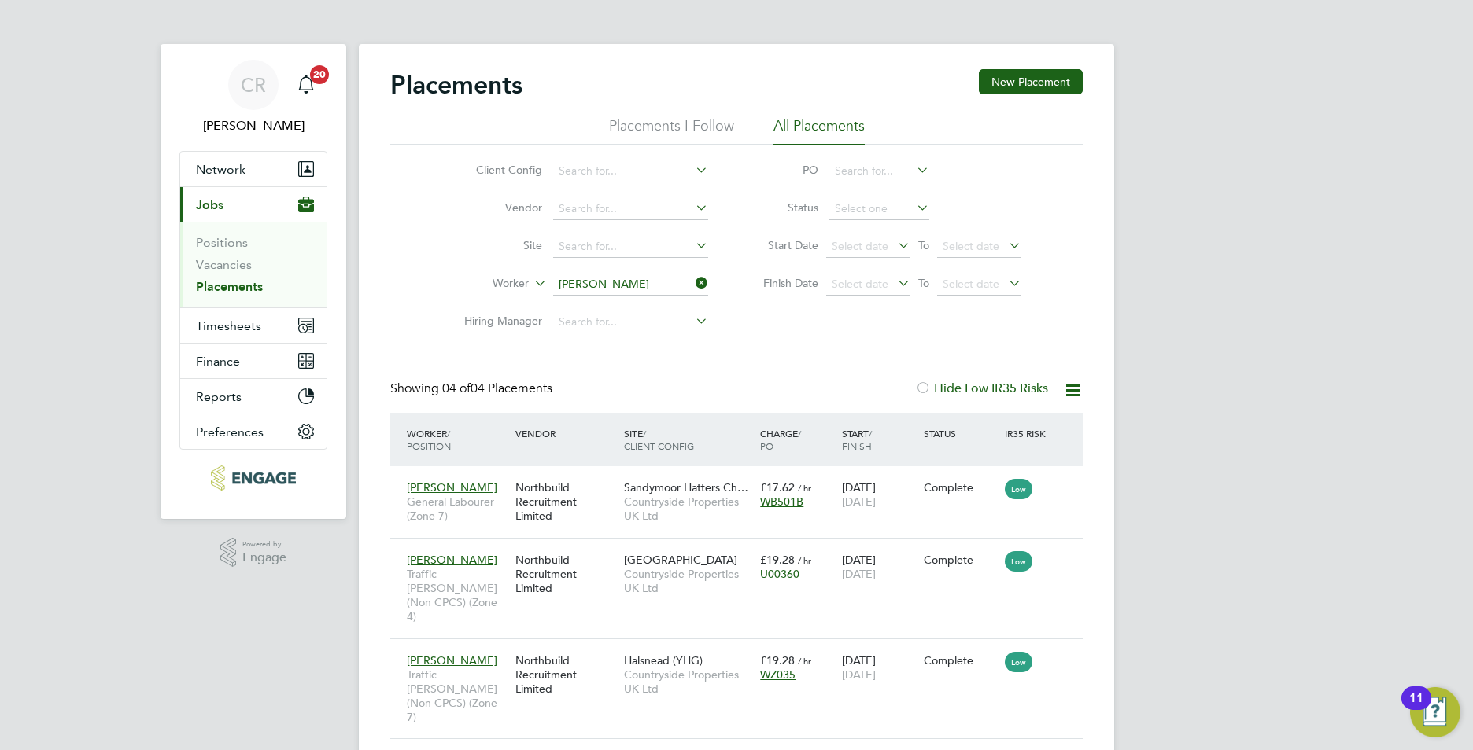
click at [692, 281] on icon at bounding box center [692, 283] width 0 height 22
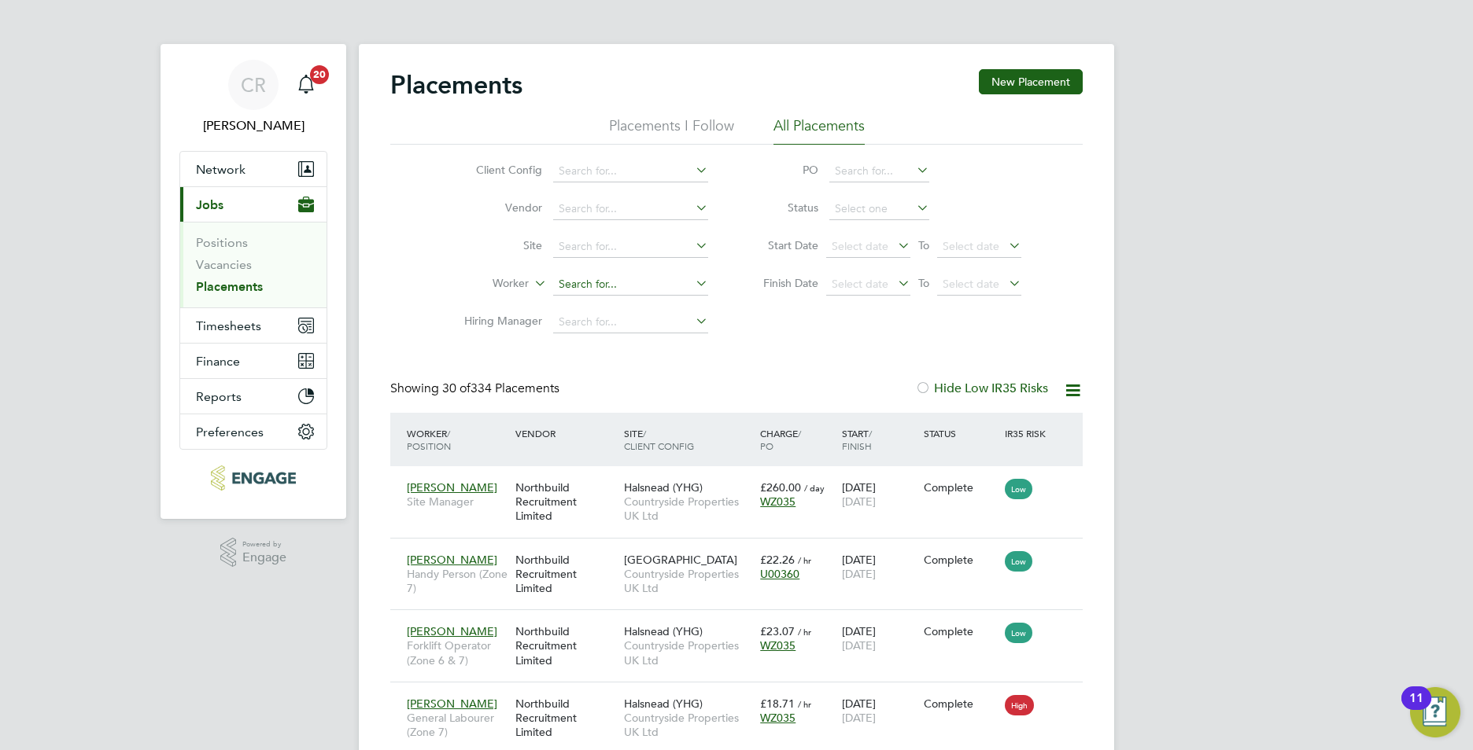
click at [630, 276] on input at bounding box center [630, 285] width 155 height 22
click at [653, 311] on b "Jones" at bounding box center [698, 306] width 91 height 13
type input "David Jones"
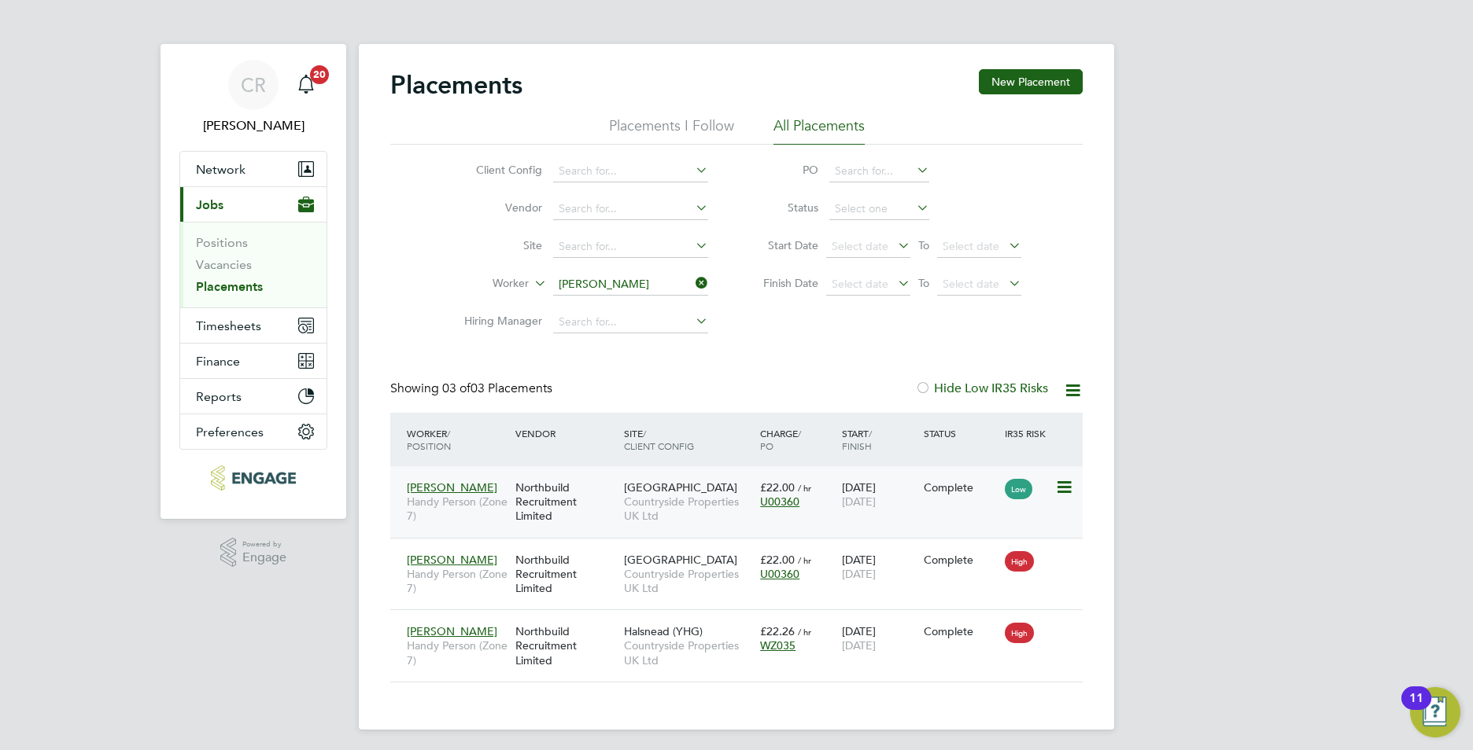
click at [683, 502] on span "Countryside Properties UK Ltd" at bounding box center [688, 509] width 128 height 28
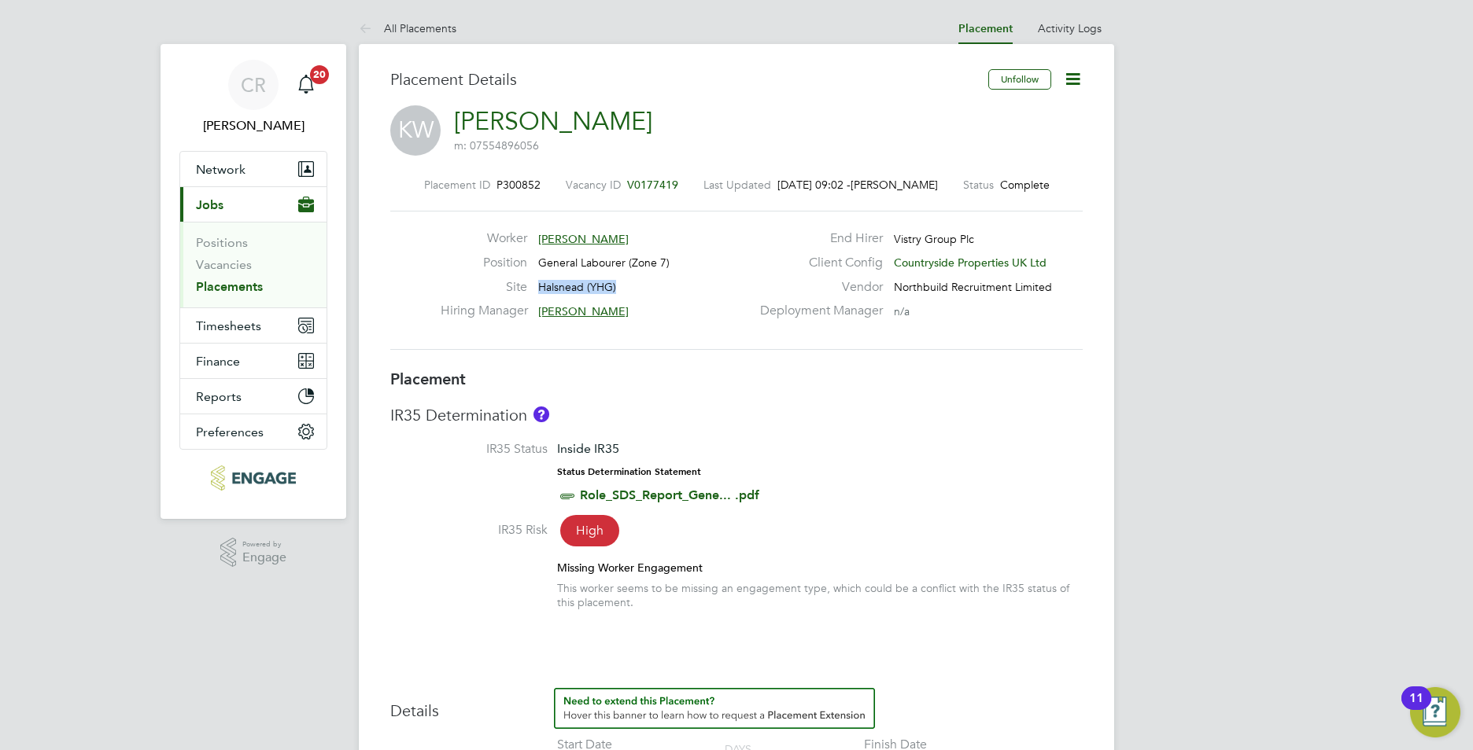
drag, startPoint x: 623, startPoint y: 286, endPoint x: 538, endPoint y: 286, distance: 85.0
click at [538, 286] on div "Site Halsnead (YHG)" at bounding box center [596, 291] width 310 height 24
copy span "Halsnead (YHG)"
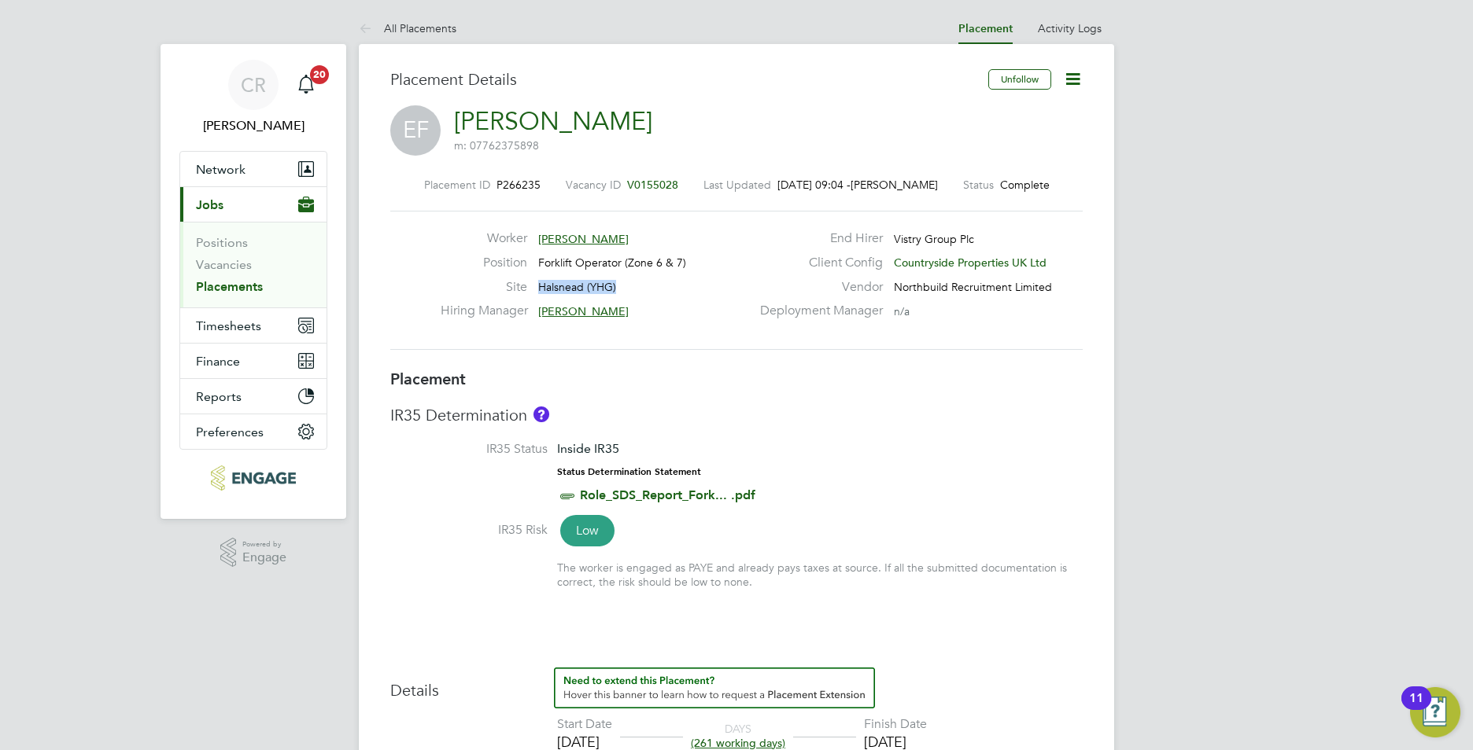
drag, startPoint x: 630, startPoint y: 281, endPoint x: 537, endPoint y: 286, distance: 93.7
click at [537, 286] on div "Site Halsnead (YHG)" at bounding box center [596, 291] width 310 height 24
drag, startPoint x: 537, startPoint y: 286, endPoint x: 550, endPoint y: 284, distance: 13.5
copy span "Halsnead (YHG)"
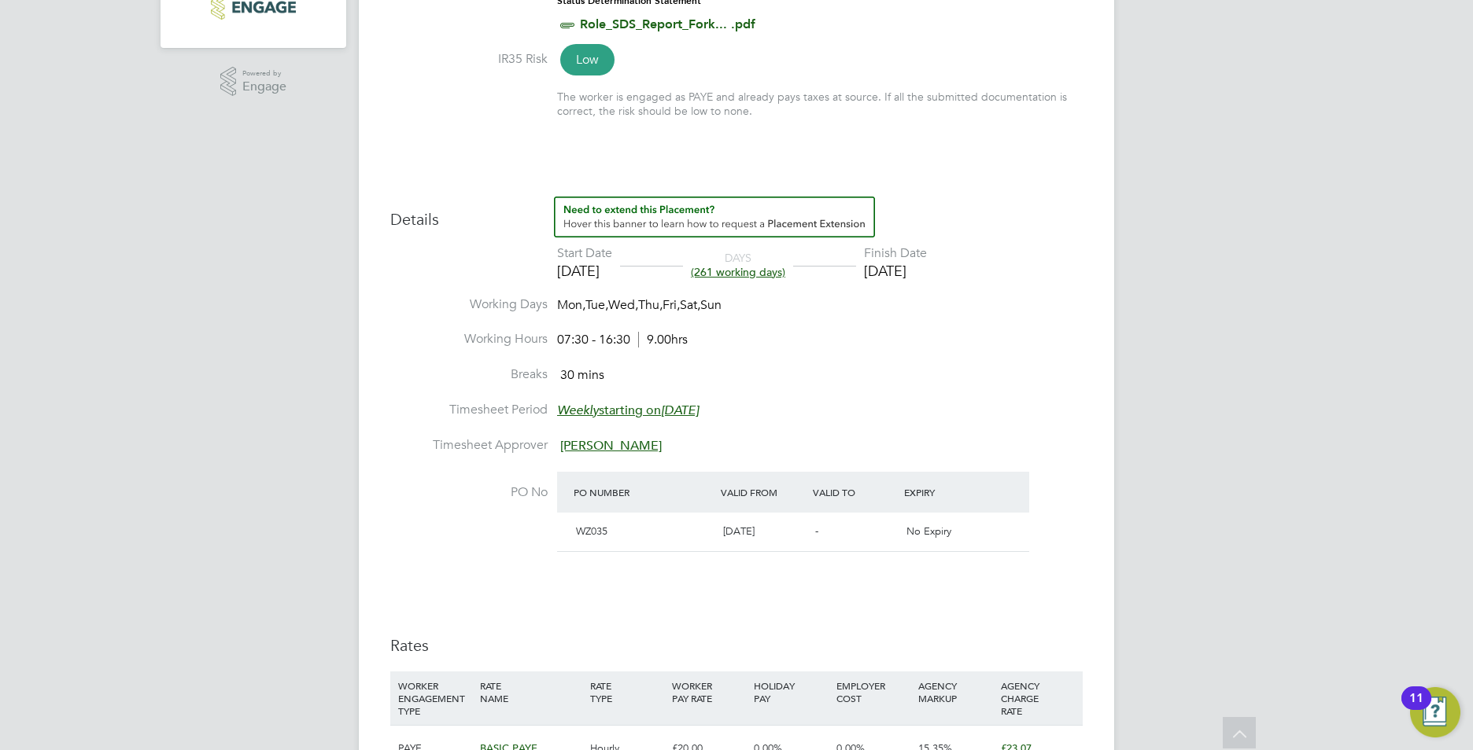
scroll to position [472, 0]
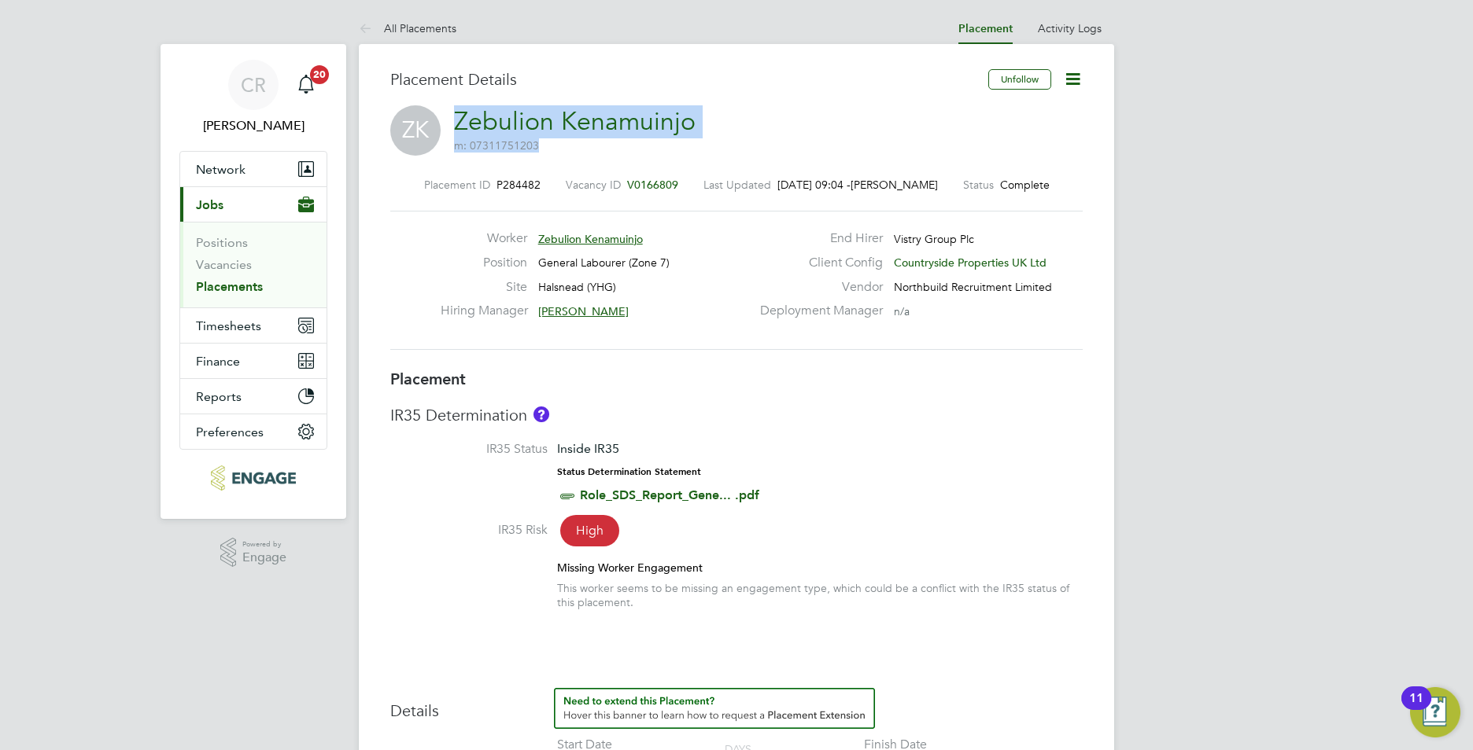
drag, startPoint x: 705, startPoint y: 131, endPoint x: 457, endPoint y: 116, distance: 248.3
click at [457, 116] on div "ZK Zebulion Kenamuinjo m: 07311751203" at bounding box center [736, 131] width 692 height 53
copy h2 "Zebulion Kenamuinjo m: 07311751203"
click at [647, 316] on div "Hiring Manager Stuart Whittaker" at bounding box center [596, 315] width 310 height 24
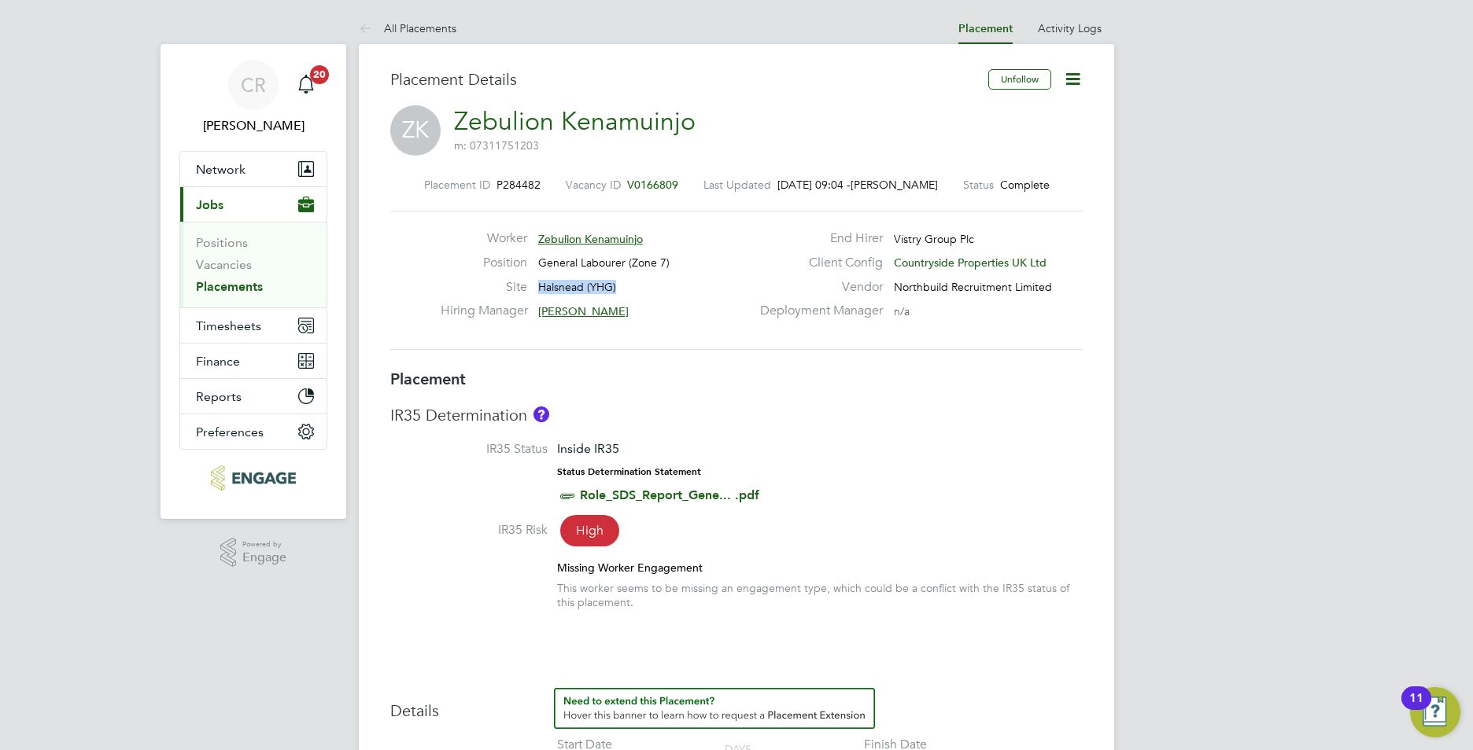
drag, startPoint x: 627, startPoint y: 285, endPoint x: 538, endPoint y: 289, distance: 89.0
click at [538, 289] on div "Site Halsnead (YHG)" at bounding box center [596, 291] width 310 height 24
copy span "Halsnead (YHG)"
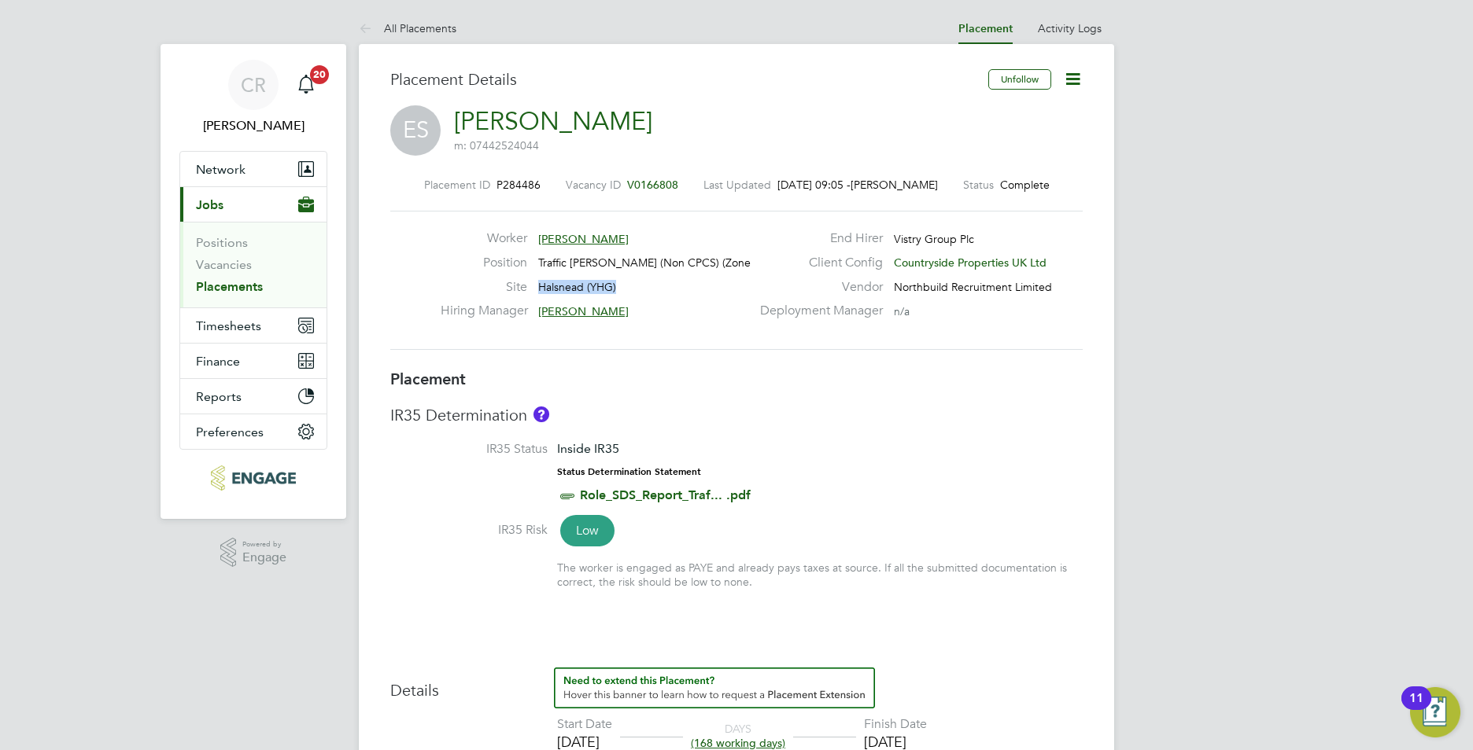
drag, startPoint x: 621, startPoint y: 284, endPoint x: 540, endPoint y: 293, distance: 80.8
click at [540, 293] on div "Site Halsnead (YHG)" at bounding box center [596, 291] width 310 height 24
drag, startPoint x: 540, startPoint y: 293, endPoint x: 548, endPoint y: 289, distance: 8.5
copy span "Halsnead (YHG)"
